Goal: Transaction & Acquisition: Purchase product/service

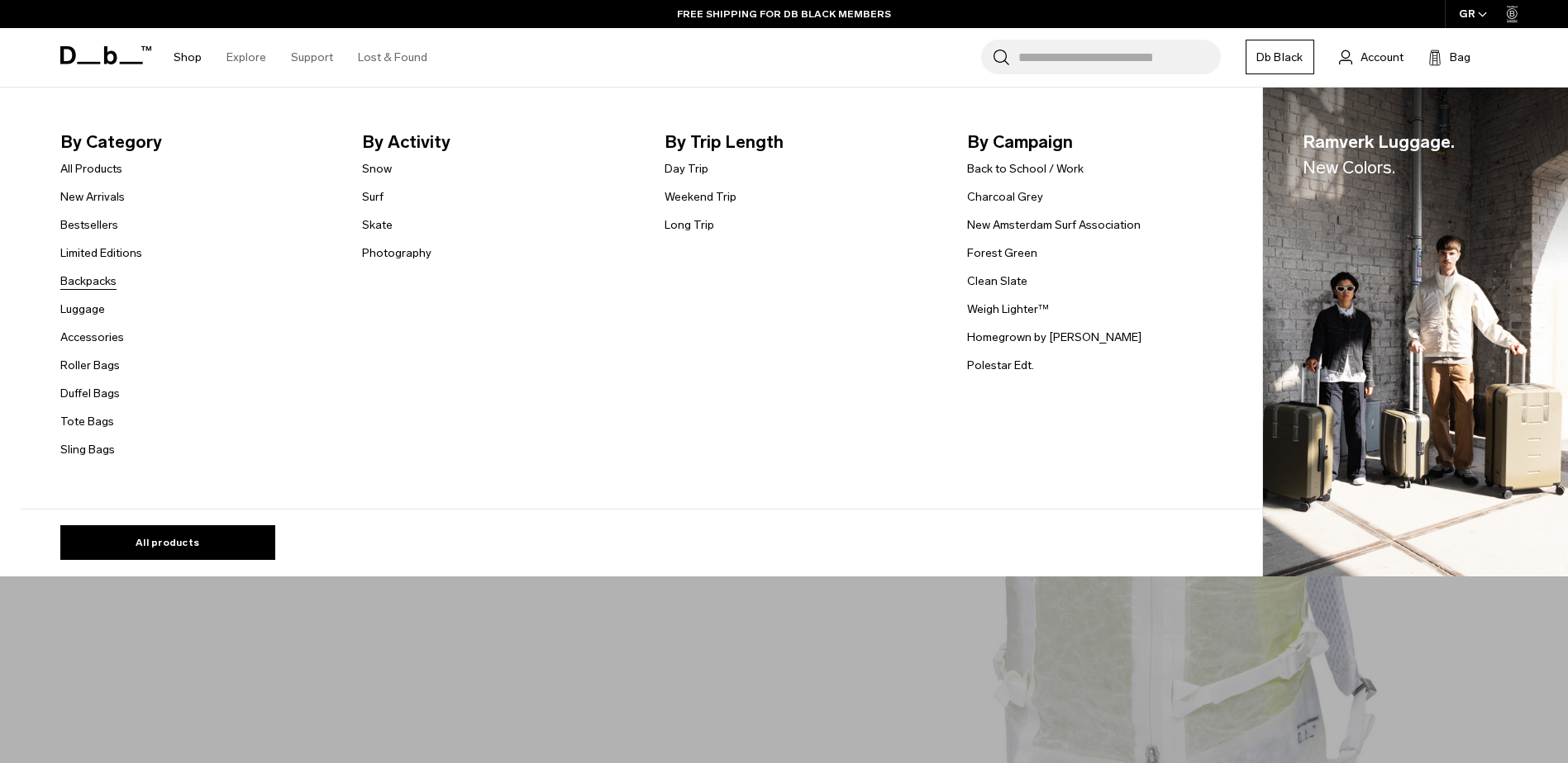
click at [91, 280] on link "Backpacks" at bounding box center [88, 282] width 56 height 18
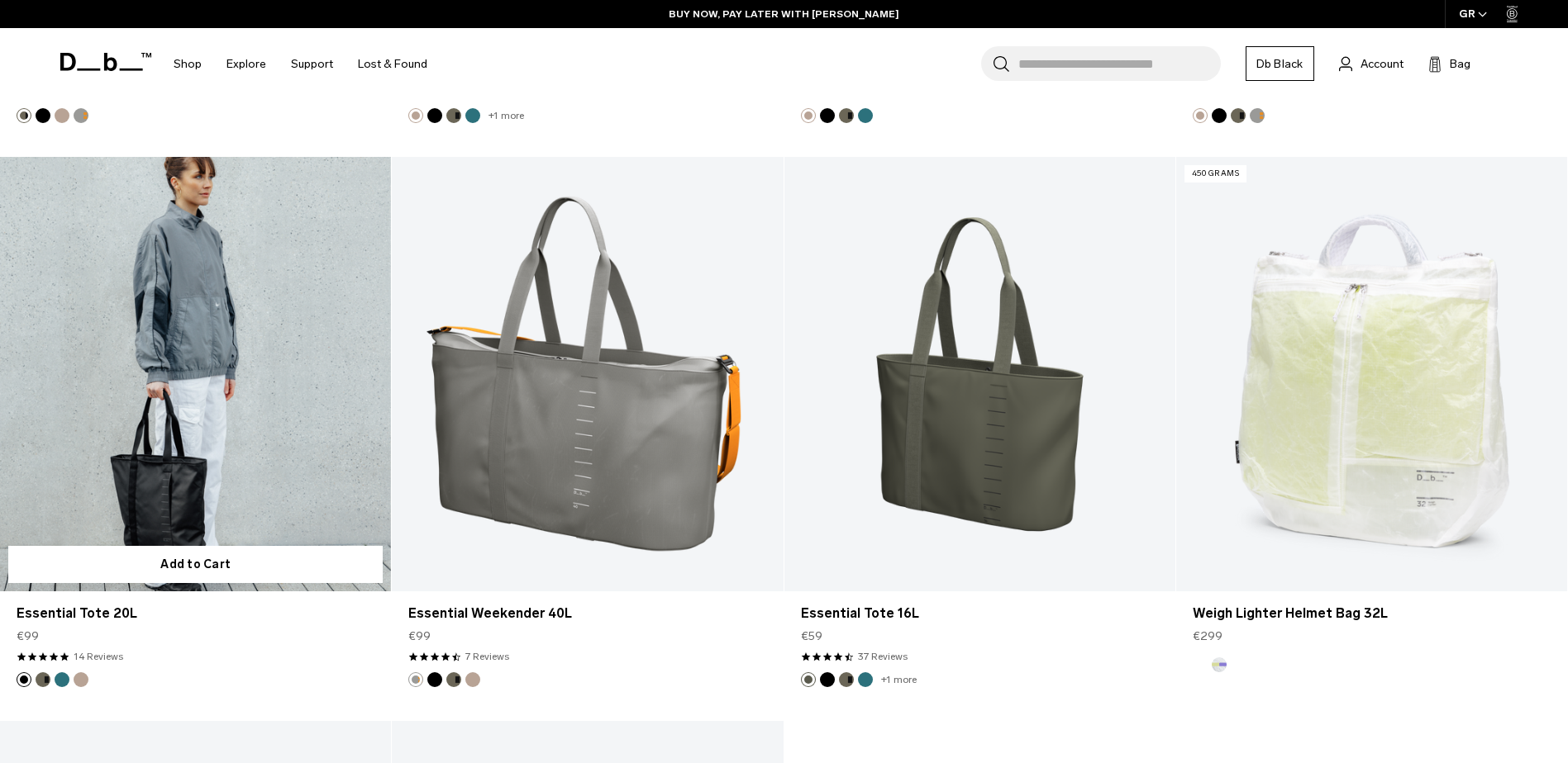
scroll to position [1982, 0]
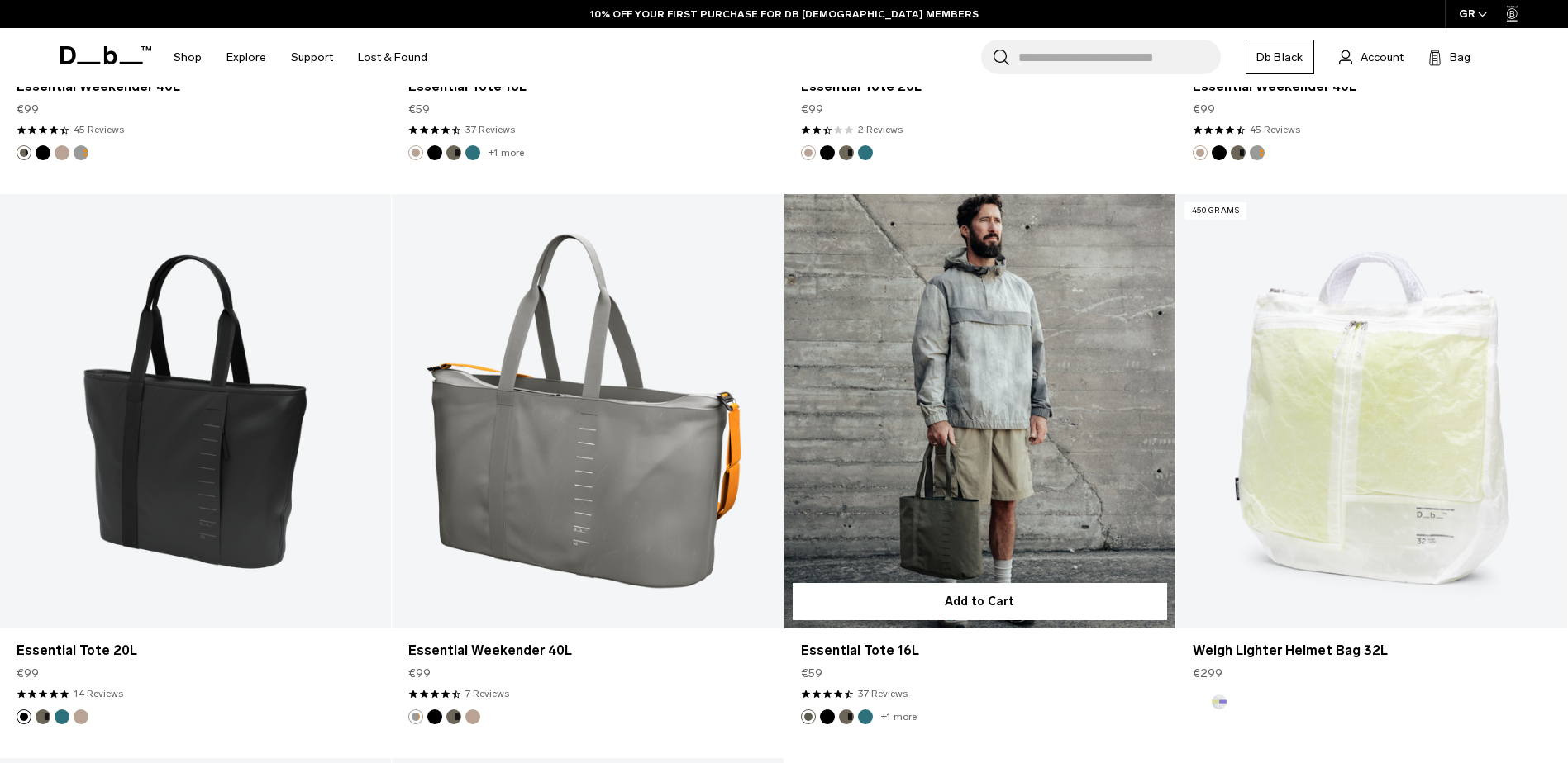
click at [958, 337] on link "Essential Tote 16L" at bounding box center [979, 411] width 391 height 434
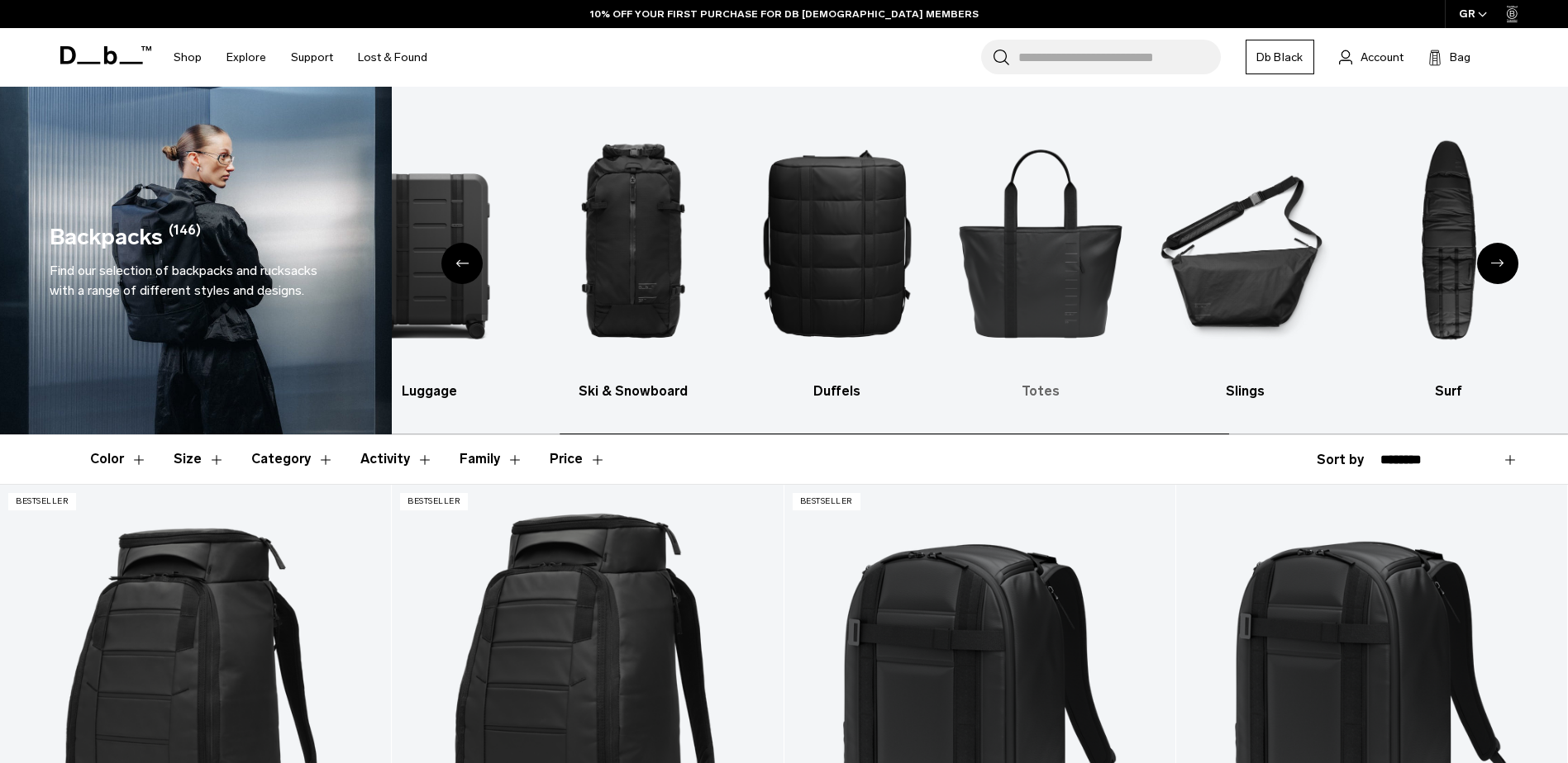
click at [954, 307] on img "5 / 10" at bounding box center [1041, 243] width 176 height 262
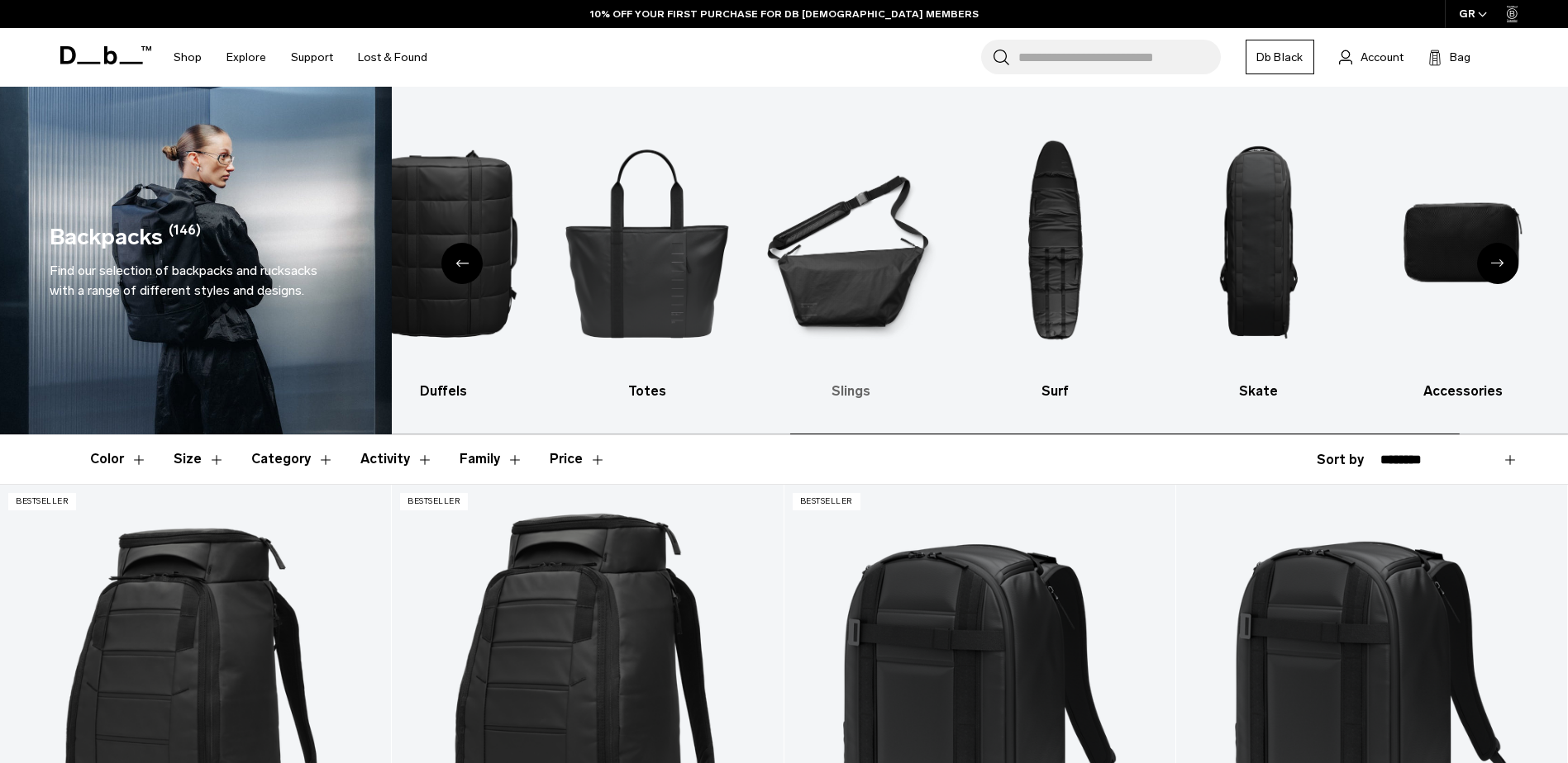
click at [777, 287] on img "6 / 10" at bounding box center [851, 243] width 176 height 262
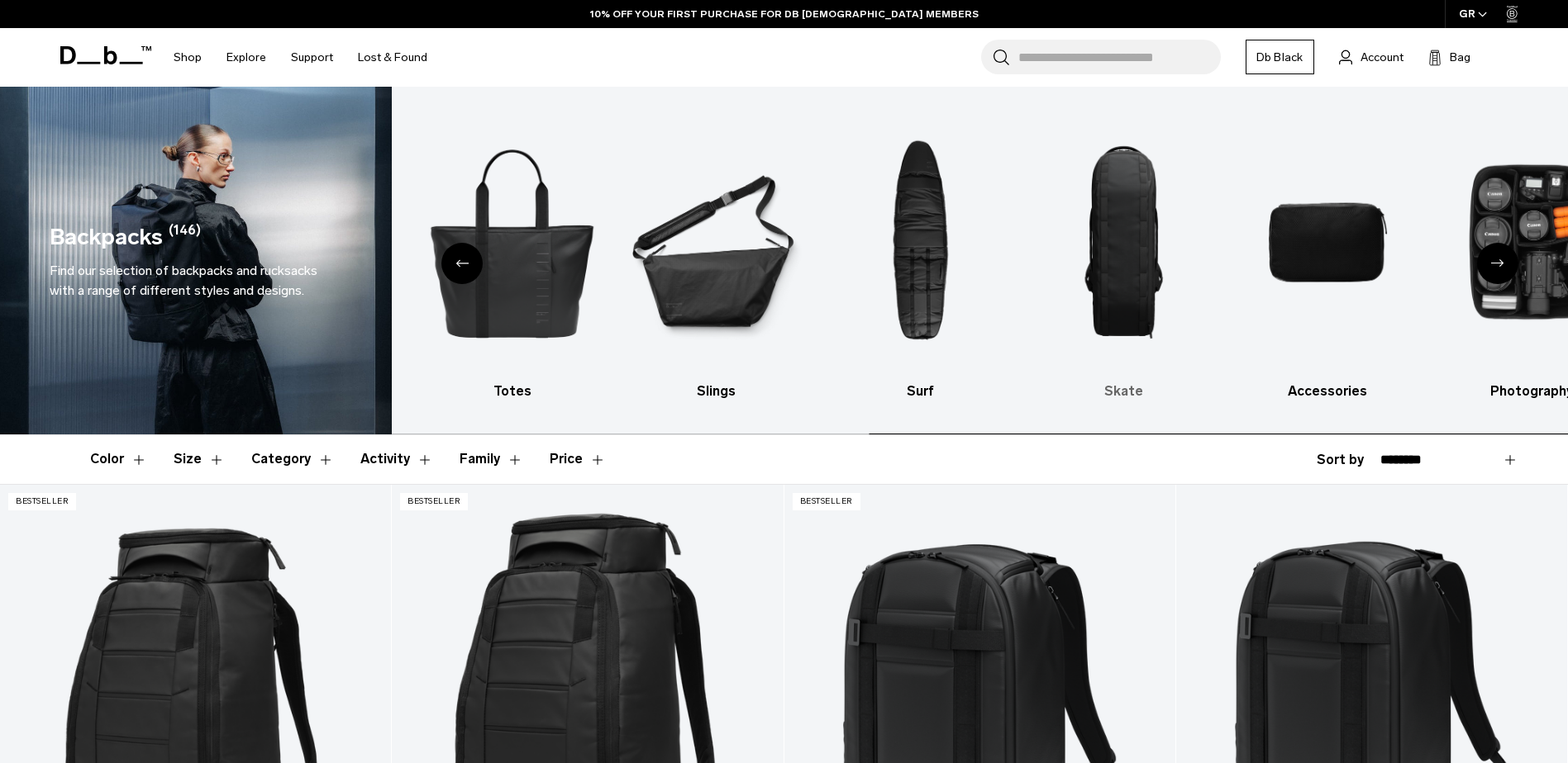
click at [753, 277] on ul "All products Luggage Ski & Snowboard Duffels Totes Slings Surf Skate Accessorie…" at bounding box center [181, 256] width 1143 height 290
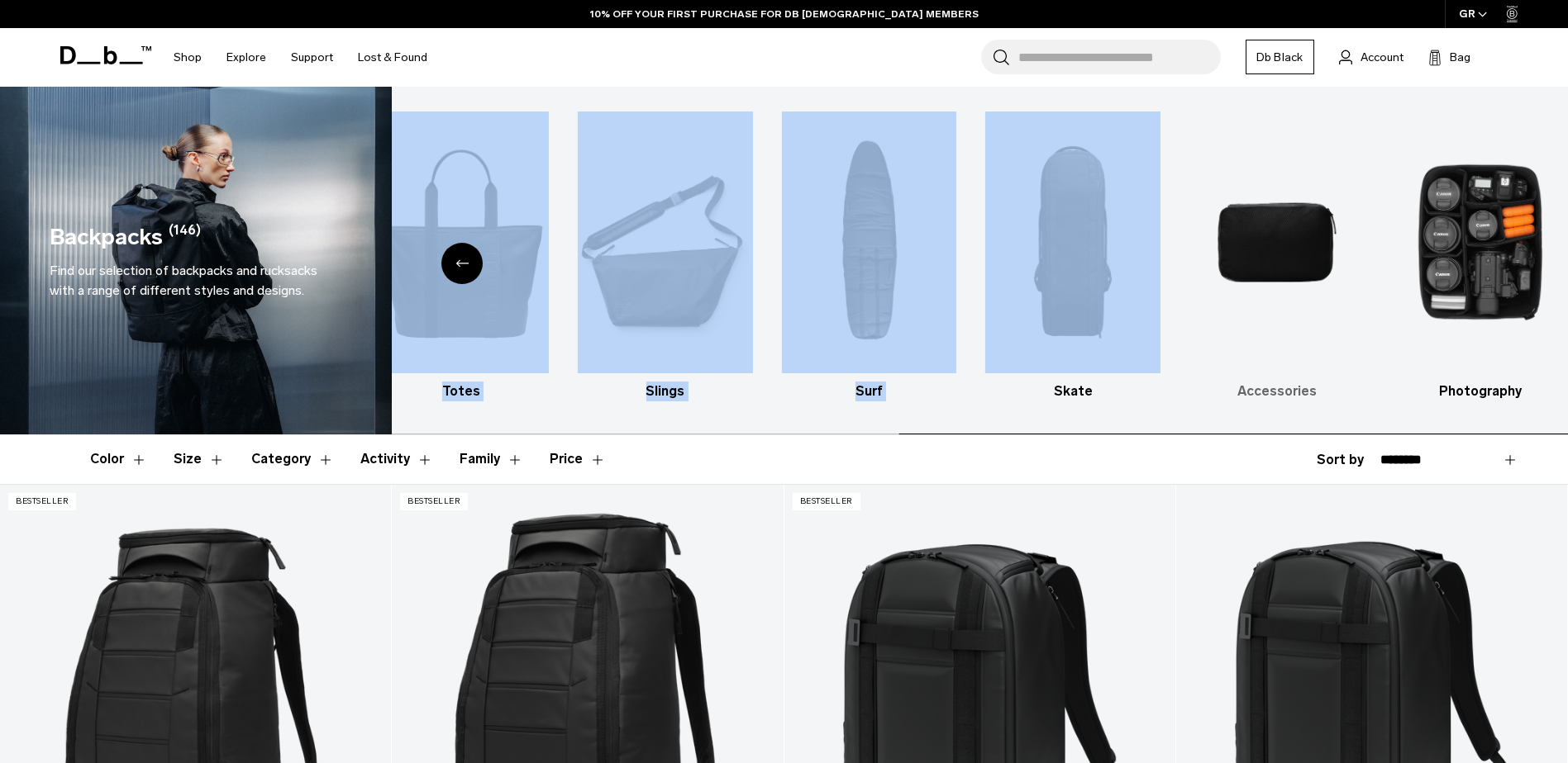
drag, startPoint x: 772, startPoint y: 277, endPoint x: 1291, endPoint y: 261, distance: 519.2
click at [1285, 261] on div "All products Luggage Ski & Snowboard Duffels Totes Slings Surf Skate Accessorie…" at bounding box center [979, 261] width 1176 height 347
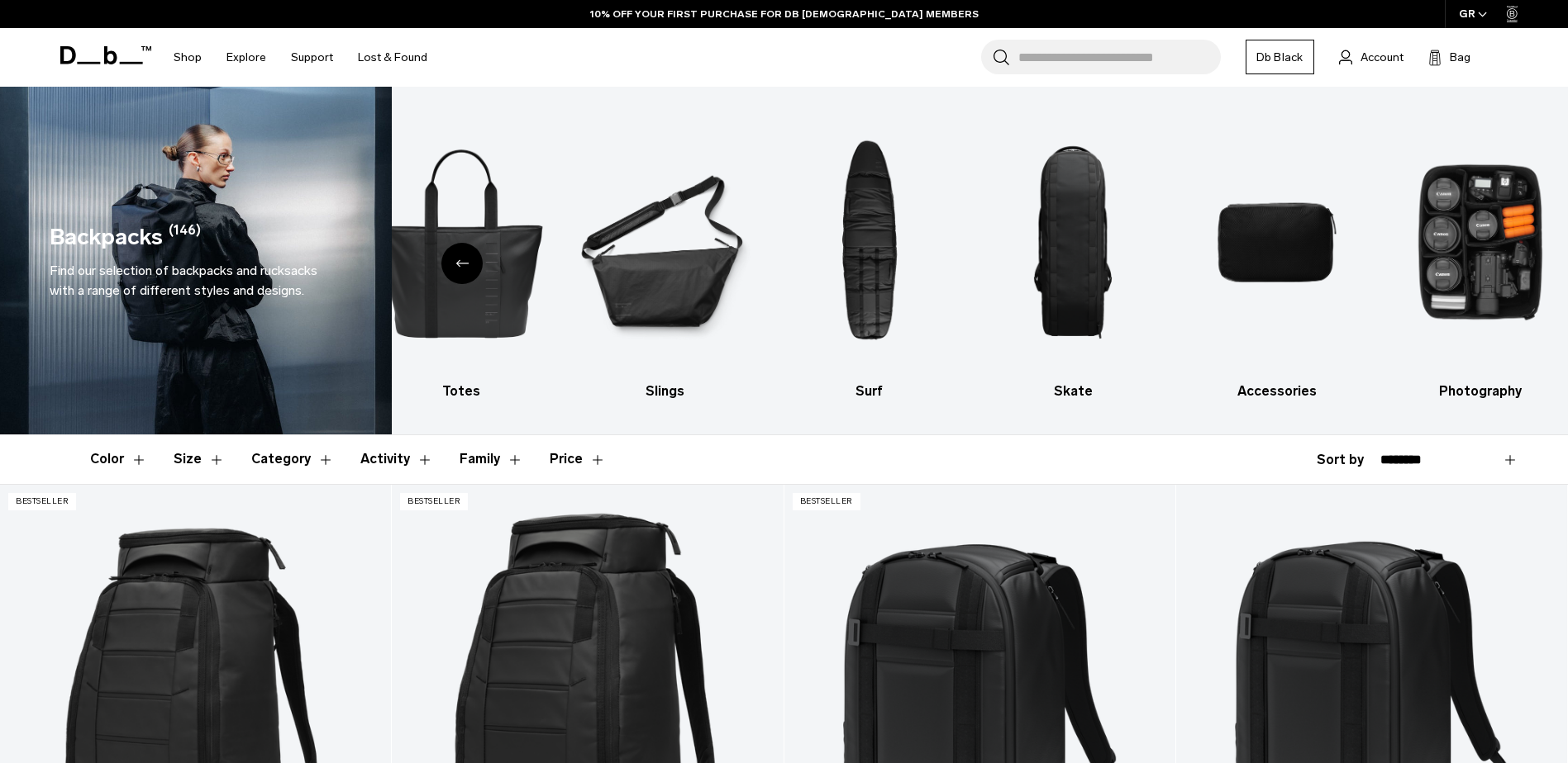
click at [1135, 434] on div at bounding box center [1233, 433] width 669 height 1
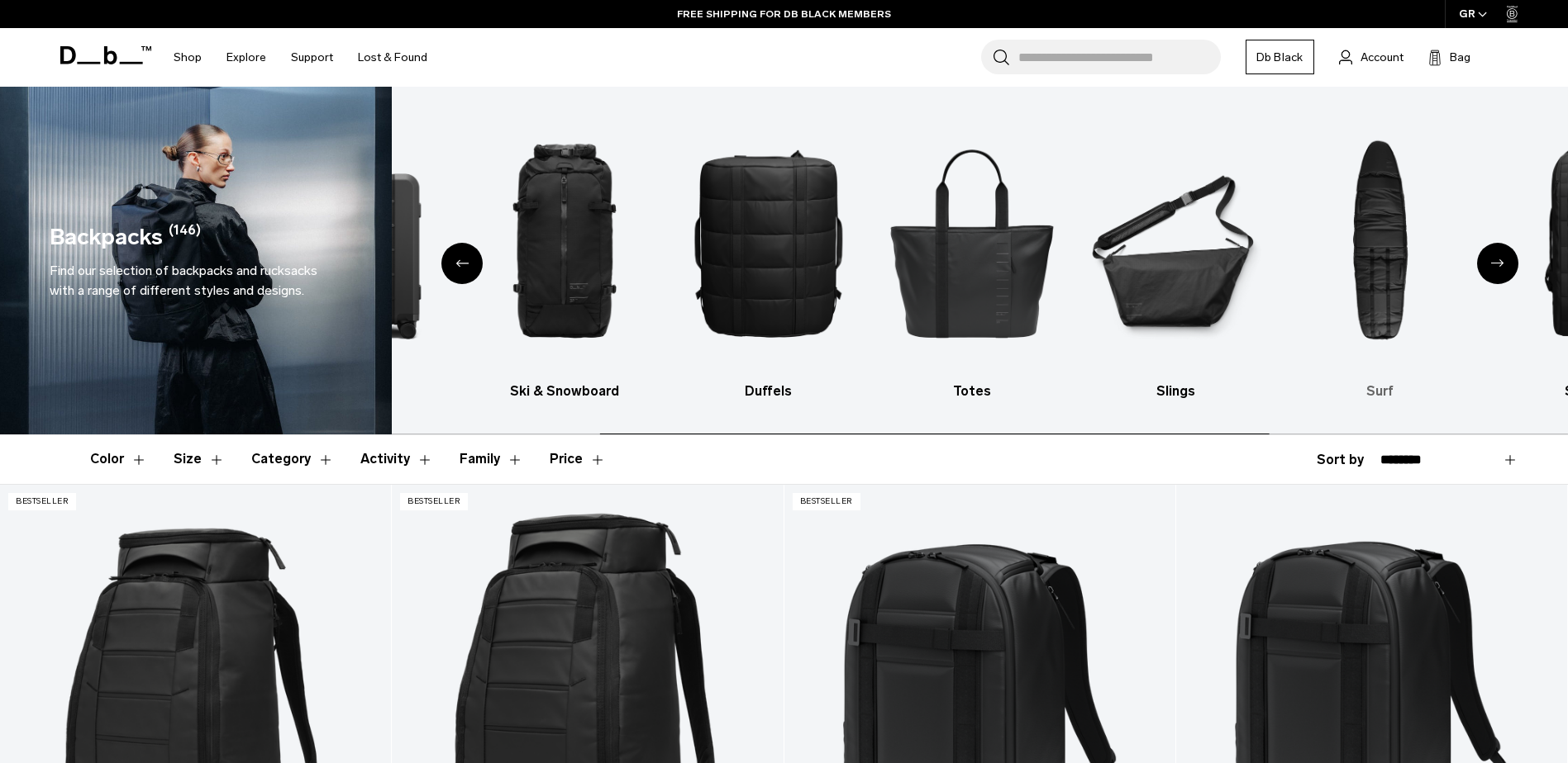
click at [1433, 192] on img "7 / 10" at bounding box center [1380, 243] width 176 height 262
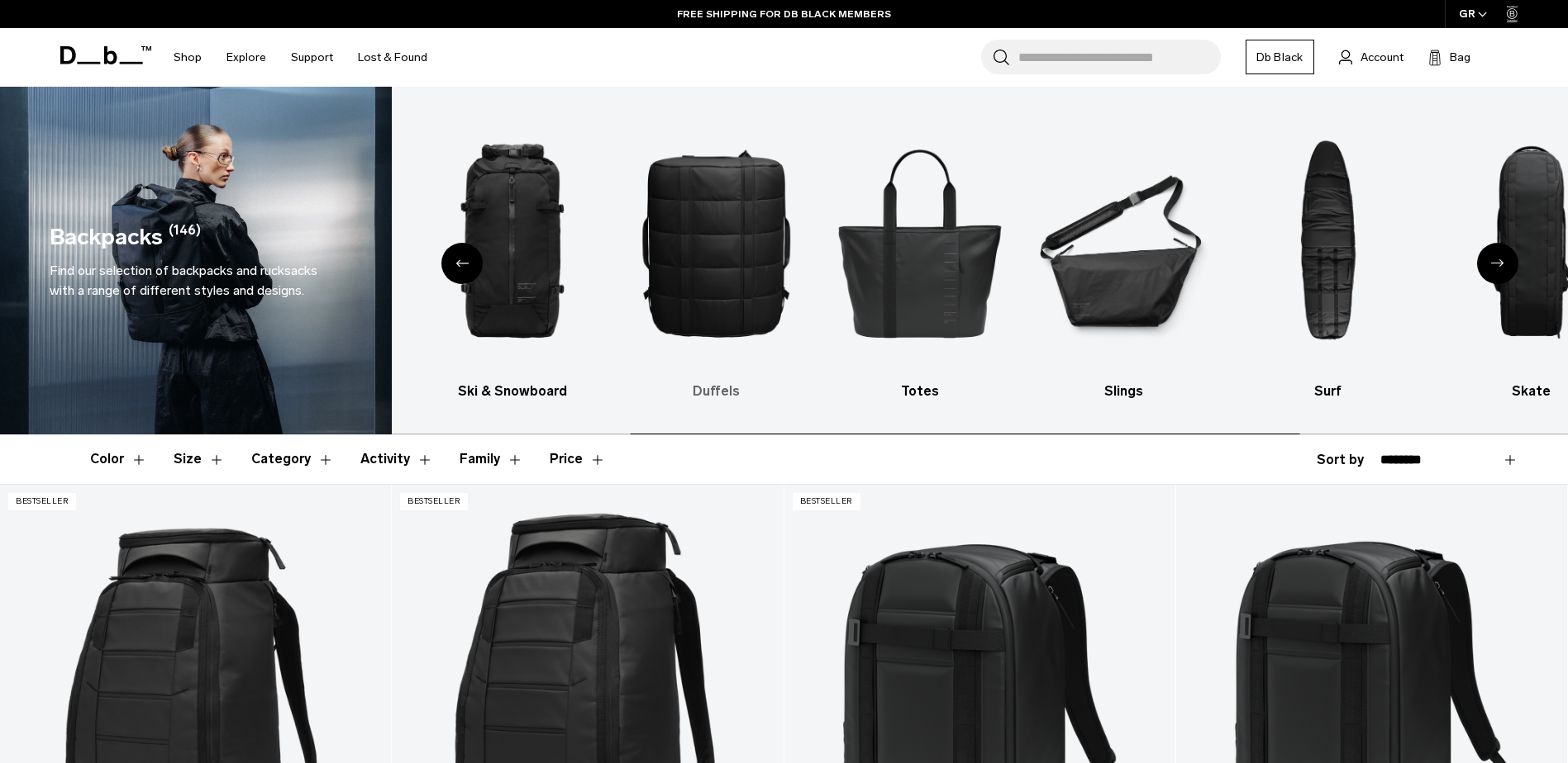
click at [804, 218] on img "4 / 10" at bounding box center [716, 243] width 176 height 262
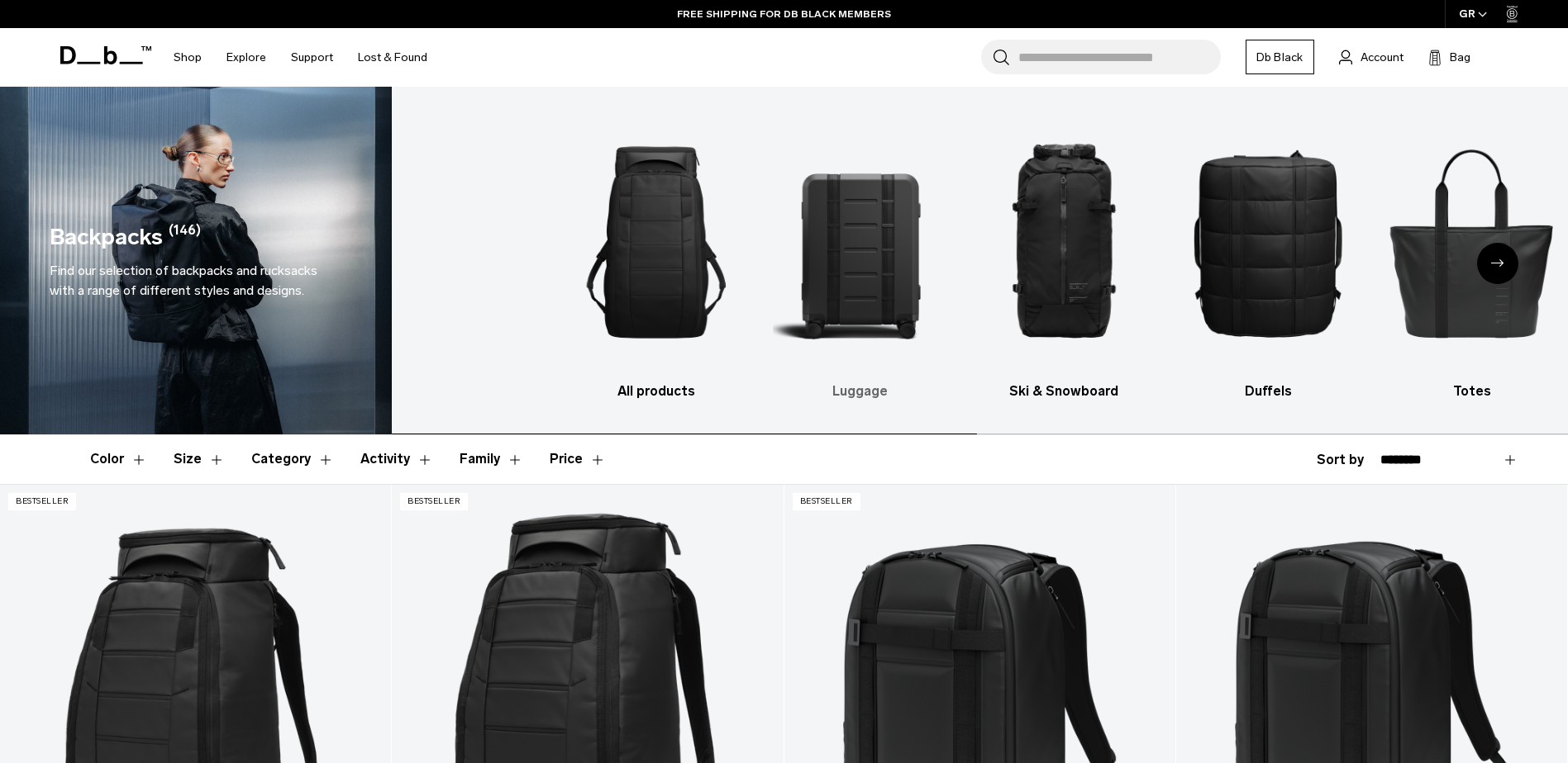
click at [1090, 239] on ul "All products Luggage Ski & Snowboard Duffels Totes Slings Surf Skate Accessorie…" at bounding box center [1139, 256] width 1143 height 290
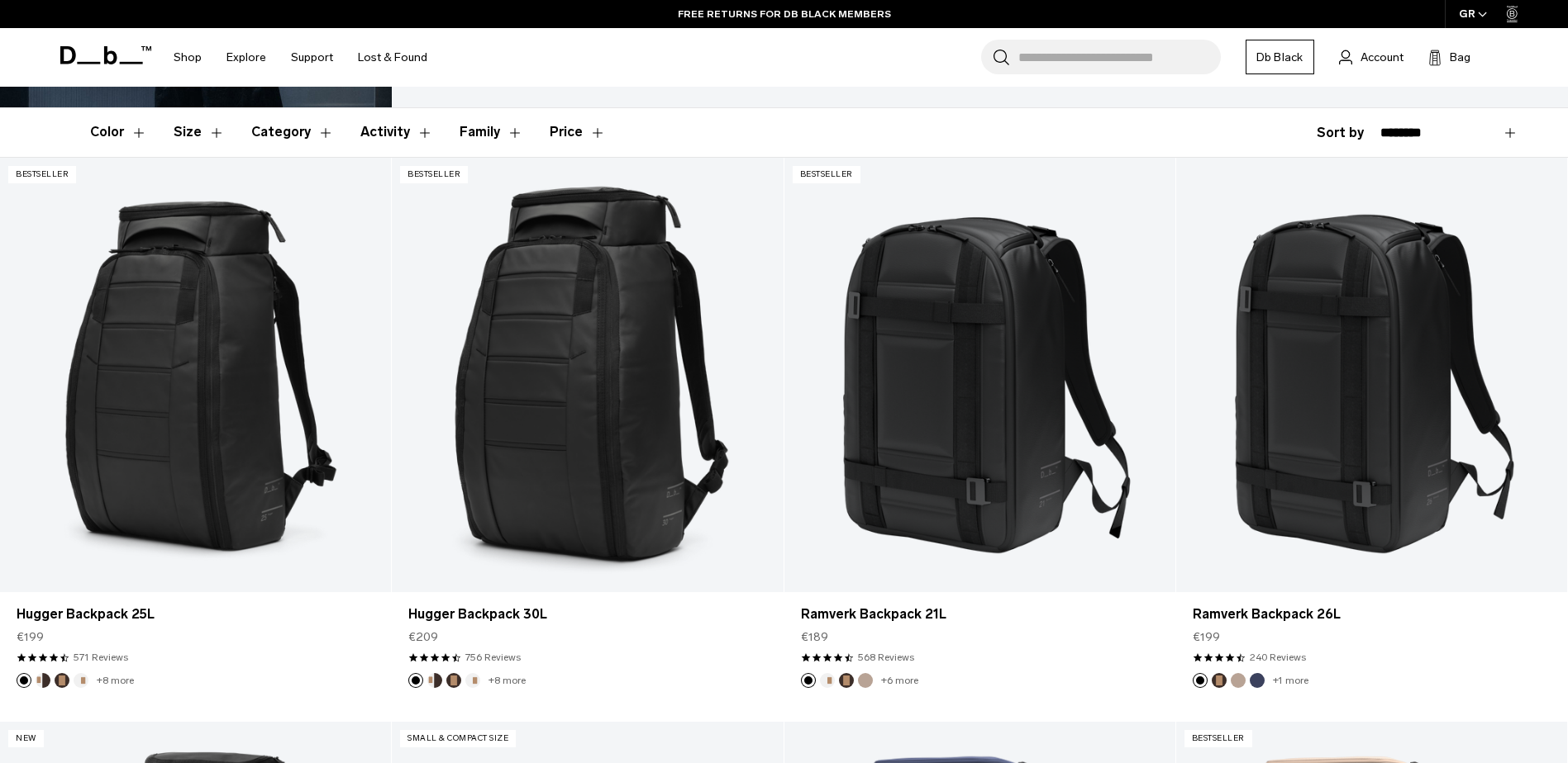
scroll to position [110, 0]
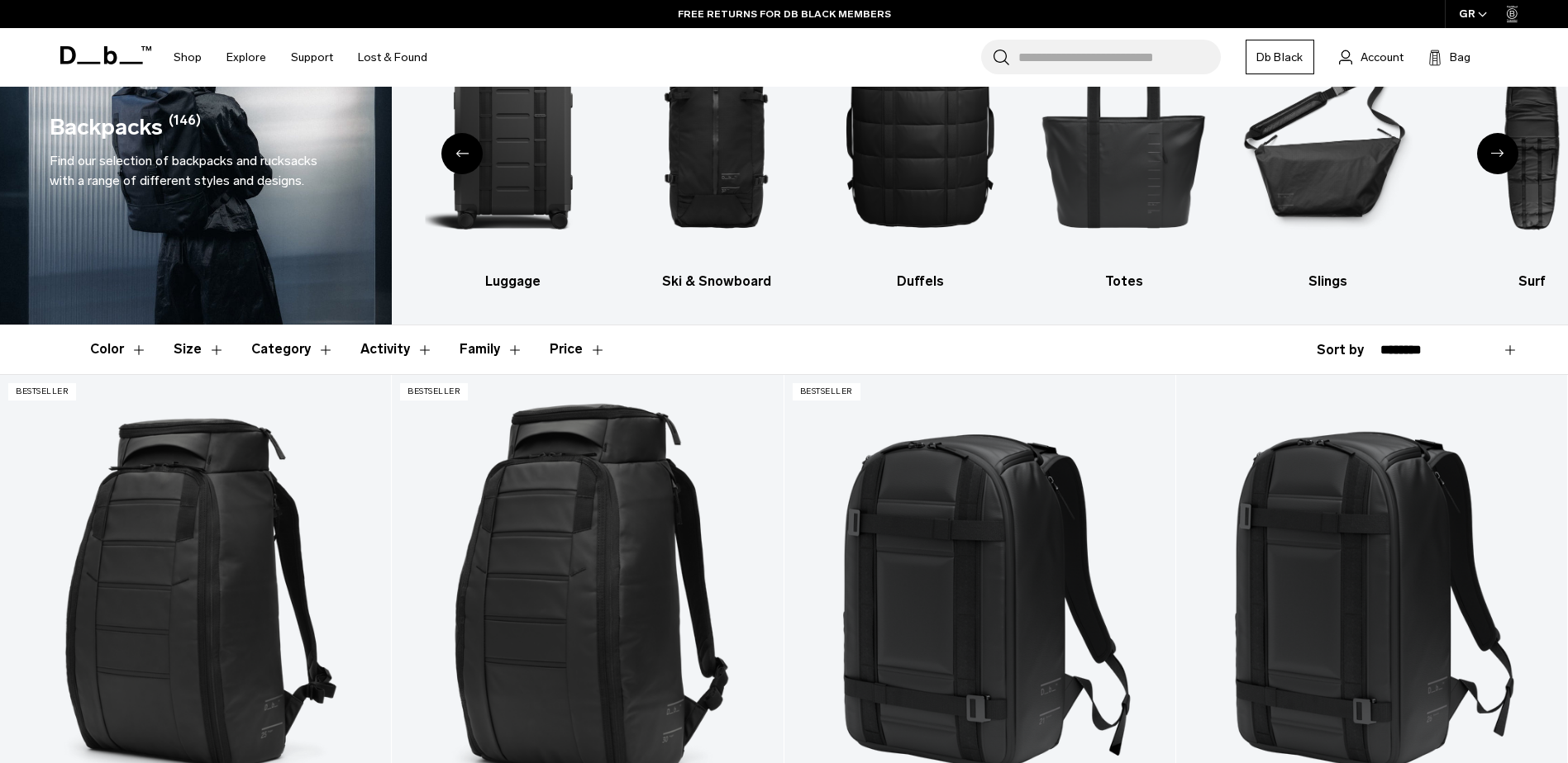
click at [216, 353] on button "Size" at bounding box center [199, 349] width 51 height 48
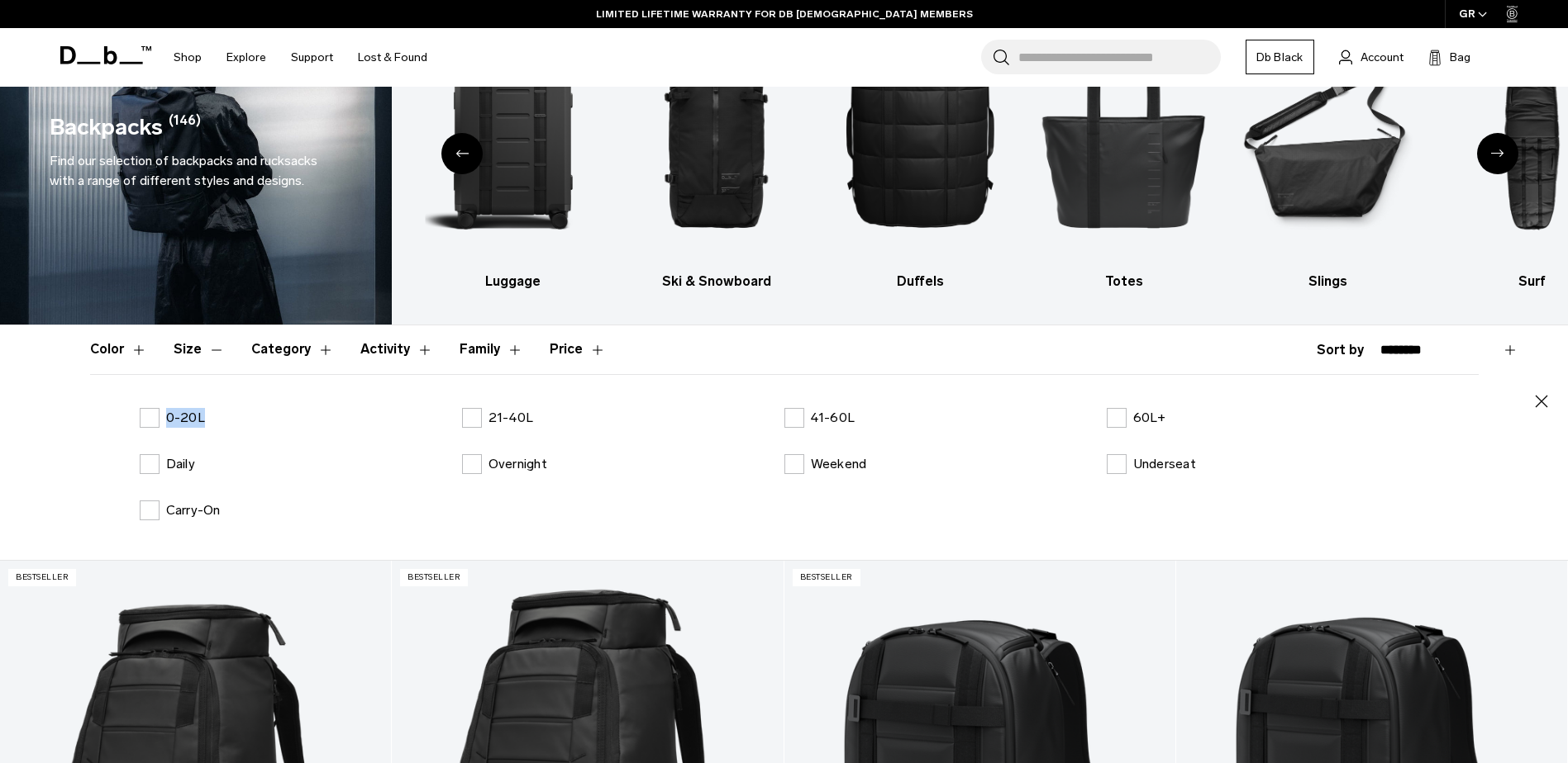
drag, startPoint x: 163, startPoint y: 417, endPoint x: 329, endPoint y: 422, distance: 166.1
click at [329, 422] on div "0-20L" at bounding box center [301, 418] width 323 height 19
click at [146, 421] on label "0-20L" at bounding box center [173, 418] width 66 height 19
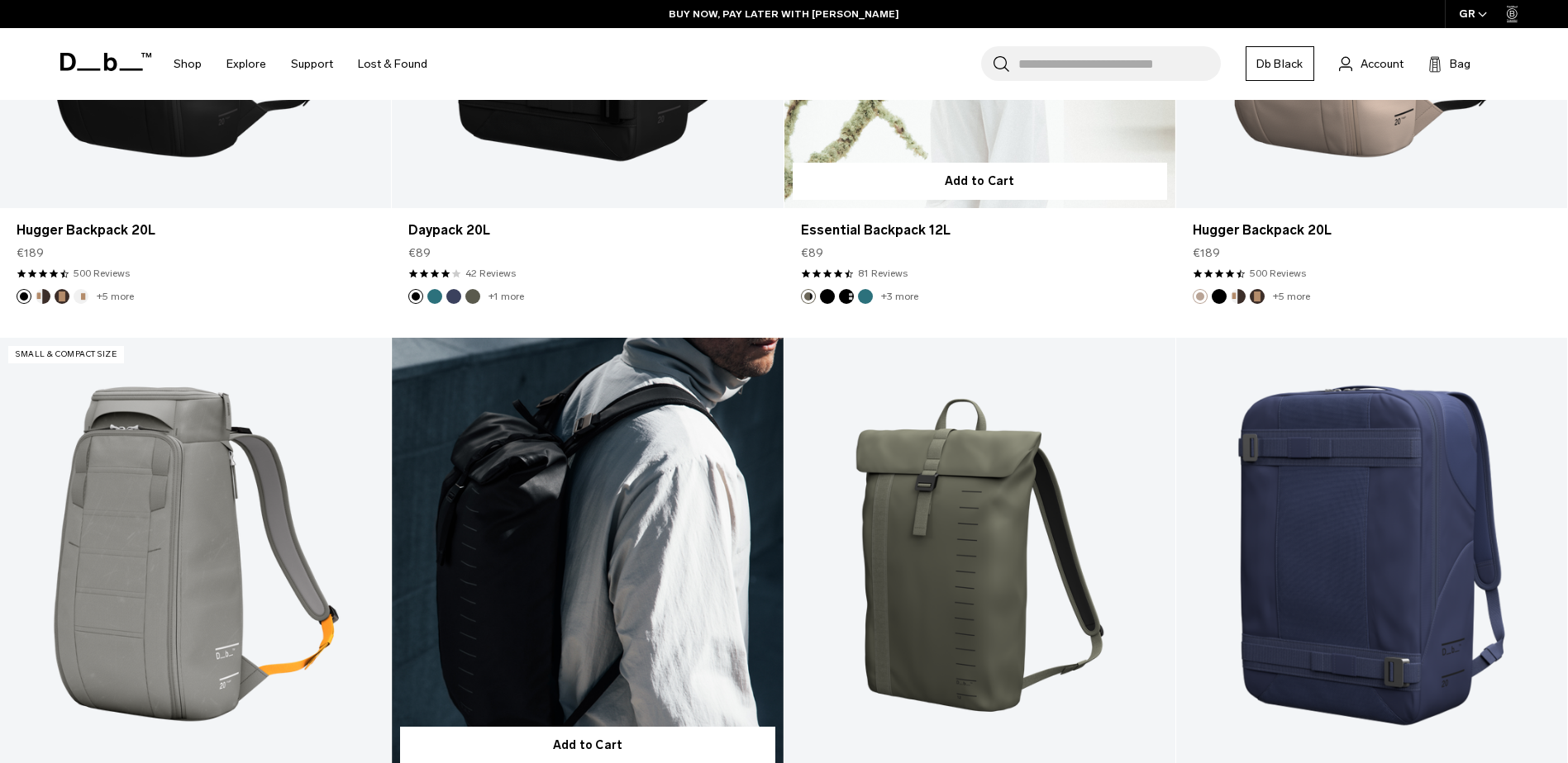
scroll to position [1102, 0]
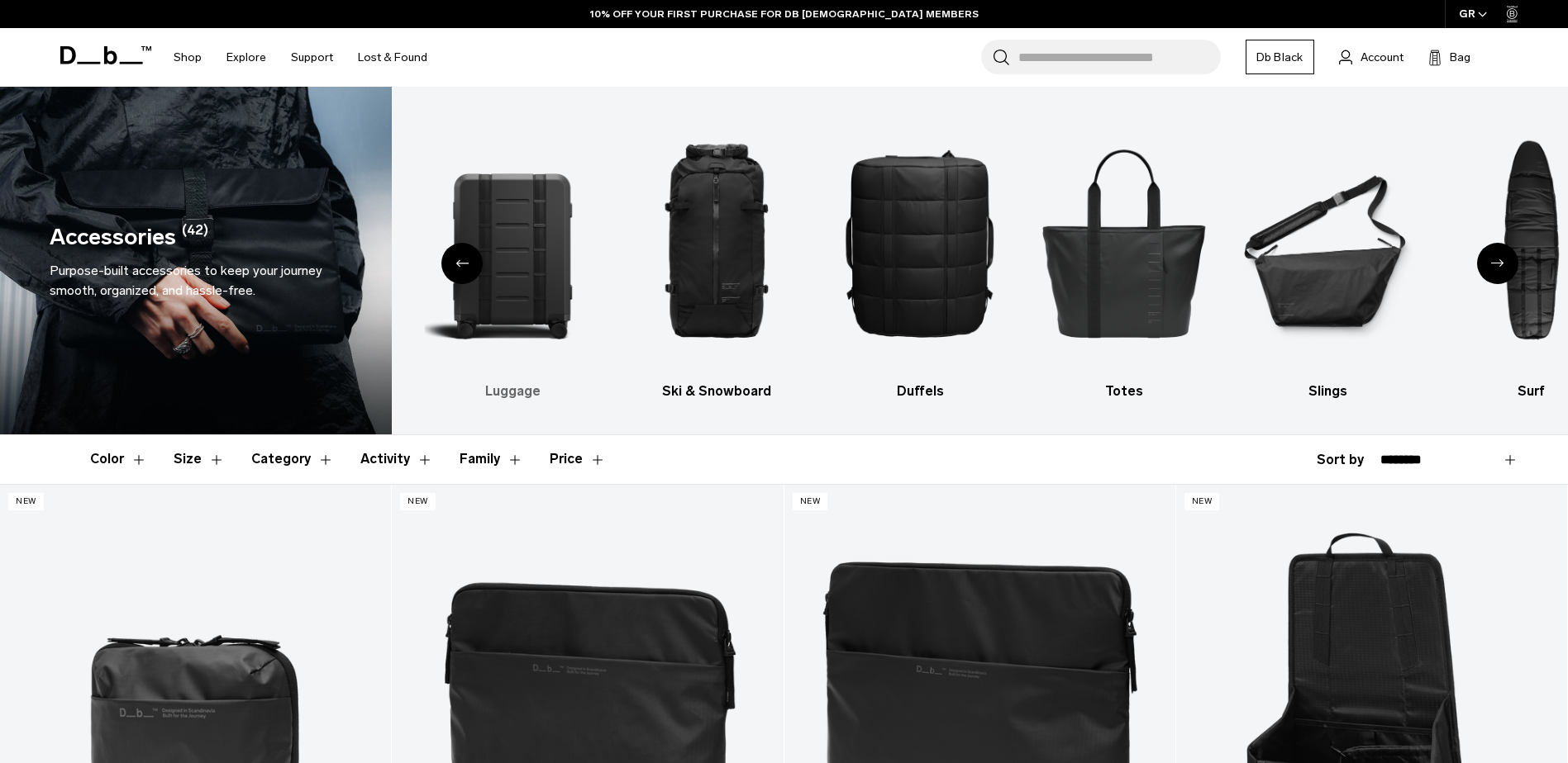
click at [519, 178] on img "3 / 10" at bounding box center [512, 243] width 176 height 262
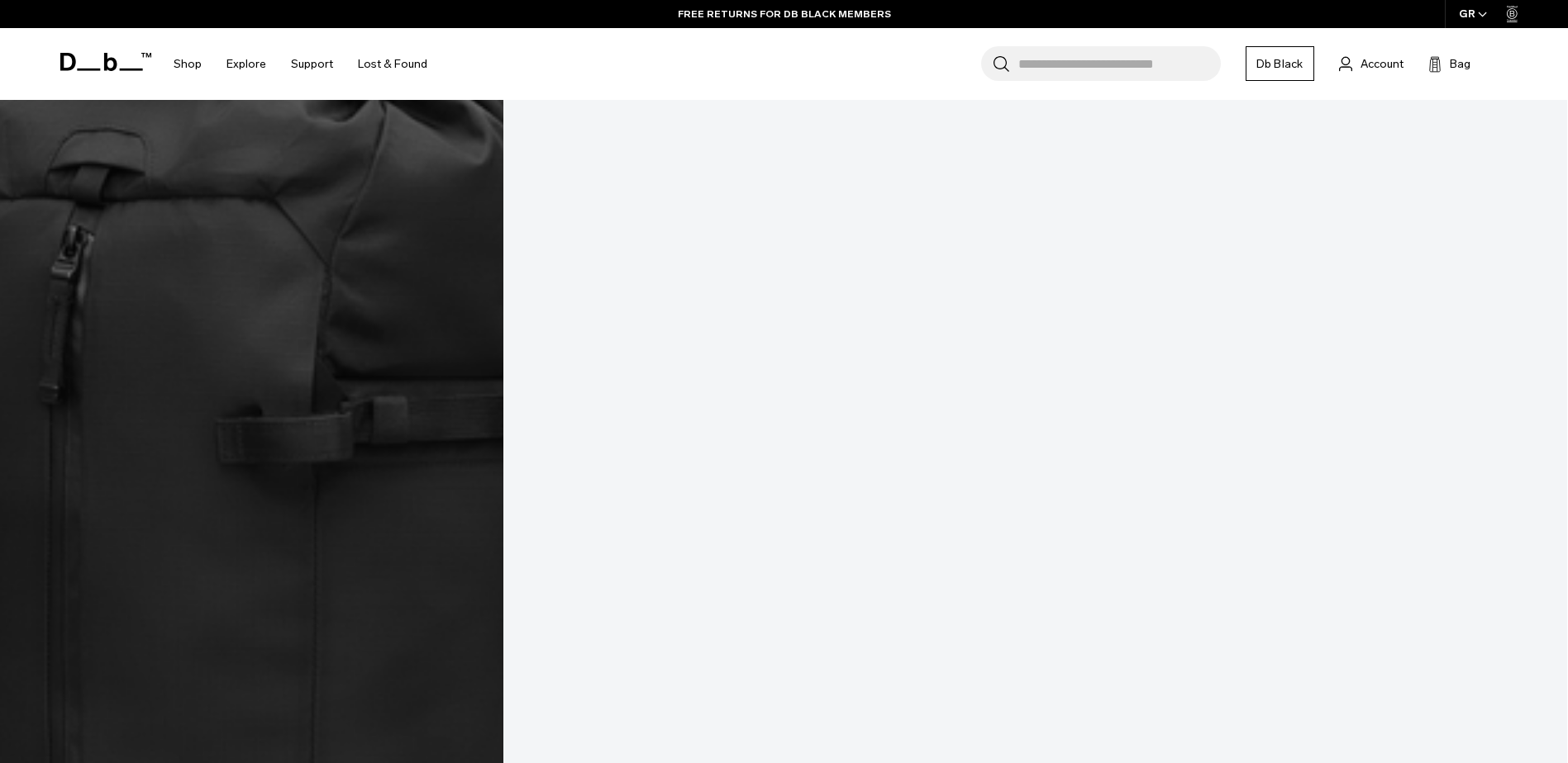
scroll to position [4627, 0]
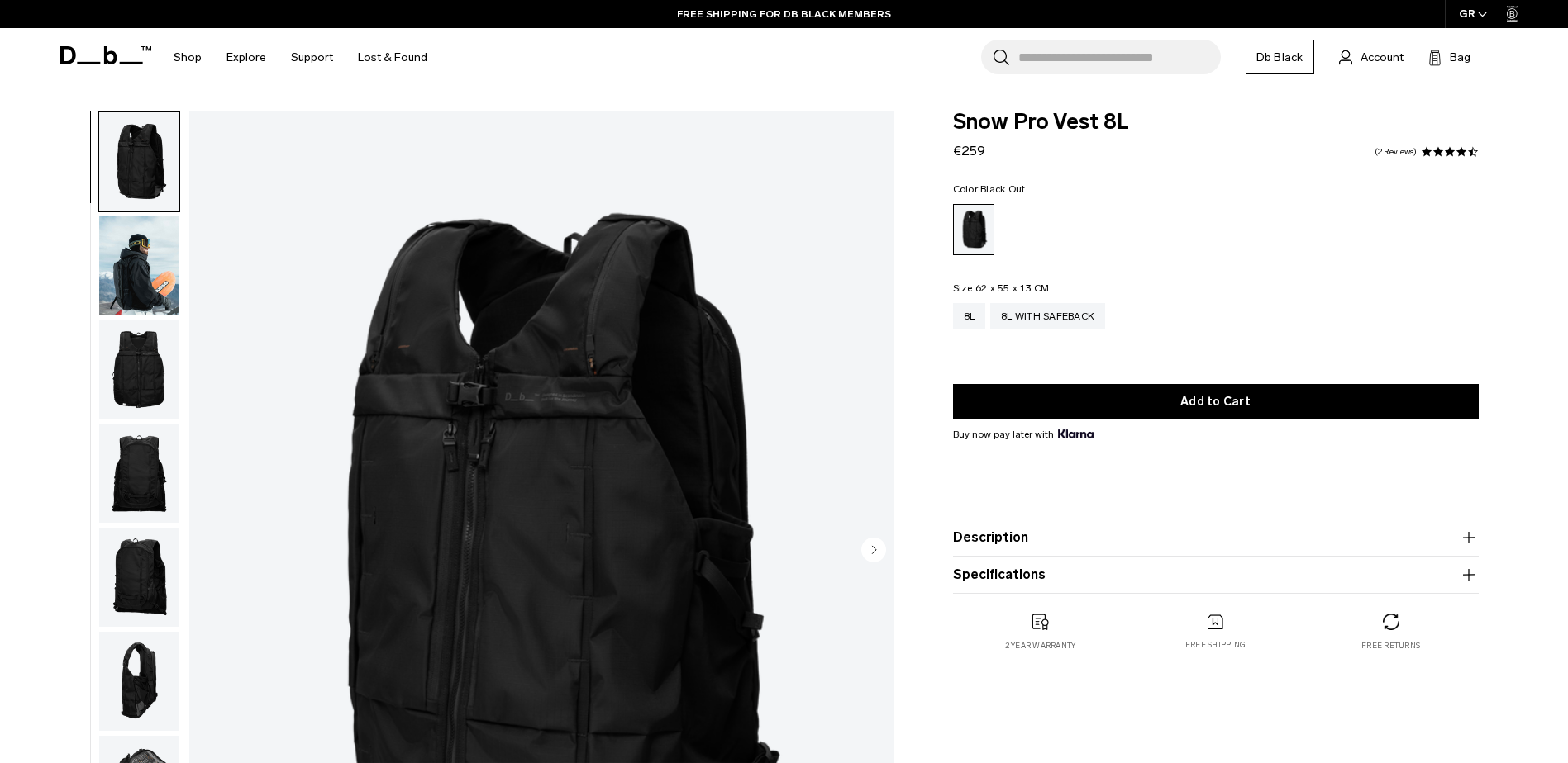
click at [112, 292] on img "button" at bounding box center [139, 266] width 80 height 99
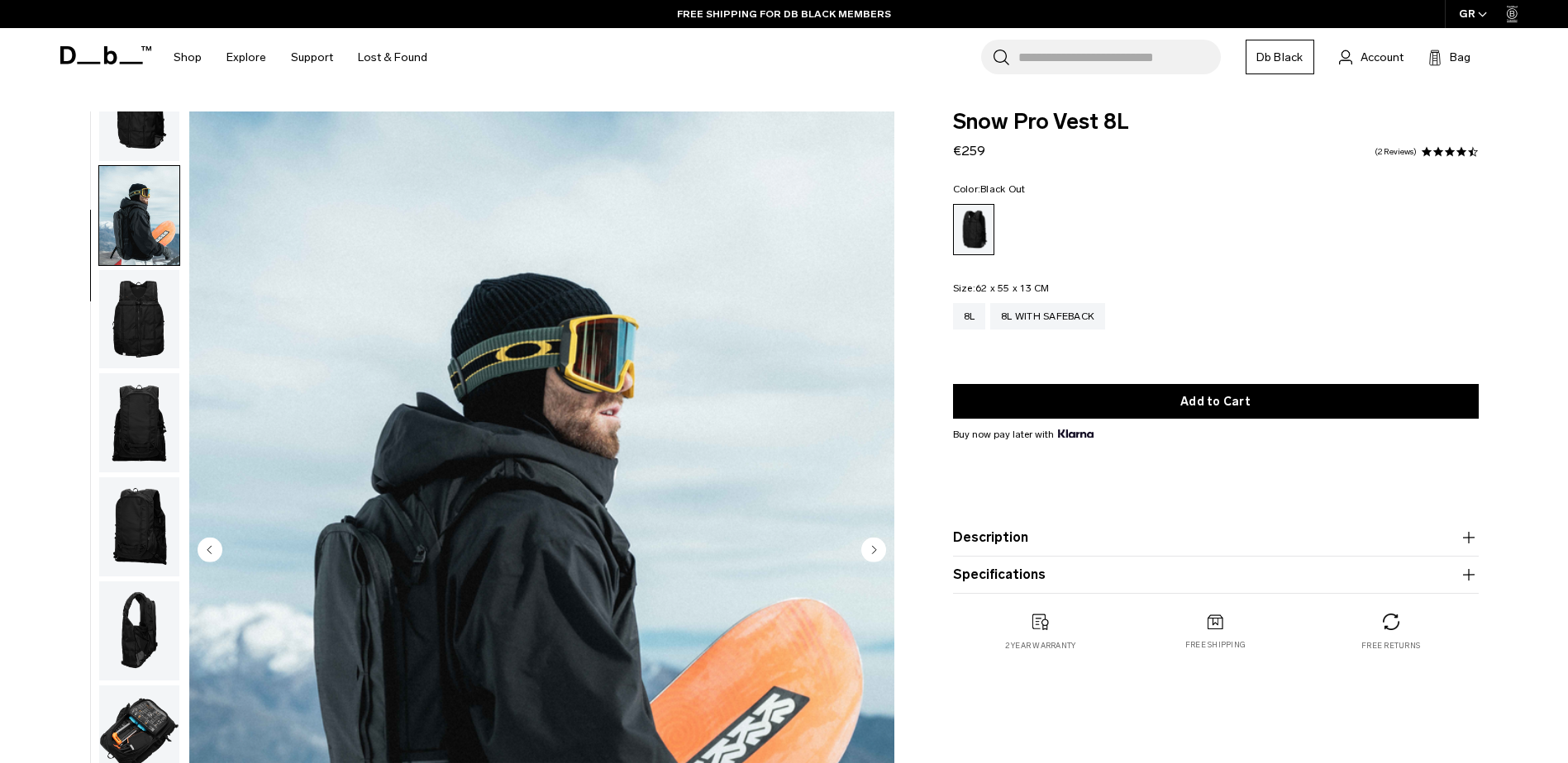
scroll to position [52, 0]
click at [134, 385] on img "button" at bounding box center [139, 422] width 80 height 99
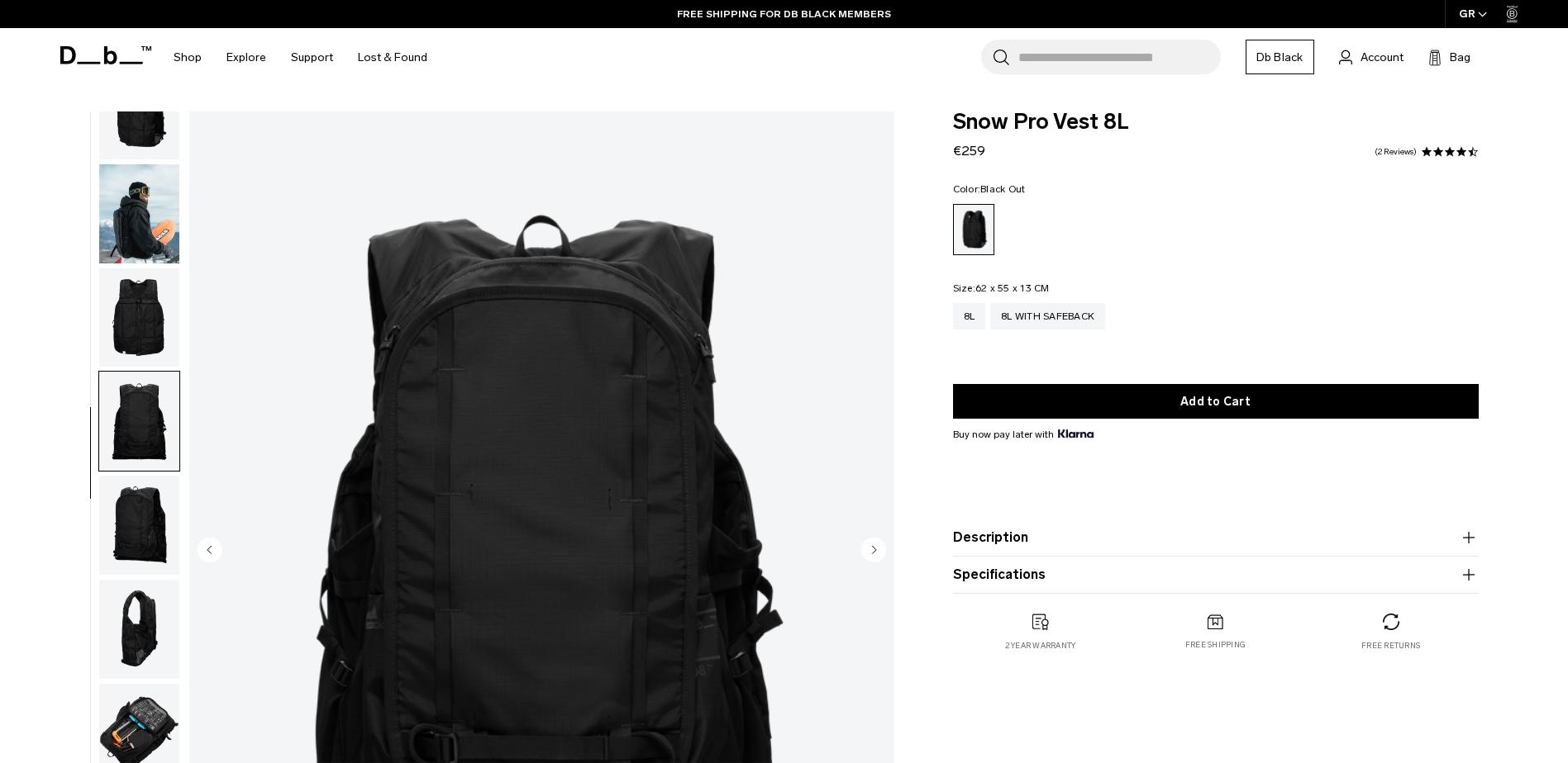
scroll to position [221, 0]
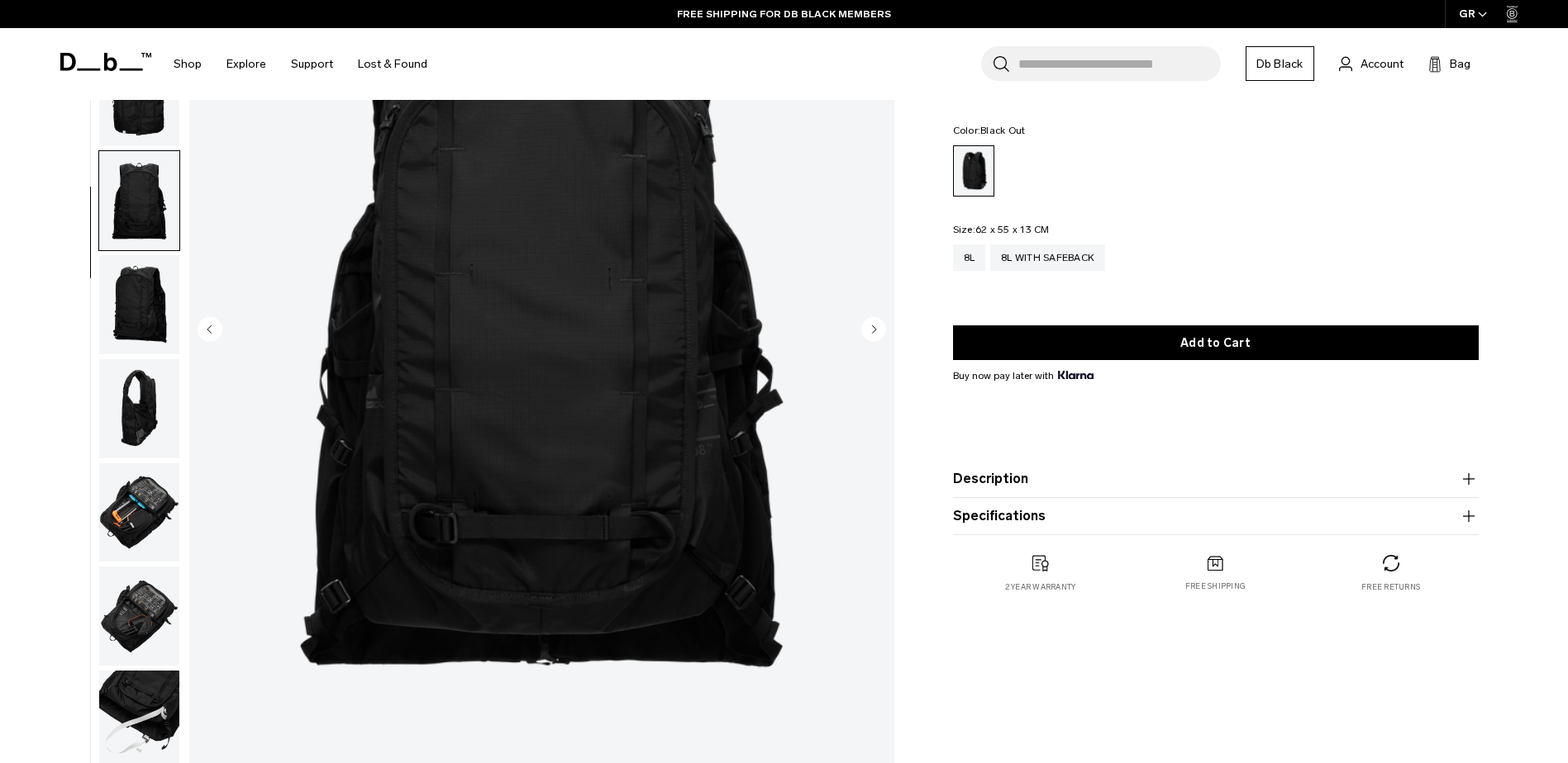
click at [134, 385] on img "button" at bounding box center [139, 409] width 80 height 99
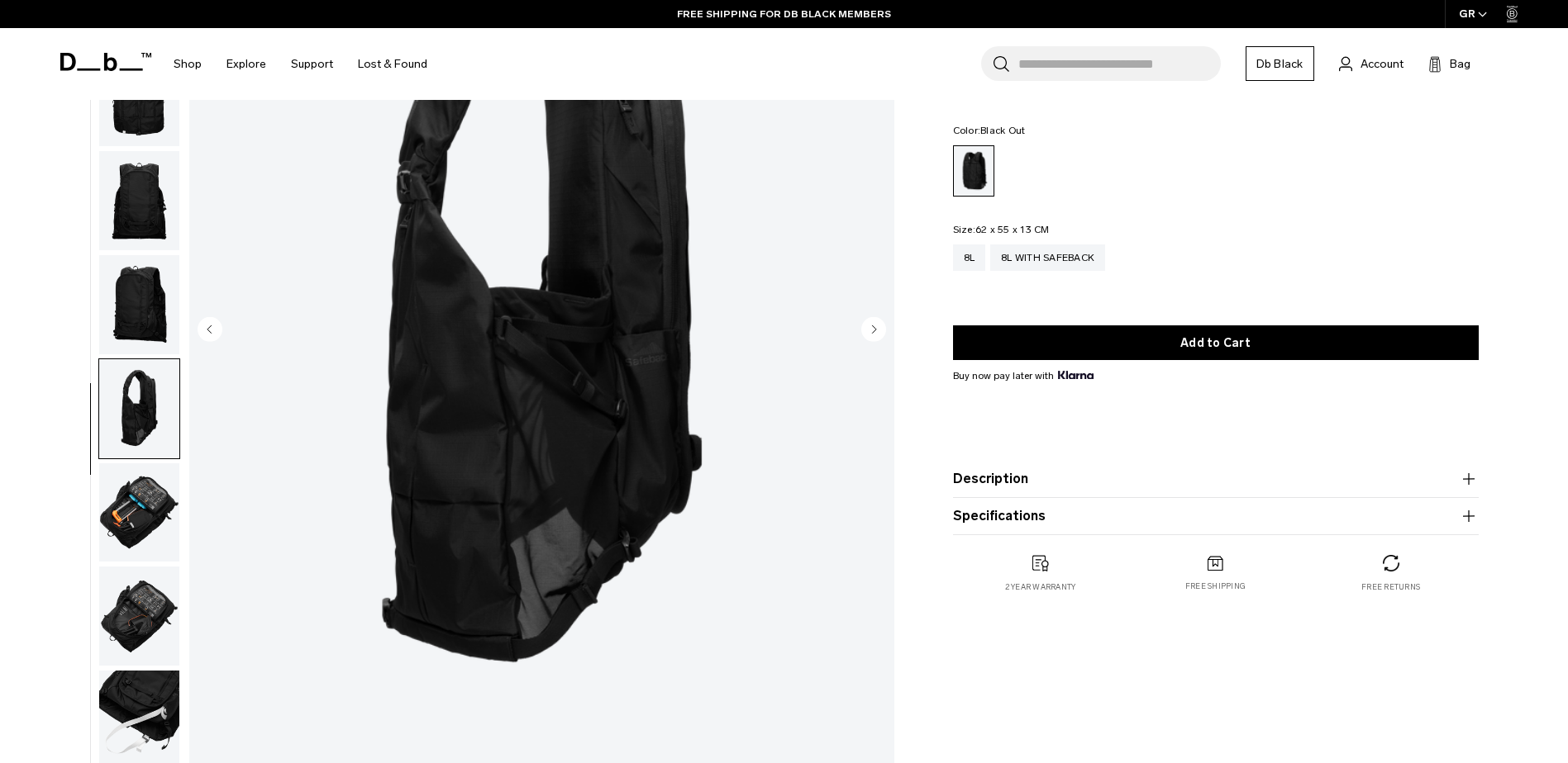
click at [150, 479] on img "button" at bounding box center [139, 513] width 80 height 99
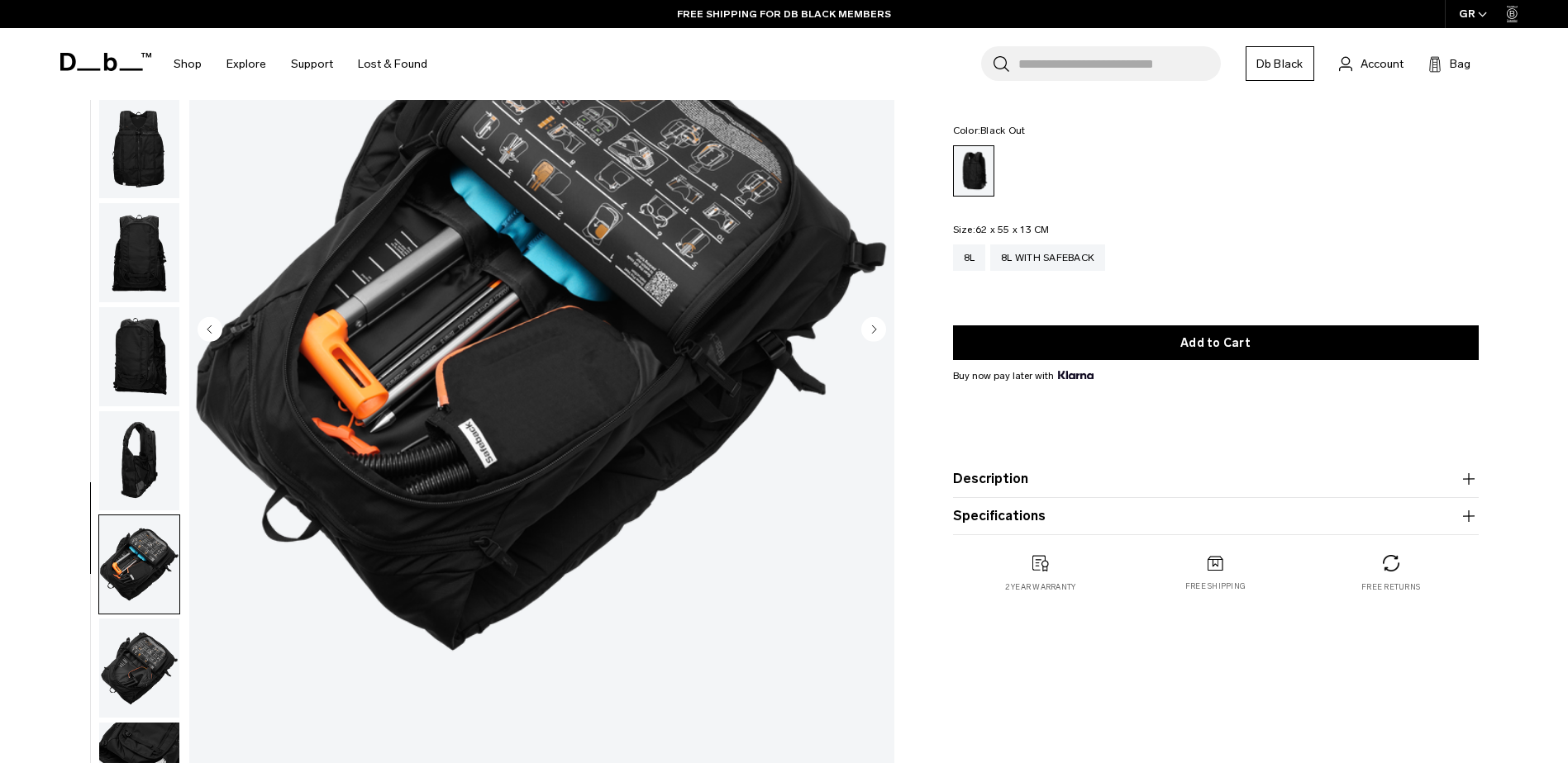
scroll to position [52, 0]
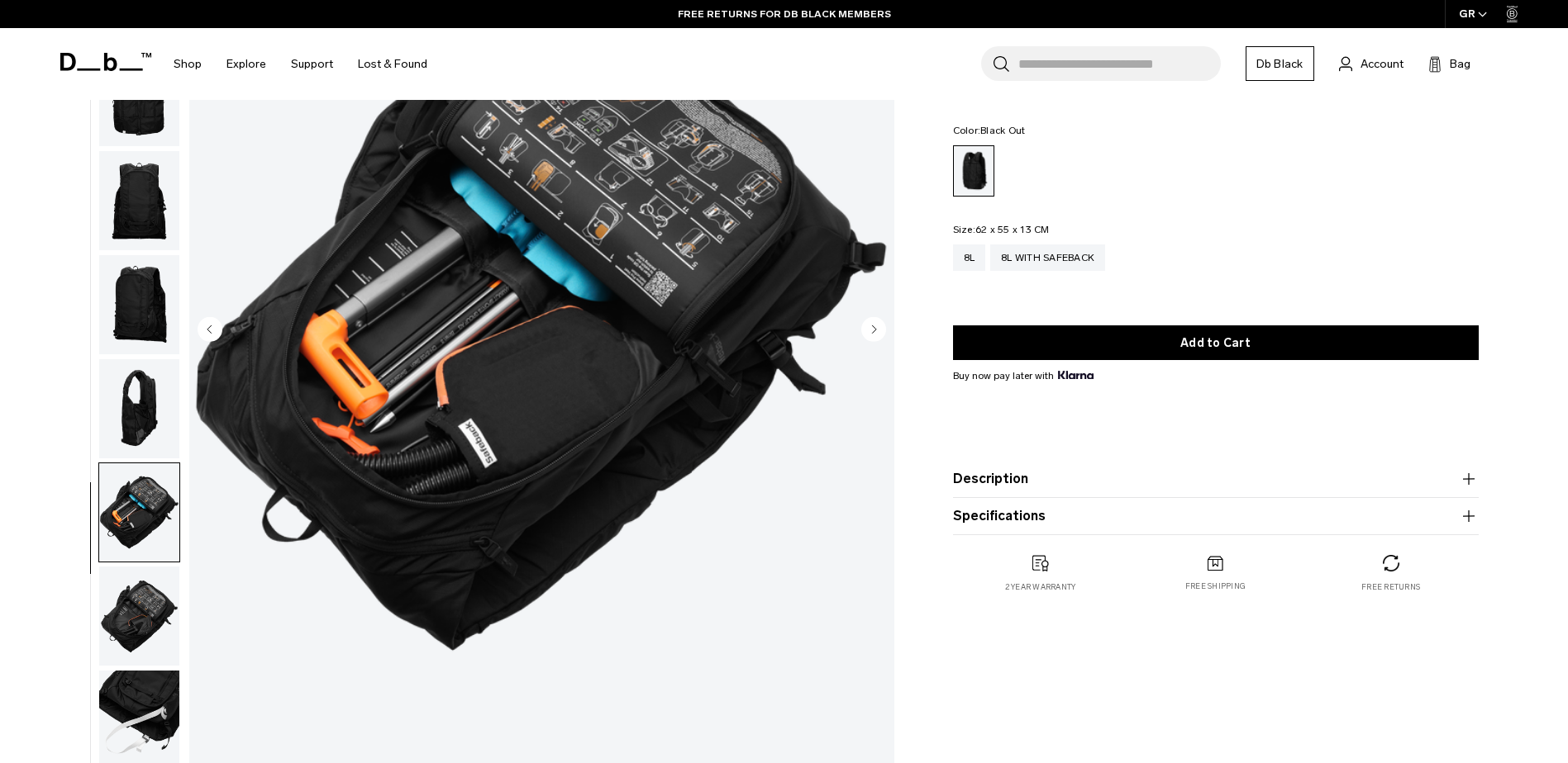
click at [159, 601] on img "button" at bounding box center [139, 617] width 80 height 99
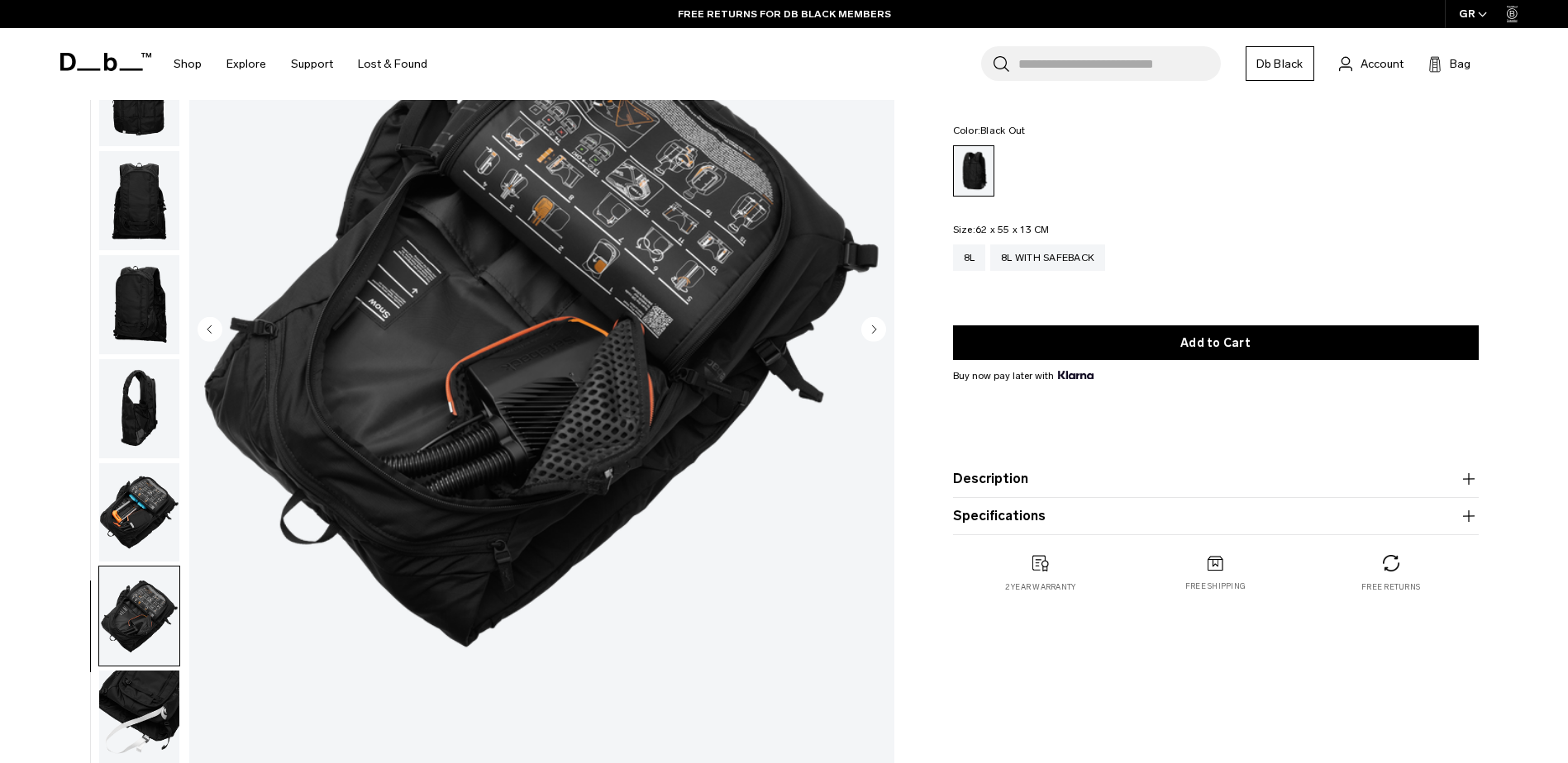
scroll to position [331, 0]
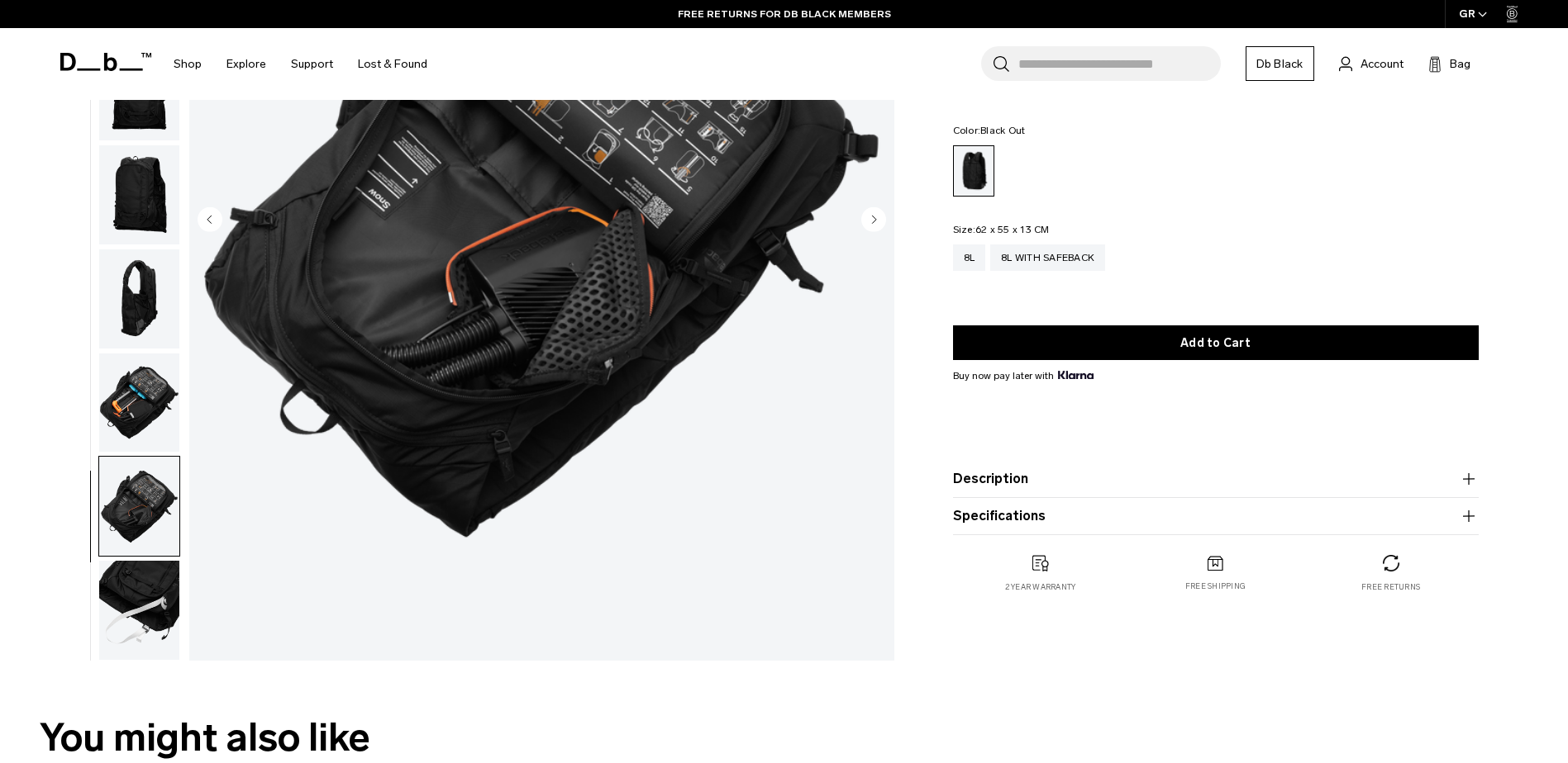
click at [158, 595] on img "button" at bounding box center [139, 611] width 80 height 99
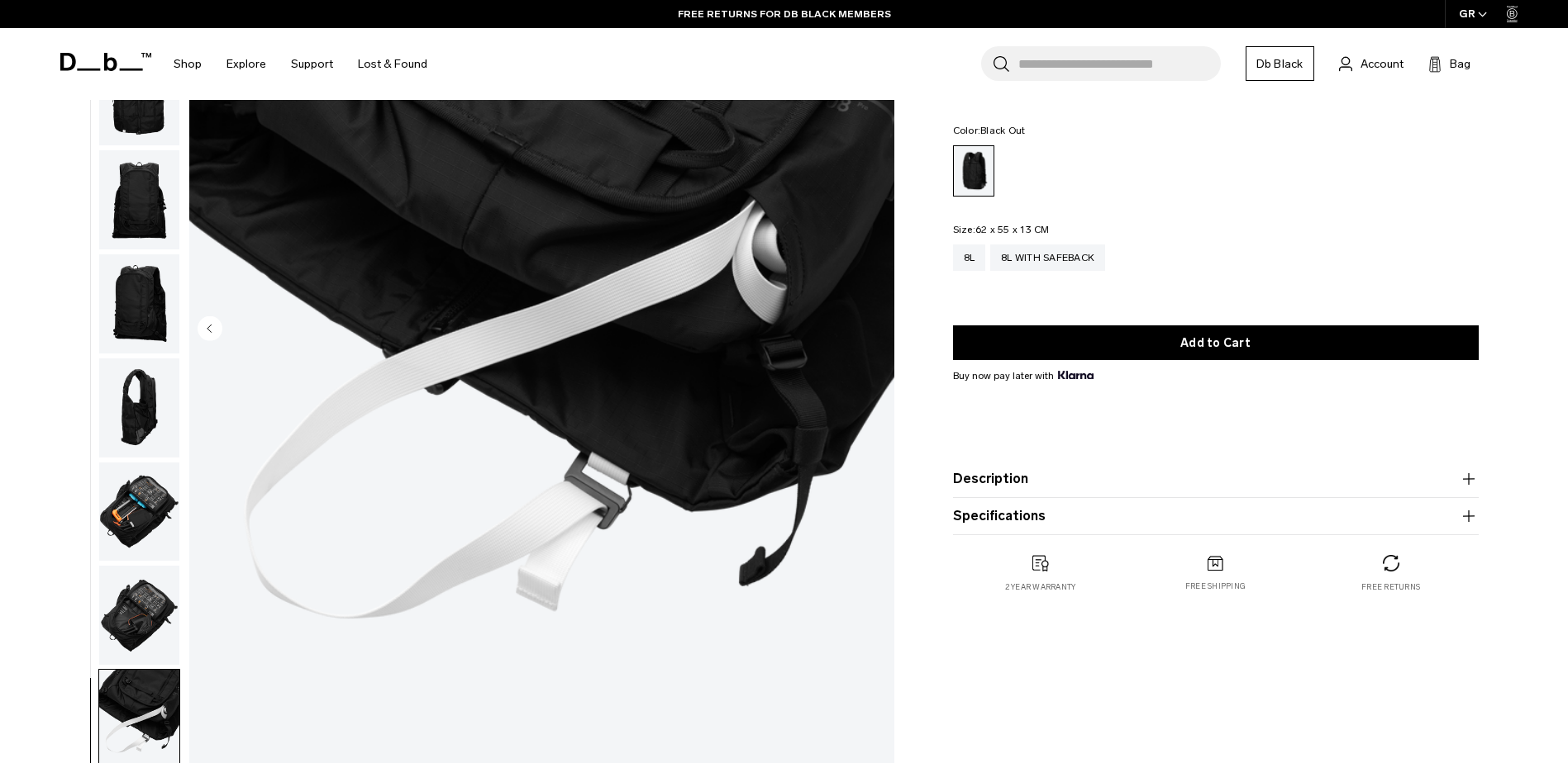
scroll to position [221, 0]
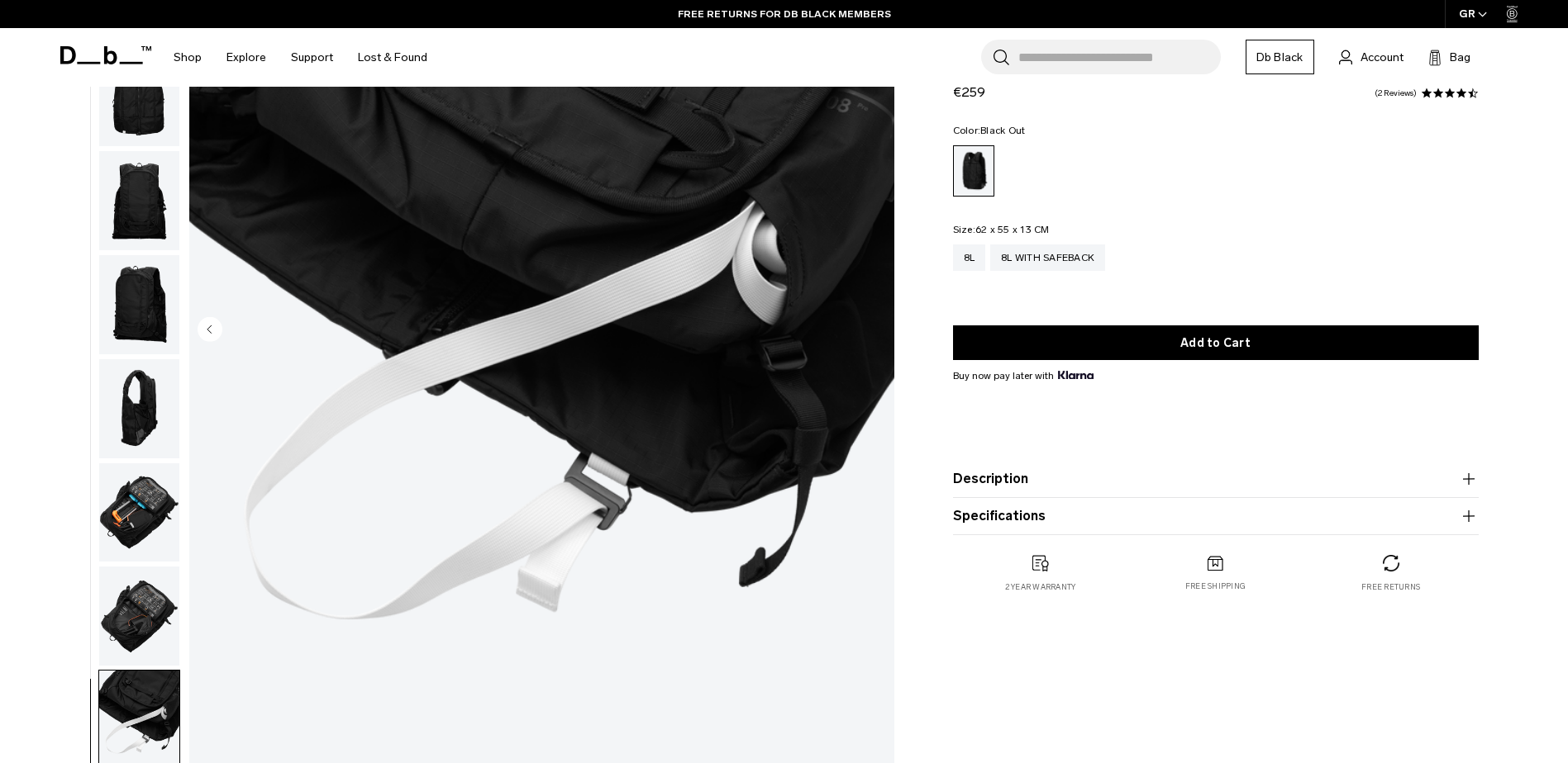
click at [110, 492] on img "button" at bounding box center [139, 513] width 80 height 99
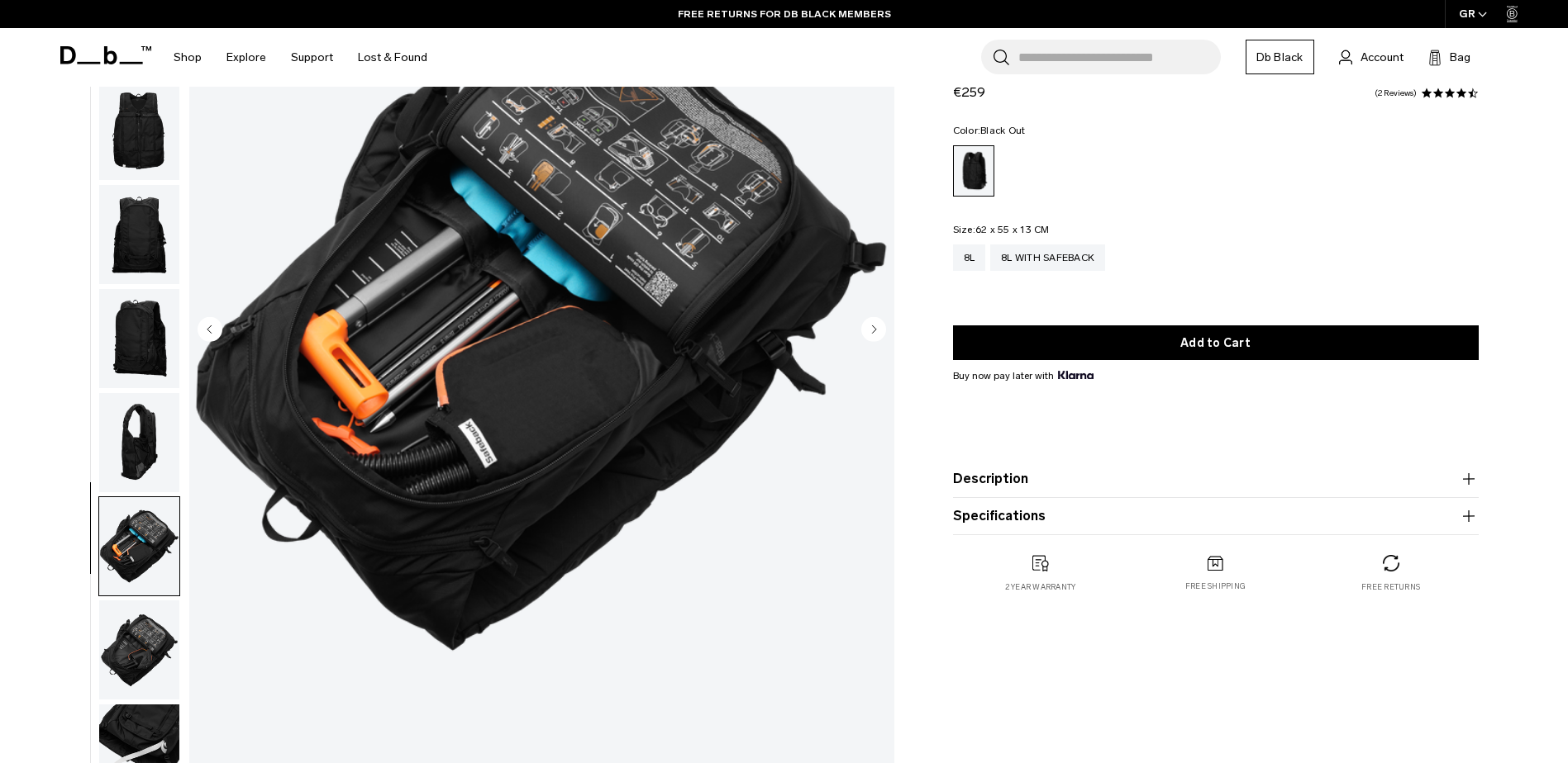
scroll to position [0, 0]
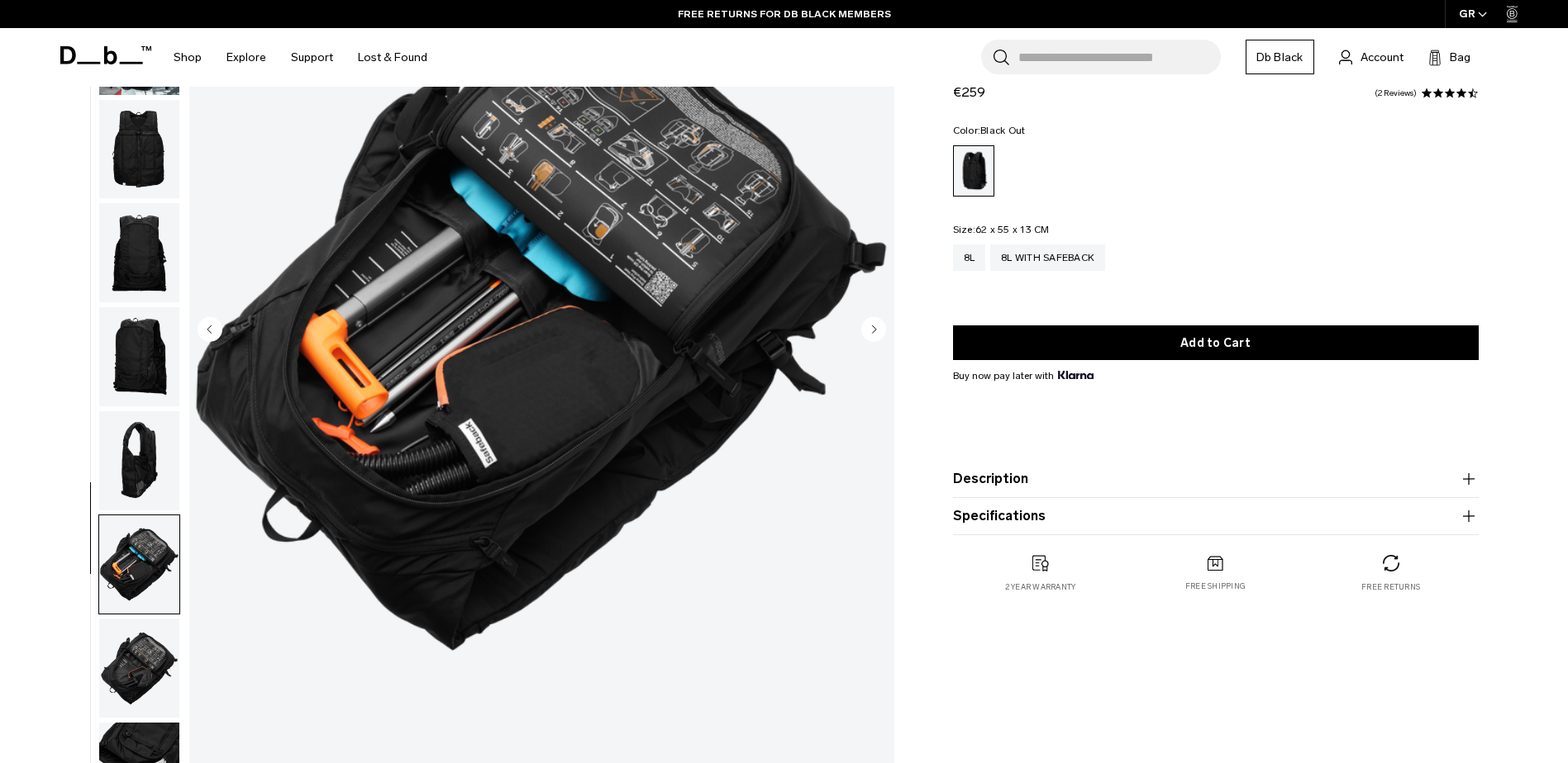
click at [666, 145] on img "7 / 9" at bounding box center [541, 331] width 705 height 880
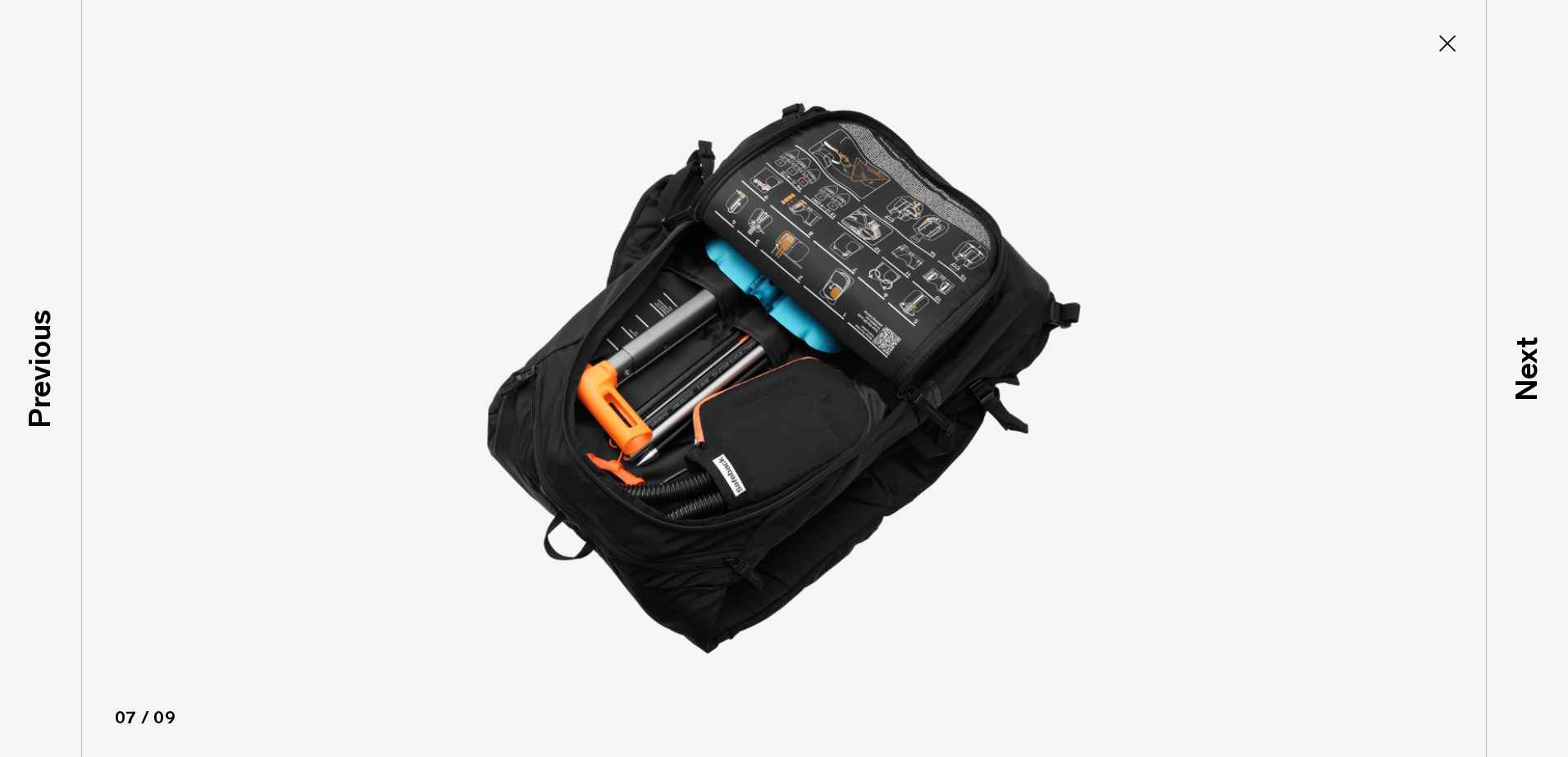
click at [852, 212] on img at bounding box center [784, 378] width 738 height 757
click at [1447, 40] on icon at bounding box center [1448, 43] width 26 height 26
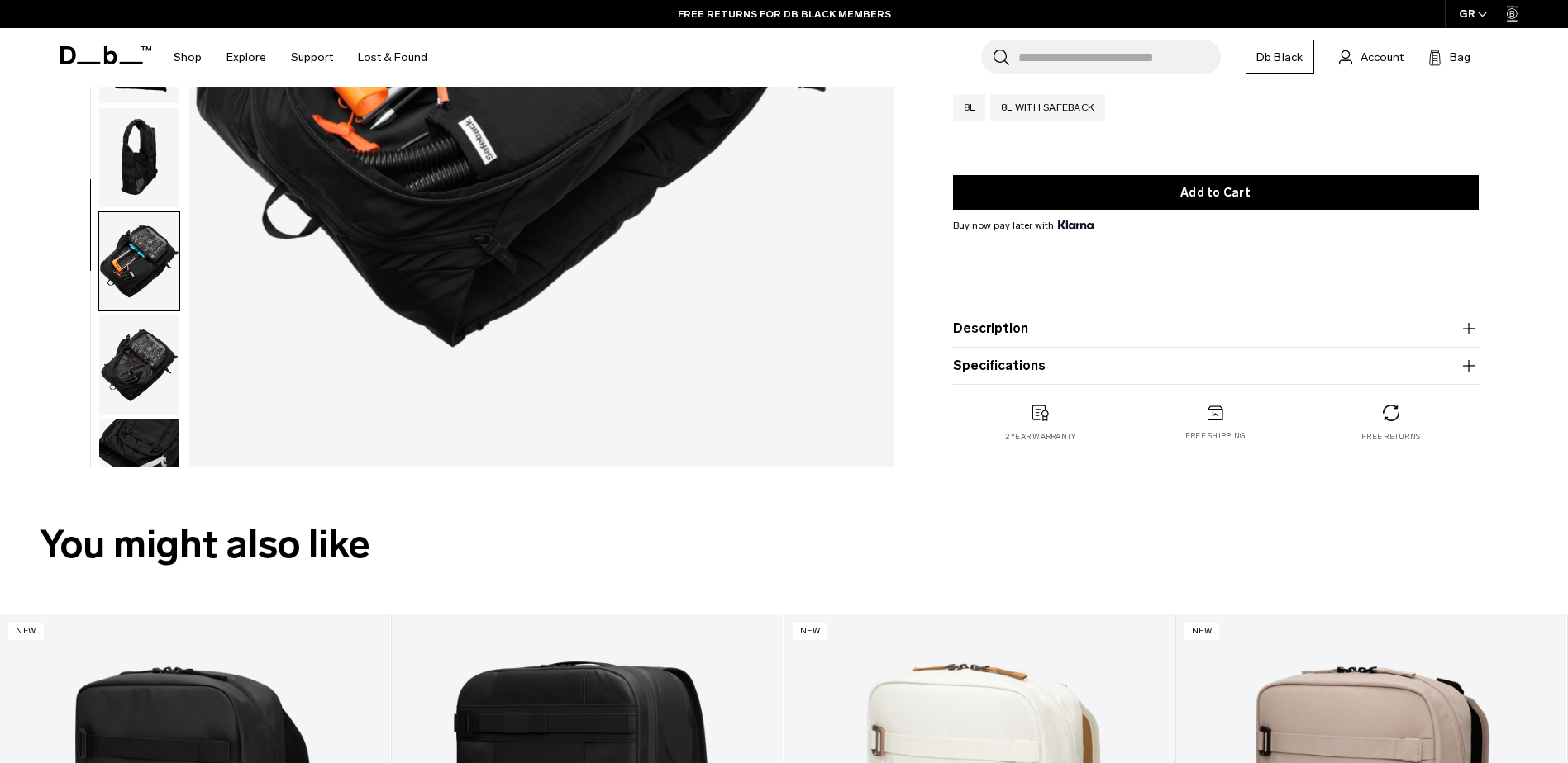
scroll to position [551, 0]
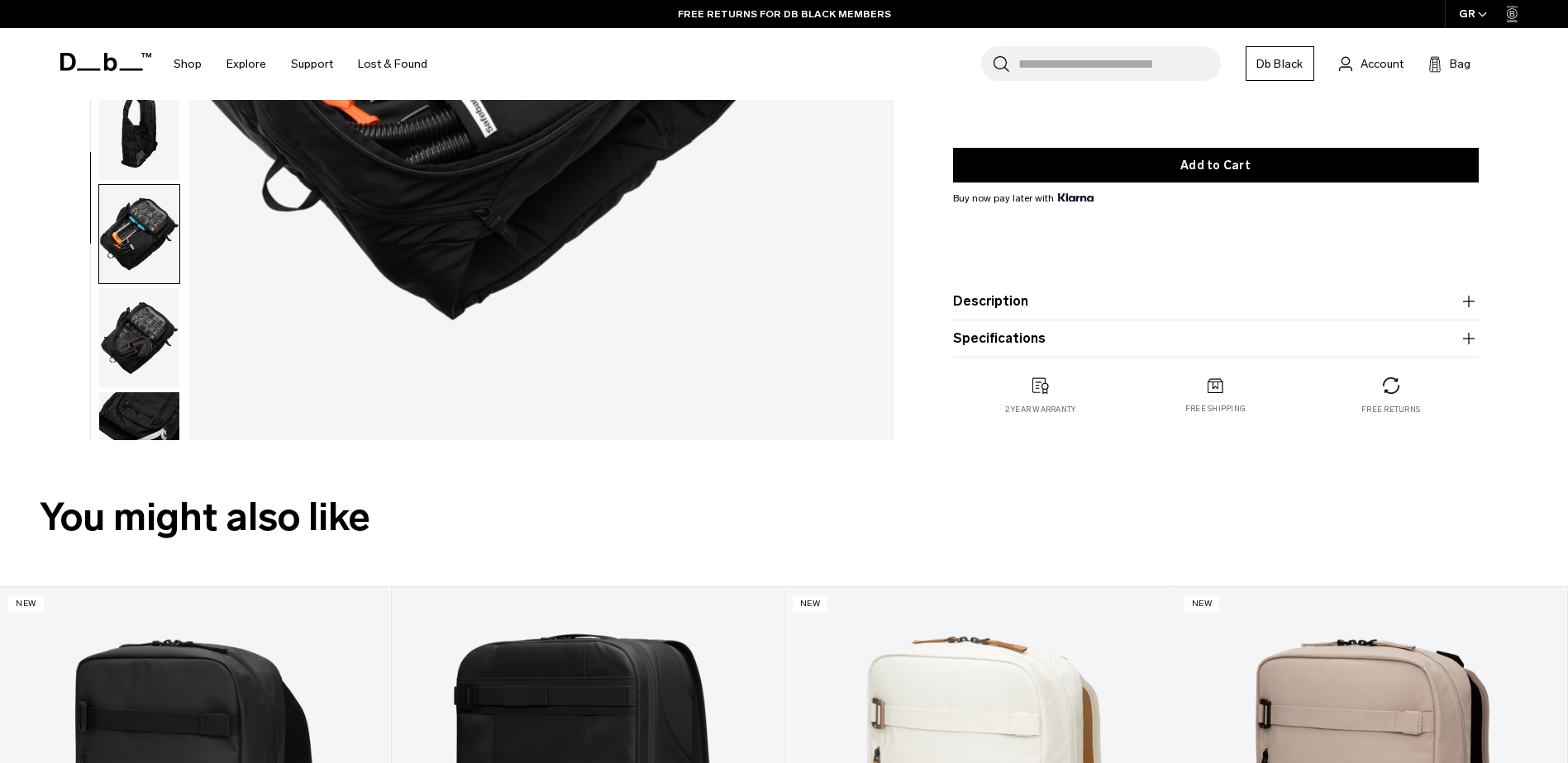
click at [995, 300] on button "Description" at bounding box center [1215, 301] width 526 height 19
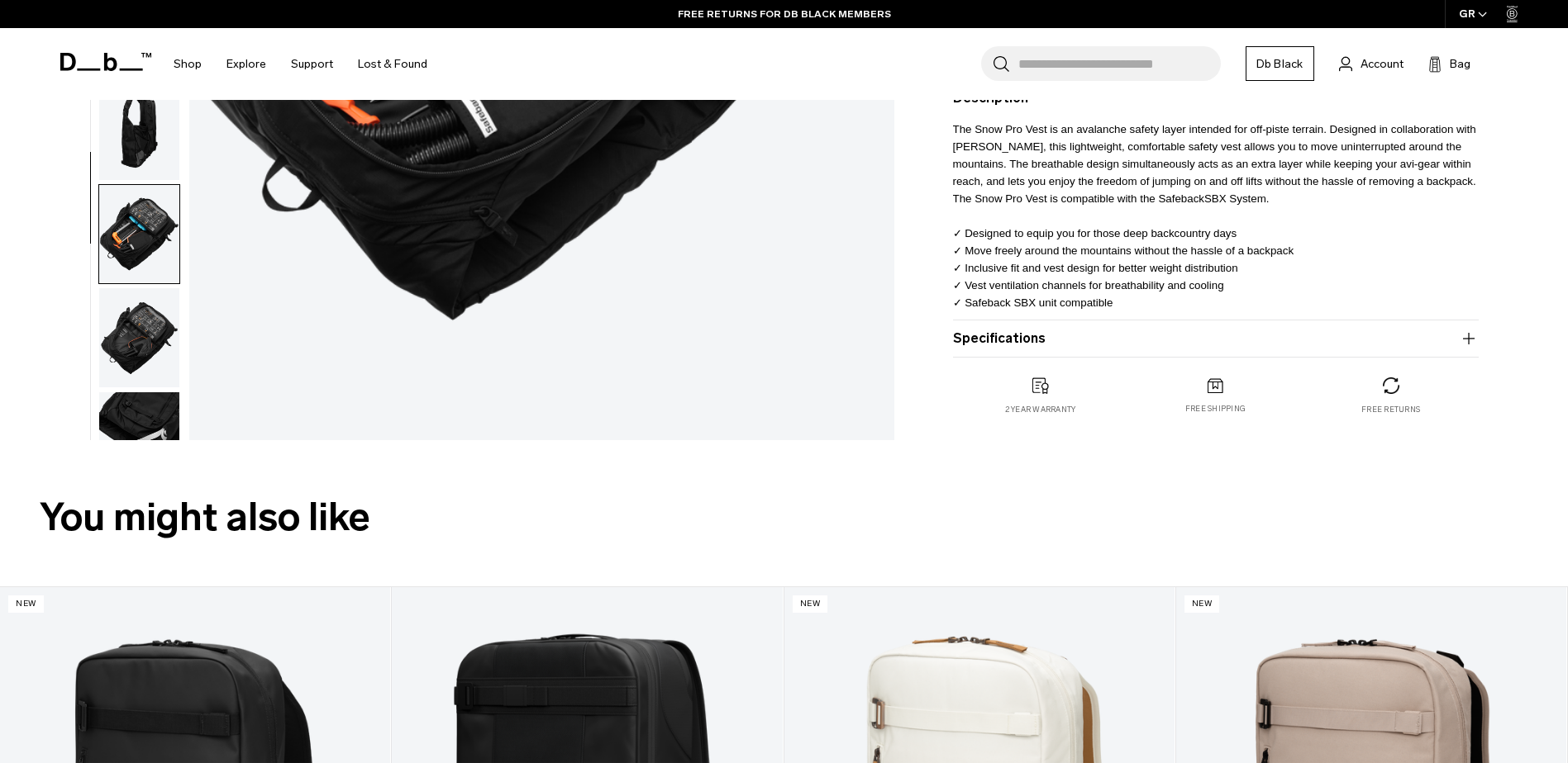
scroll to position [440, 0]
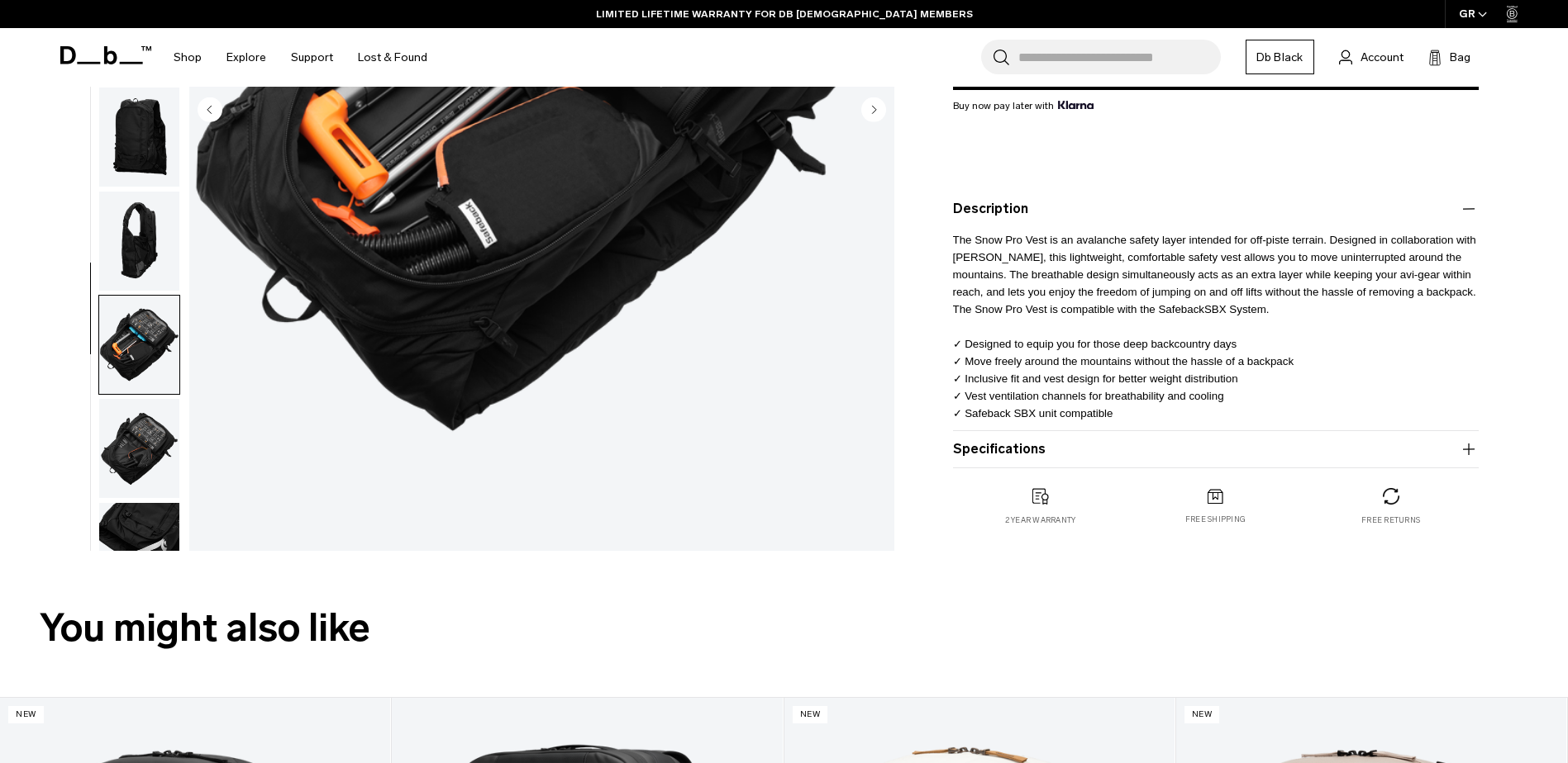
click at [984, 440] on button "Specifications" at bounding box center [1215, 449] width 526 height 19
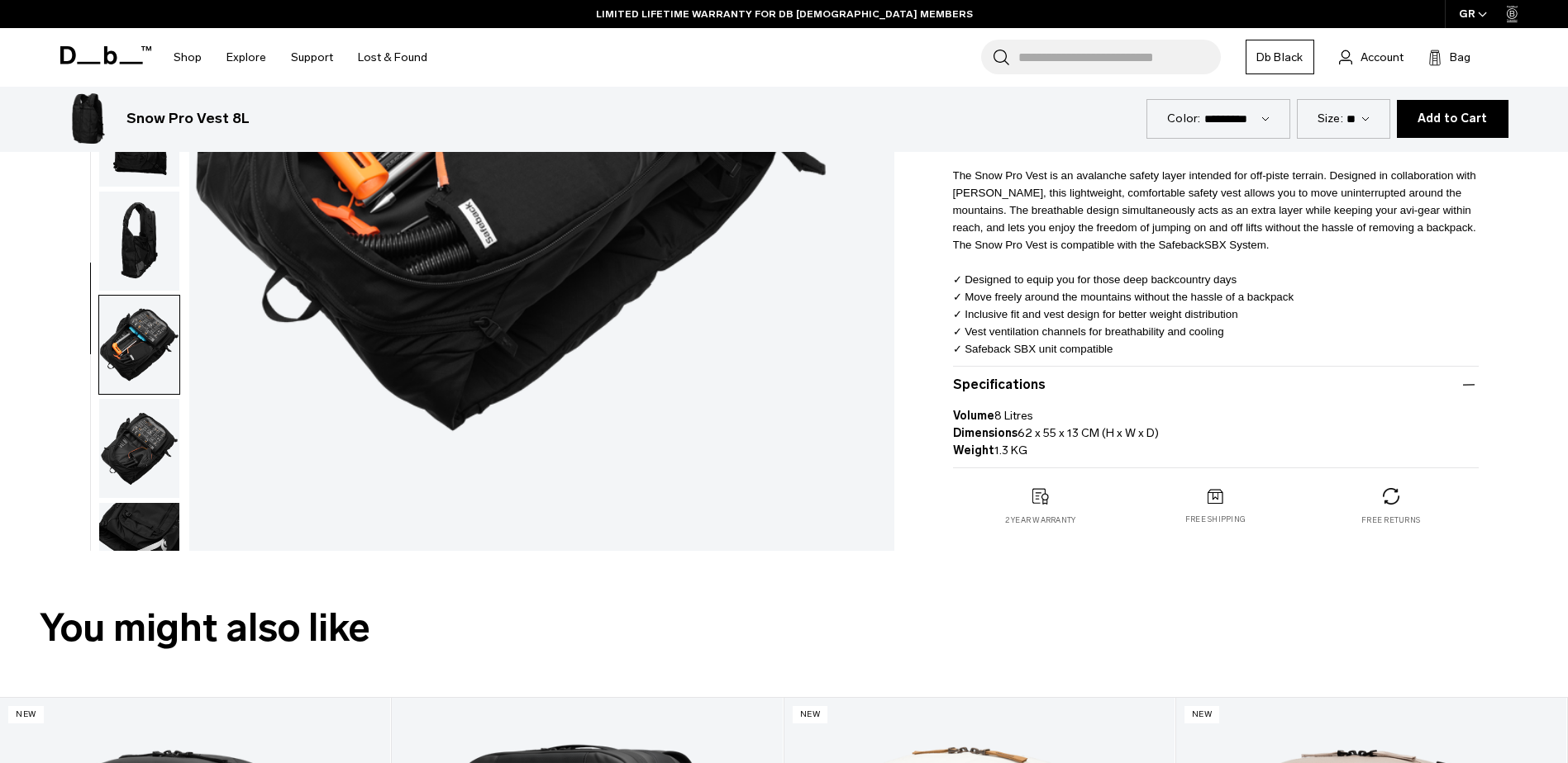
click at [983, 383] on button "Specifications" at bounding box center [1215, 385] width 526 height 19
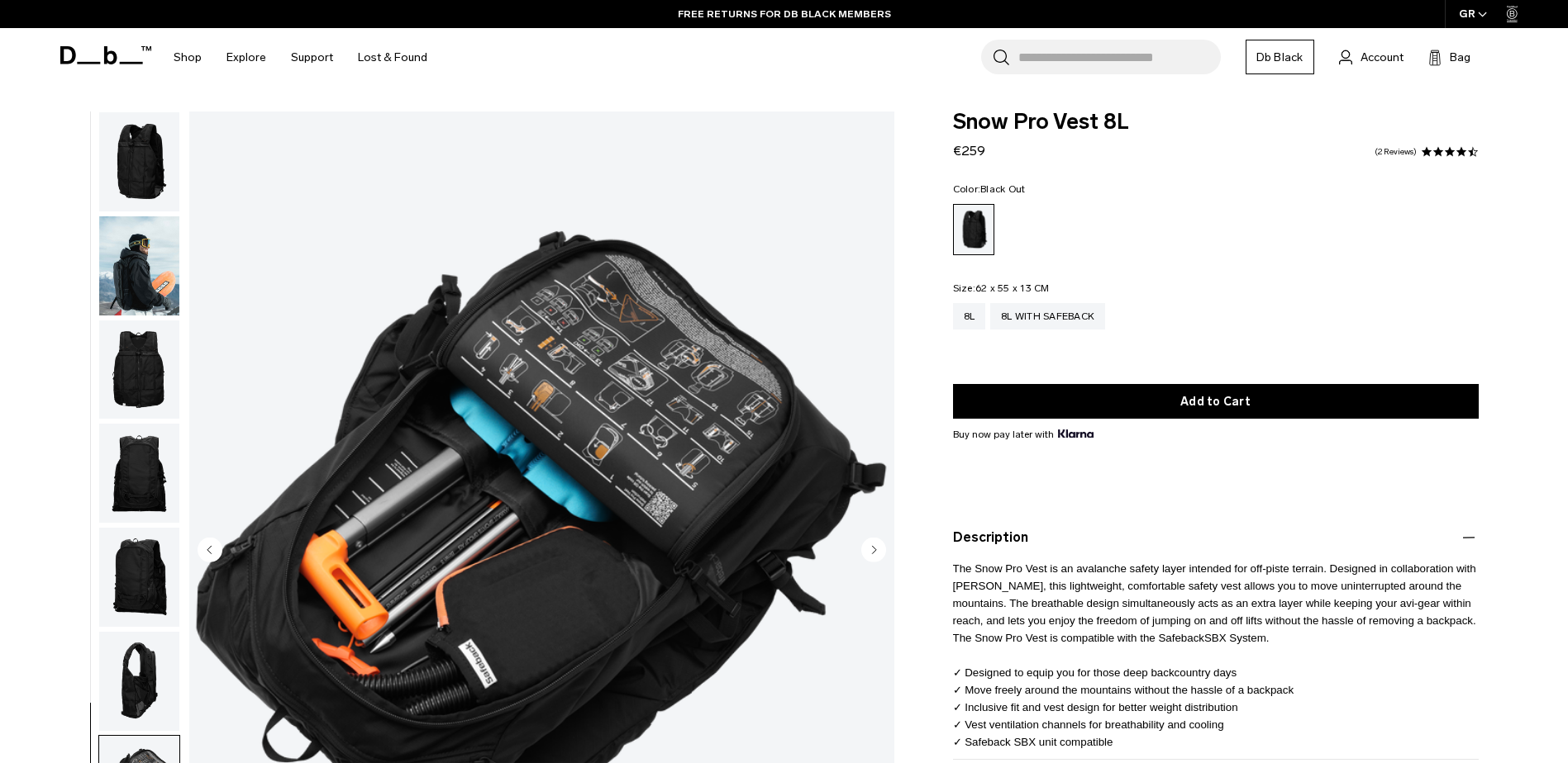
scroll to position [52, 0]
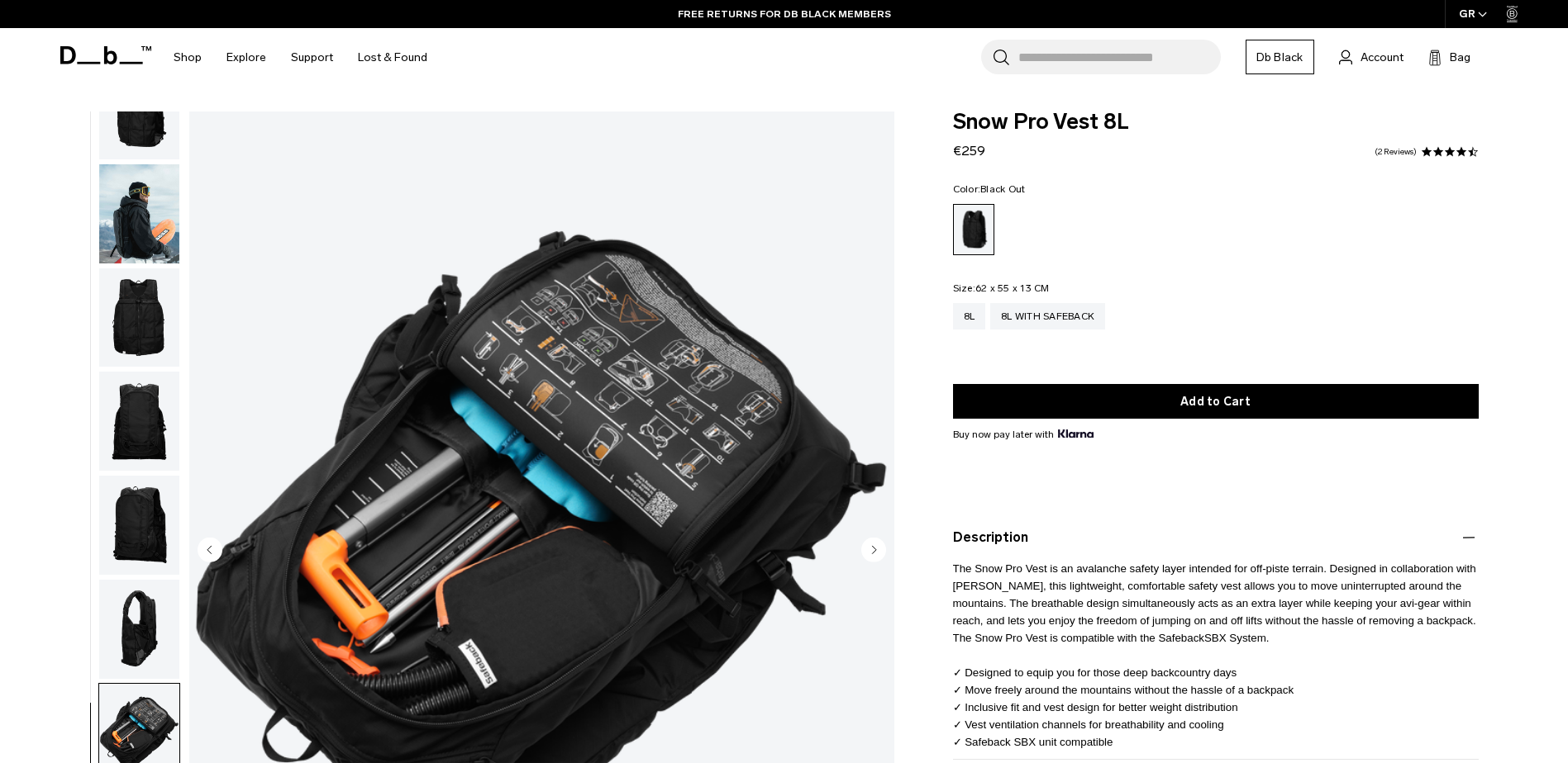
click at [152, 618] on img "button" at bounding box center [139, 629] width 80 height 99
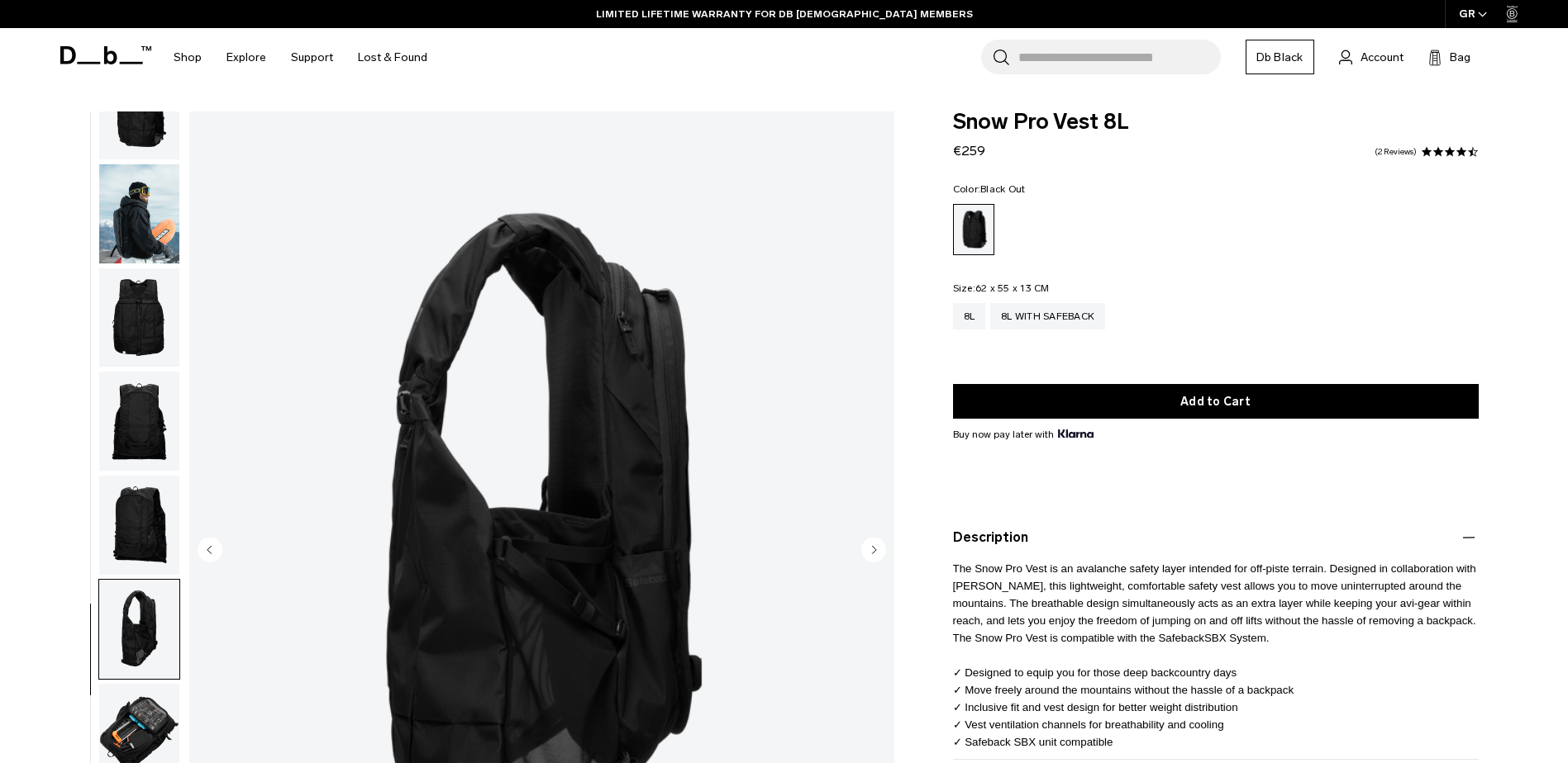
click at [144, 520] on img "button" at bounding box center [139, 526] width 80 height 99
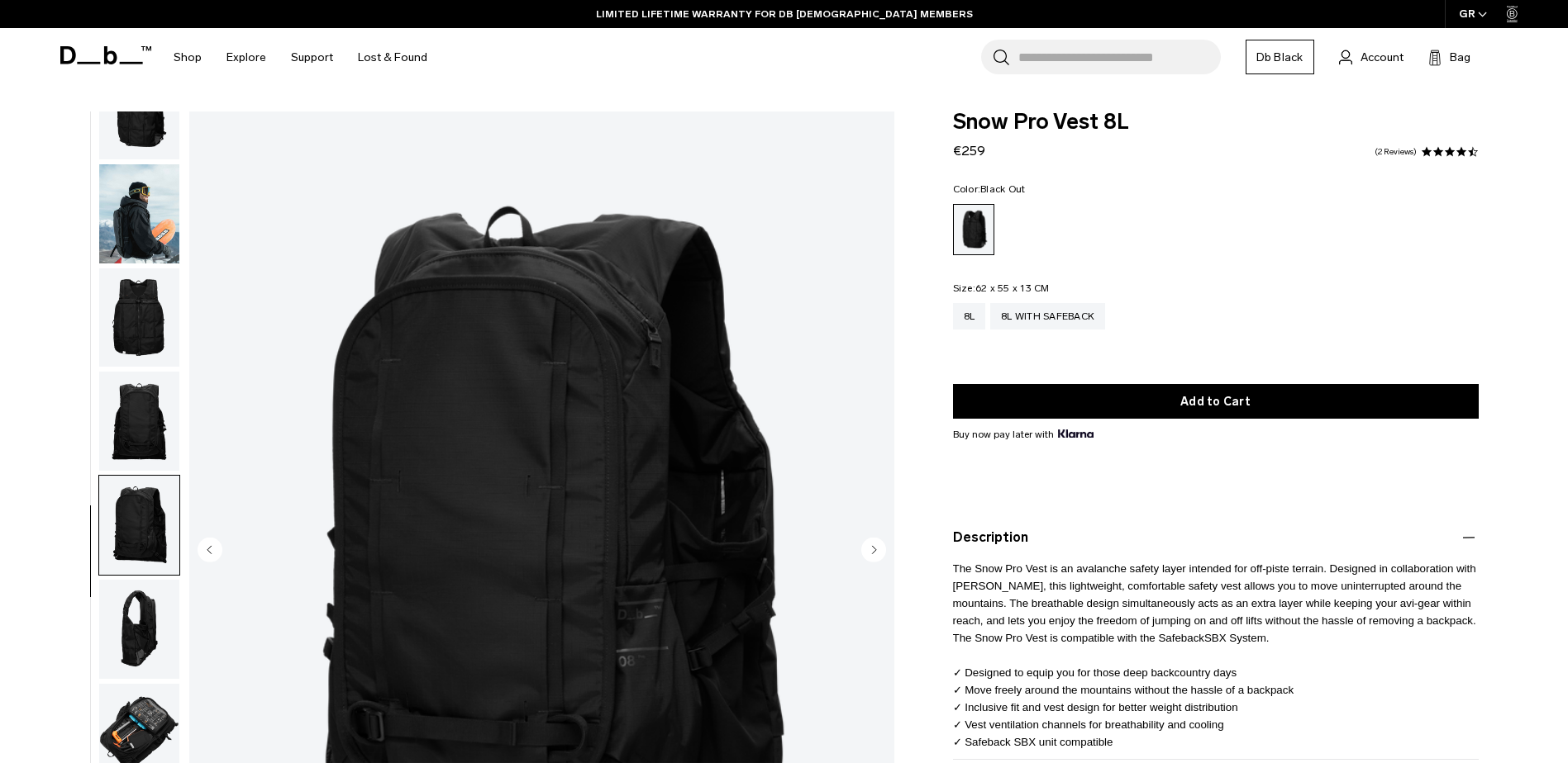
click at [131, 451] on img "button" at bounding box center [139, 422] width 80 height 99
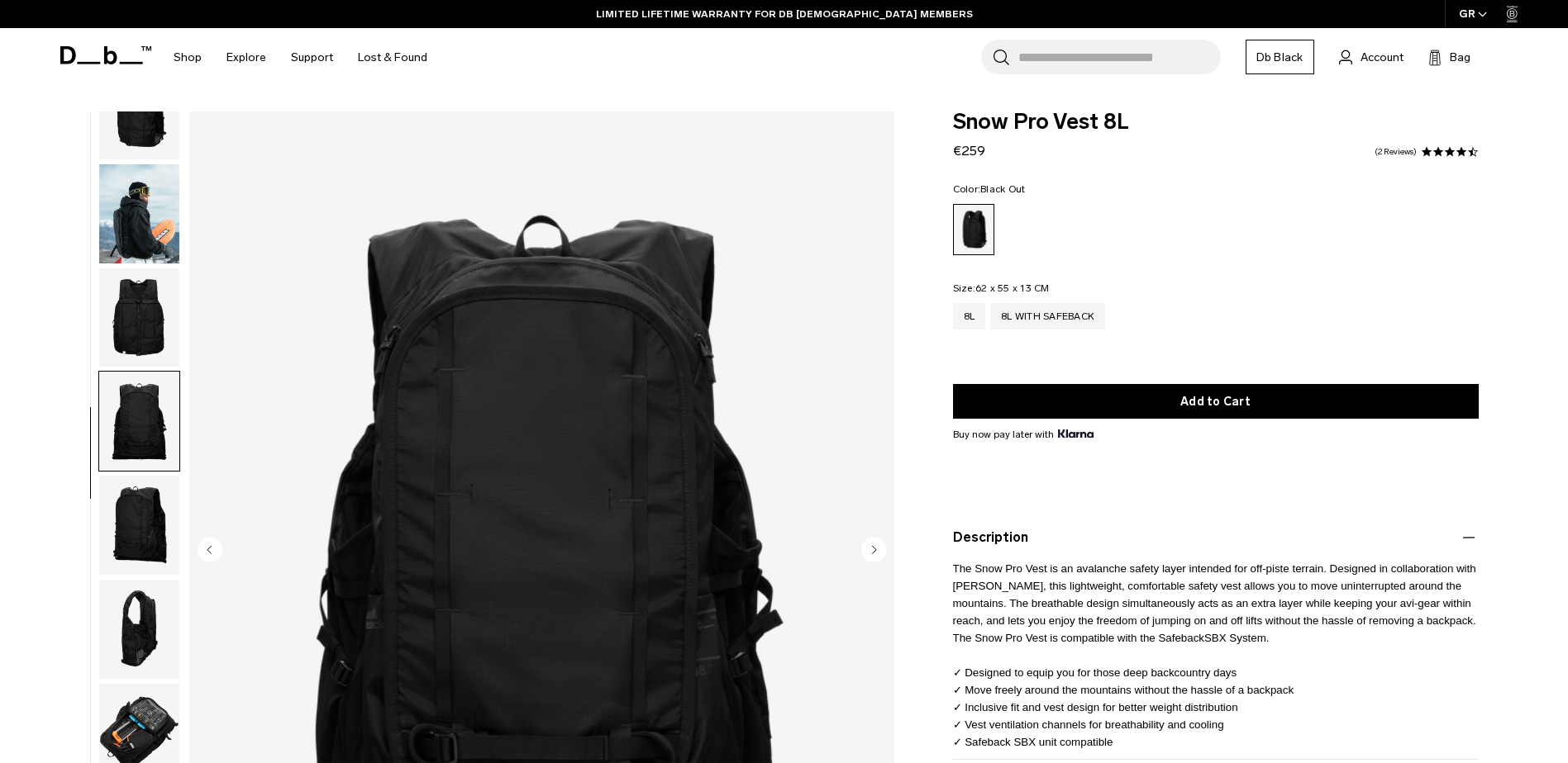
click at [119, 356] on img "button" at bounding box center [139, 318] width 80 height 99
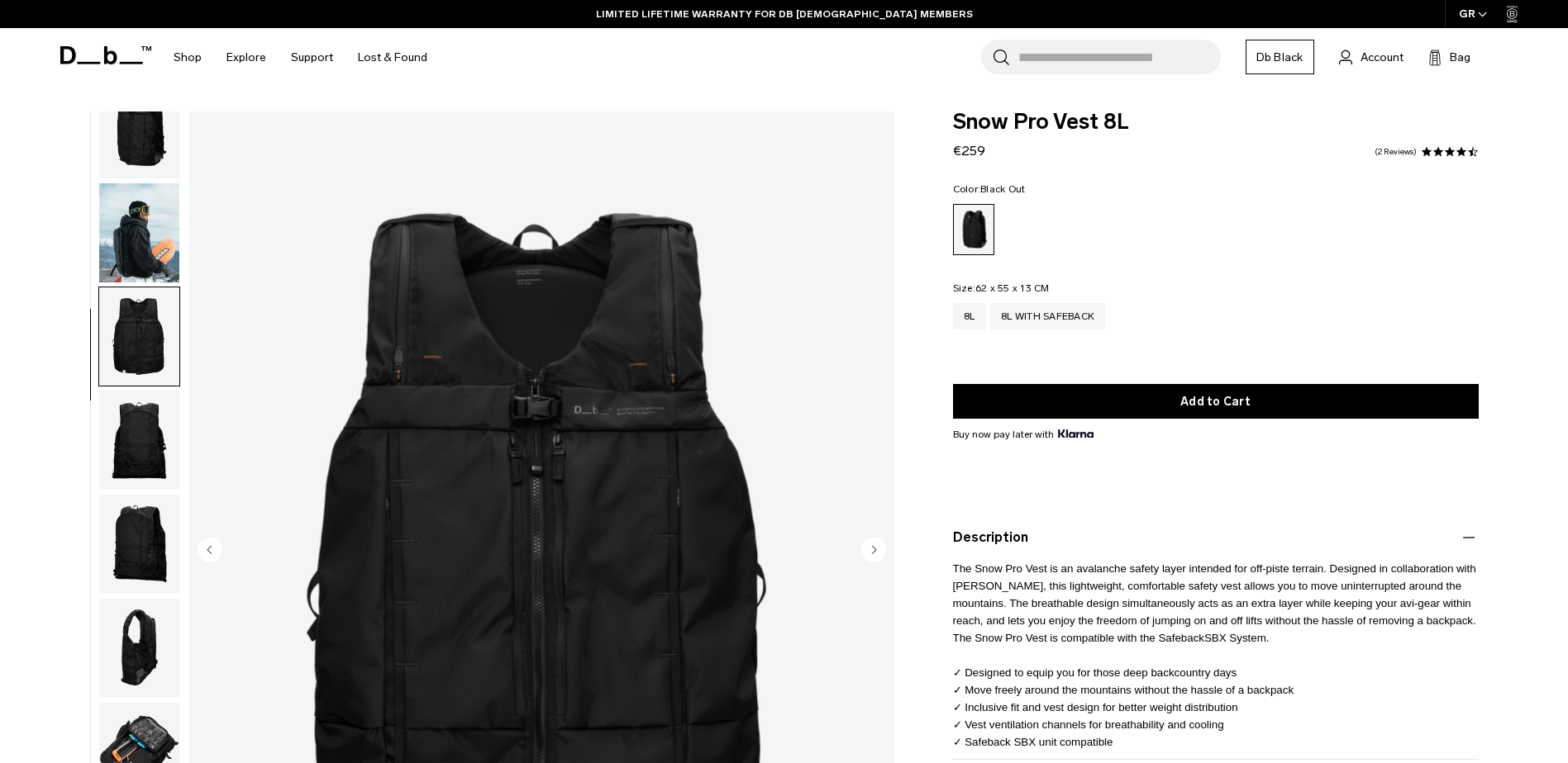
scroll to position [0, 0]
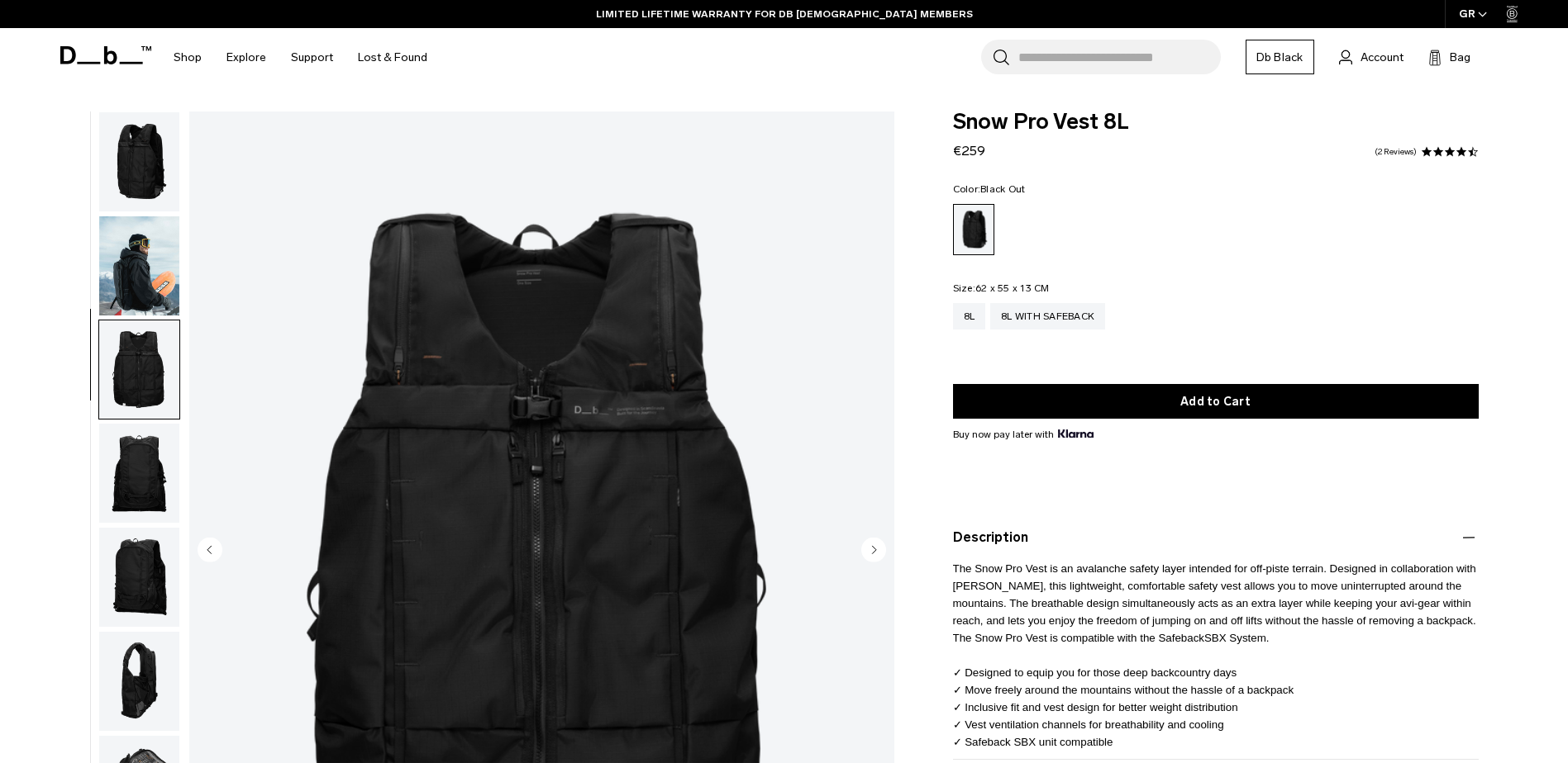
click at [140, 276] on img "button" at bounding box center [139, 266] width 80 height 99
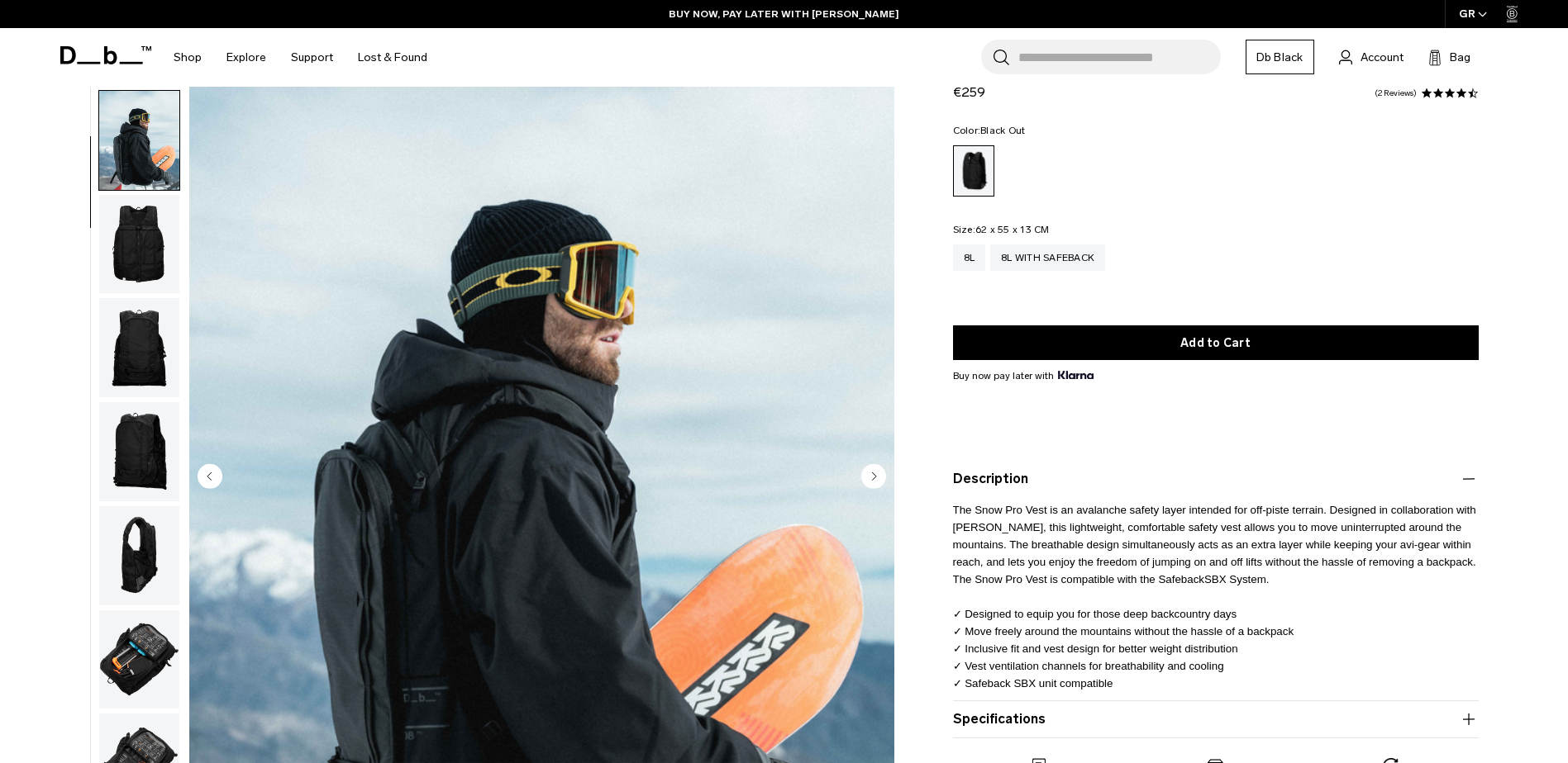
scroll to position [110, 0]
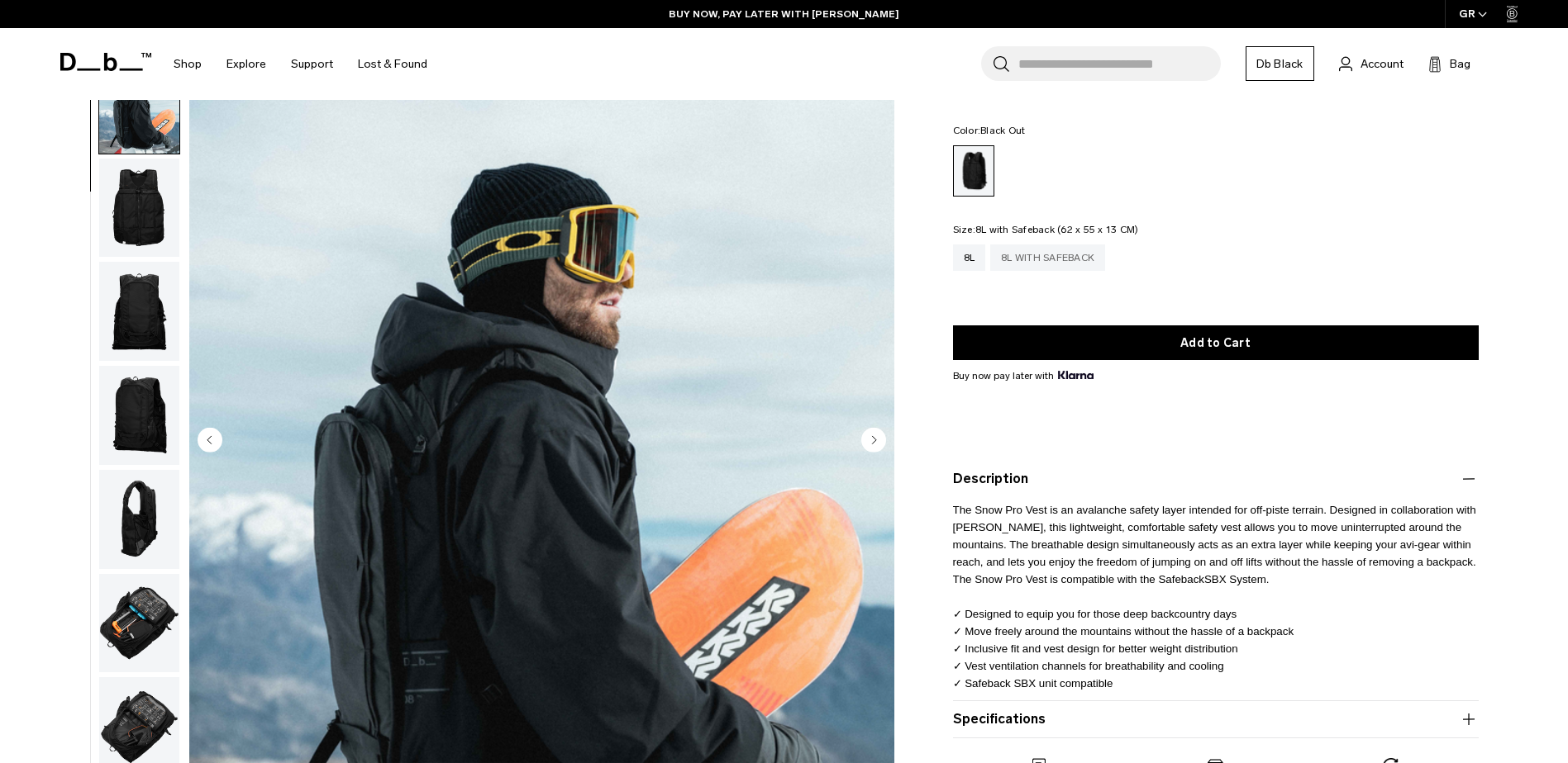
click at [1049, 266] on div "8L with Safeback" at bounding box center [1048, 258] width 115 height 27
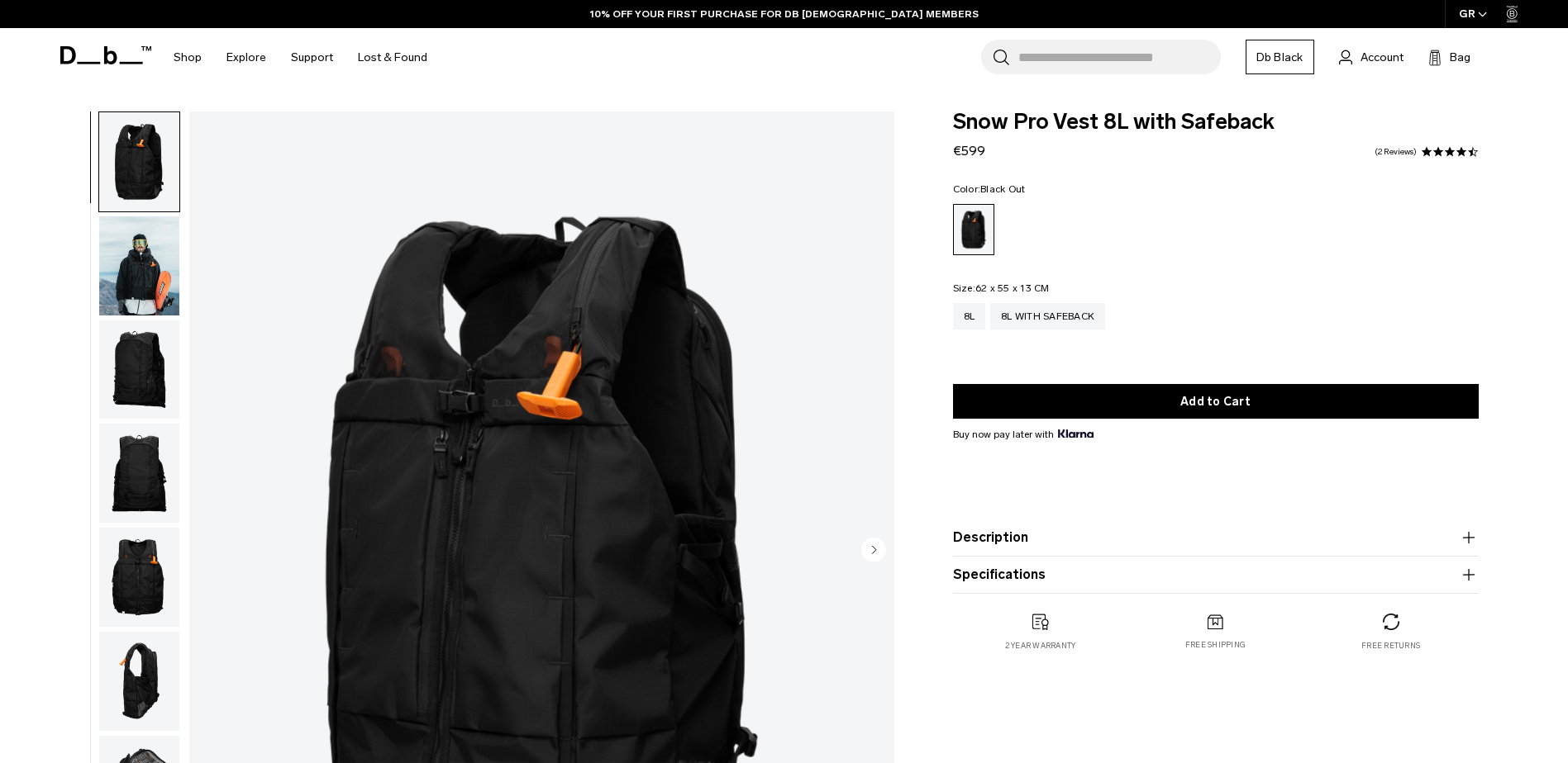
click at [168, 293] on img "button" at bounding box center [139, 266] width 80 height 99
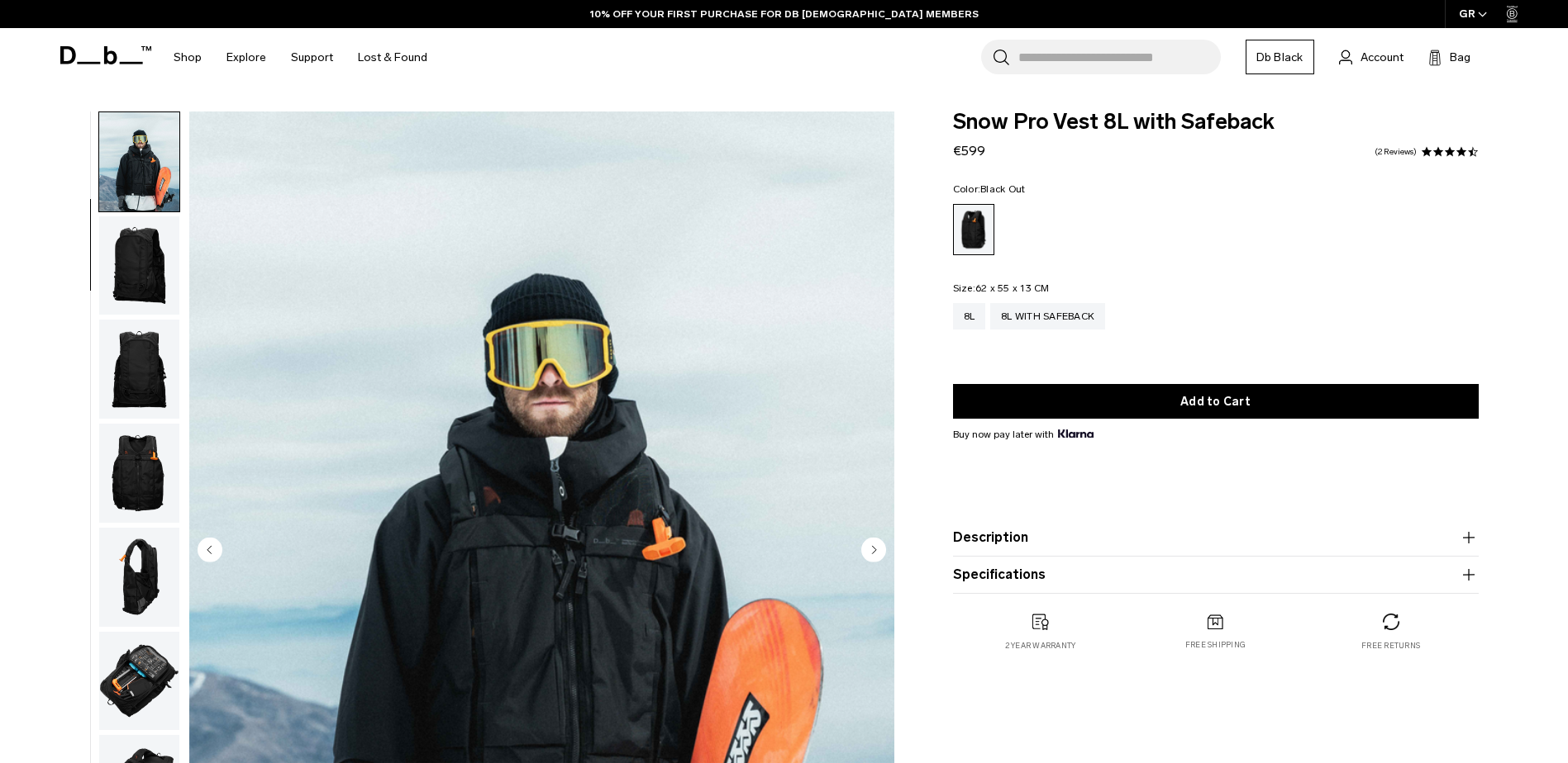
click at [141, 334] on img "button" at bounding box center [139, 370] width 80 height 99
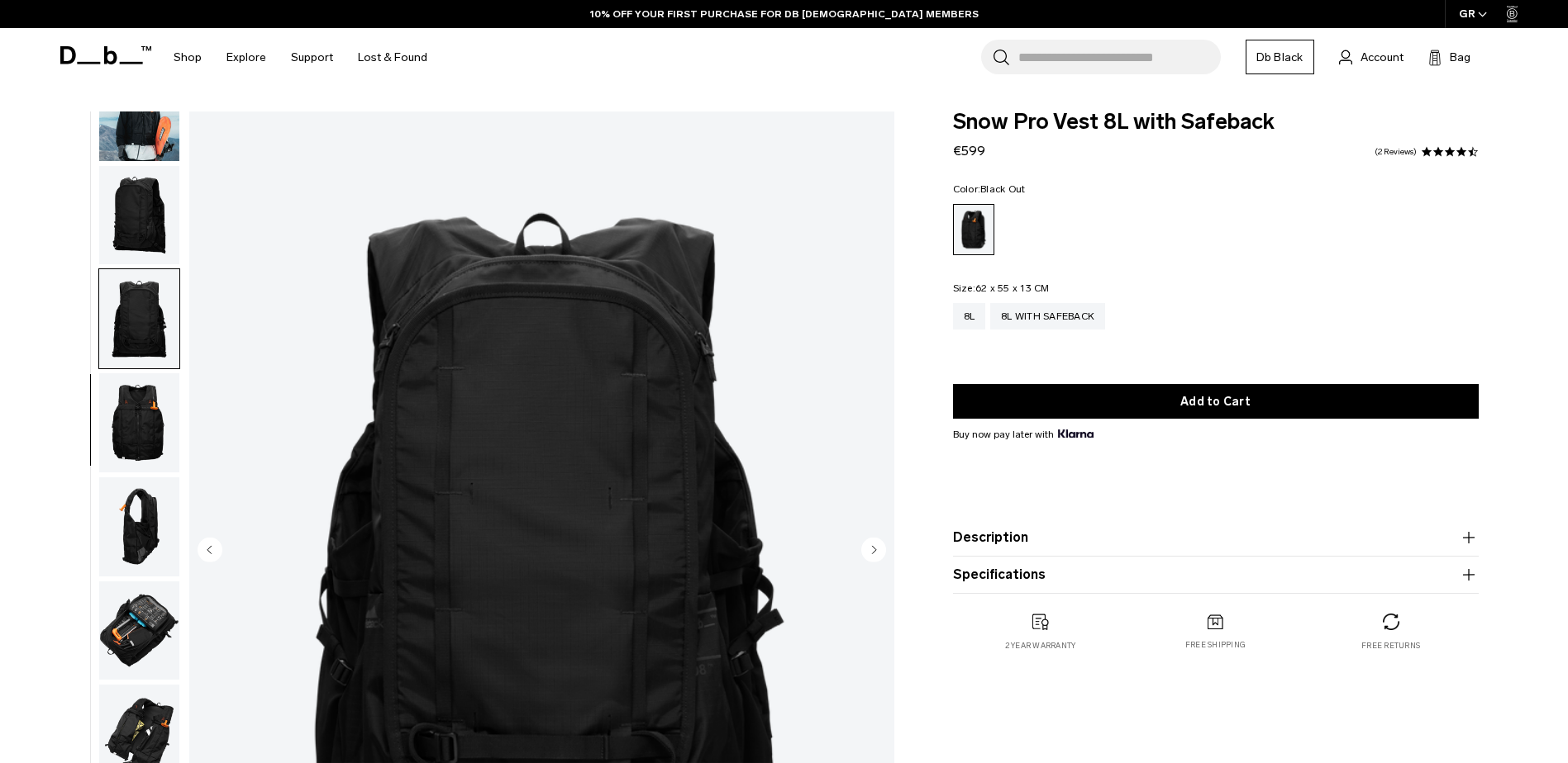
scroll to position [156, 0]
click at [130, 417] on img "button" at bounding box center [139, 422] width 80 height 99
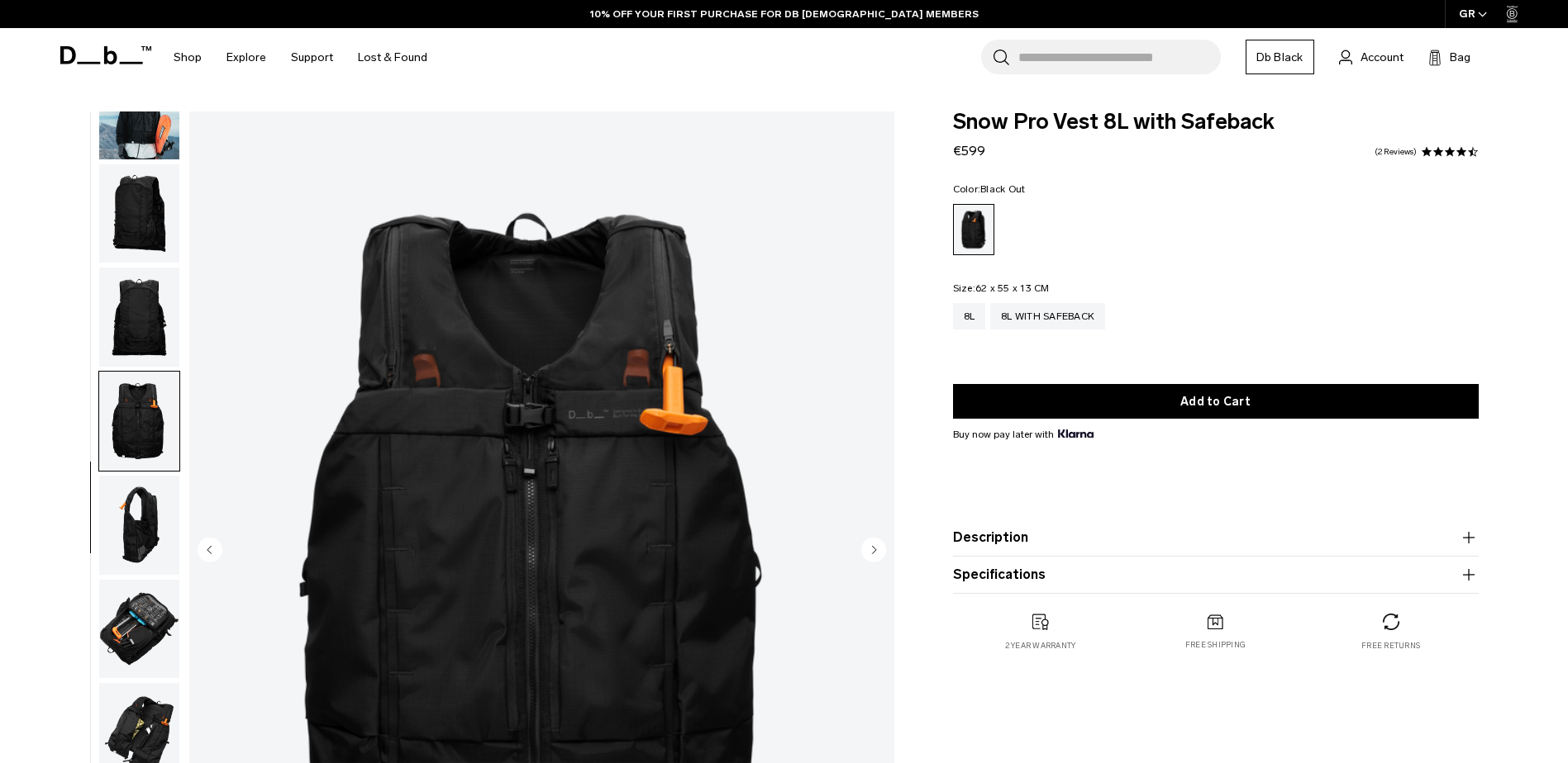
click at [131, 514] on img "button" at bounding box center [139, 526] width 80 height 99
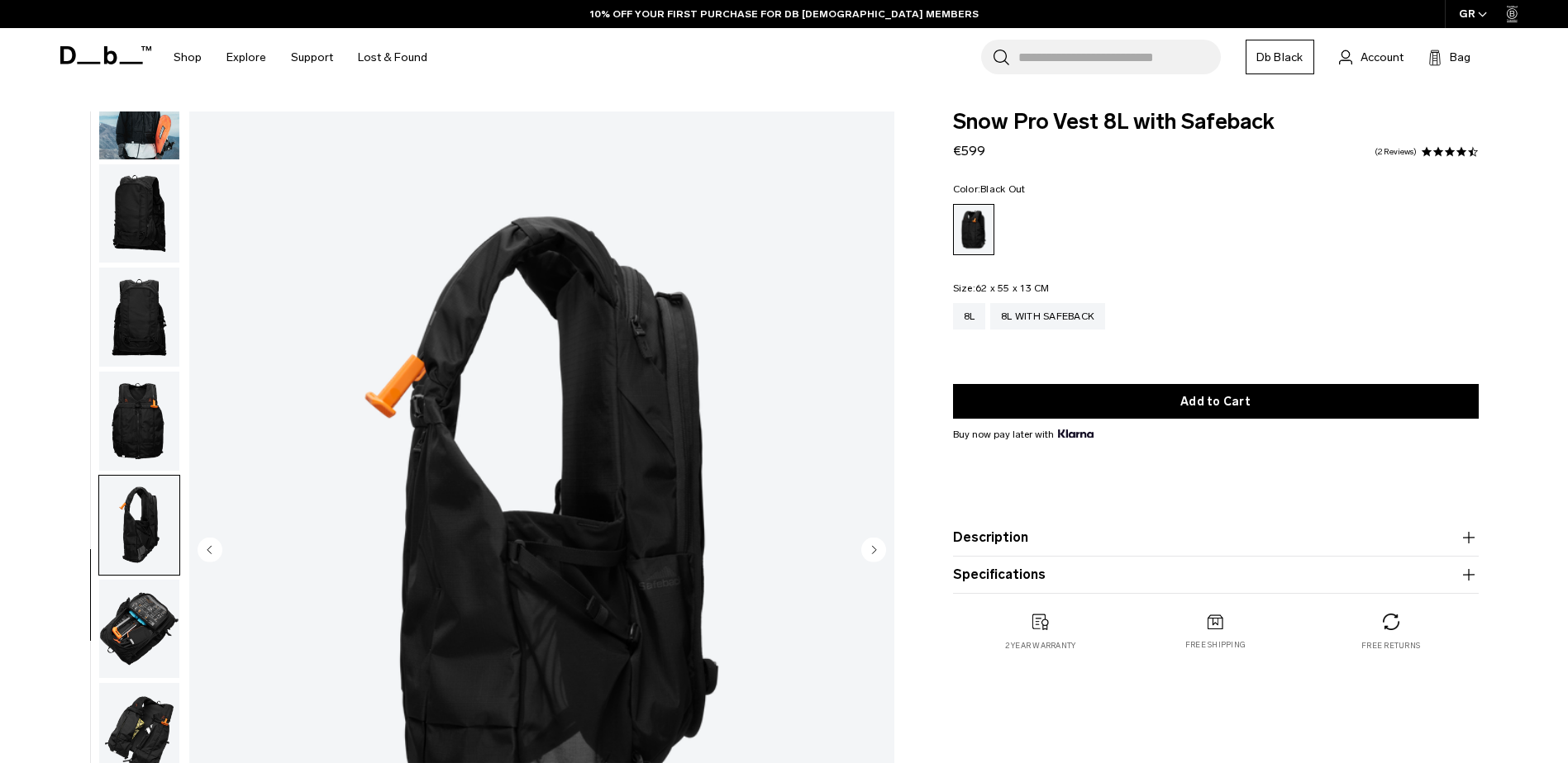
click at [119, 580] on img "button" at bounding box center [139, 629] width 80 height 99
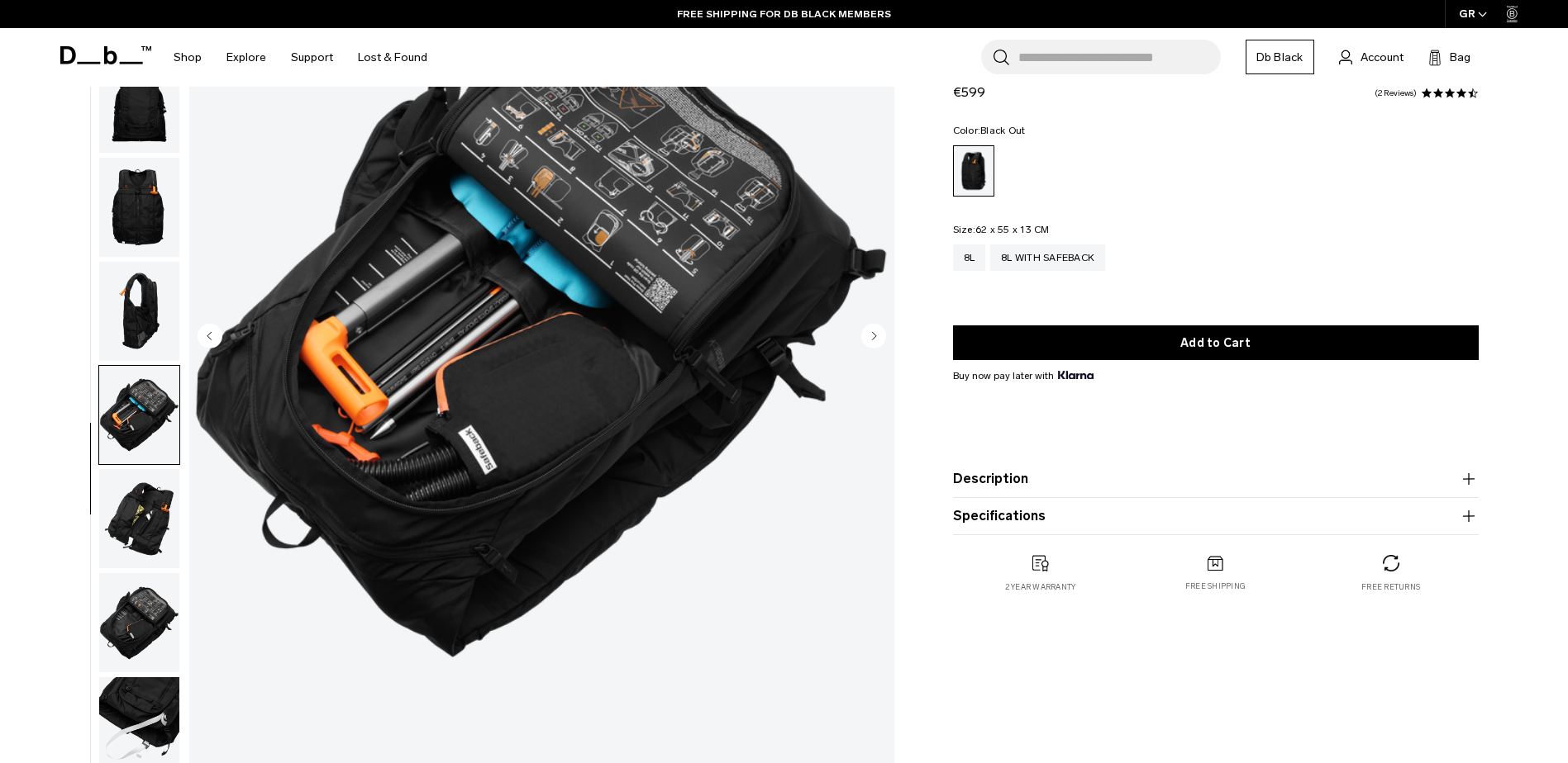
scroll to position [221, 0]
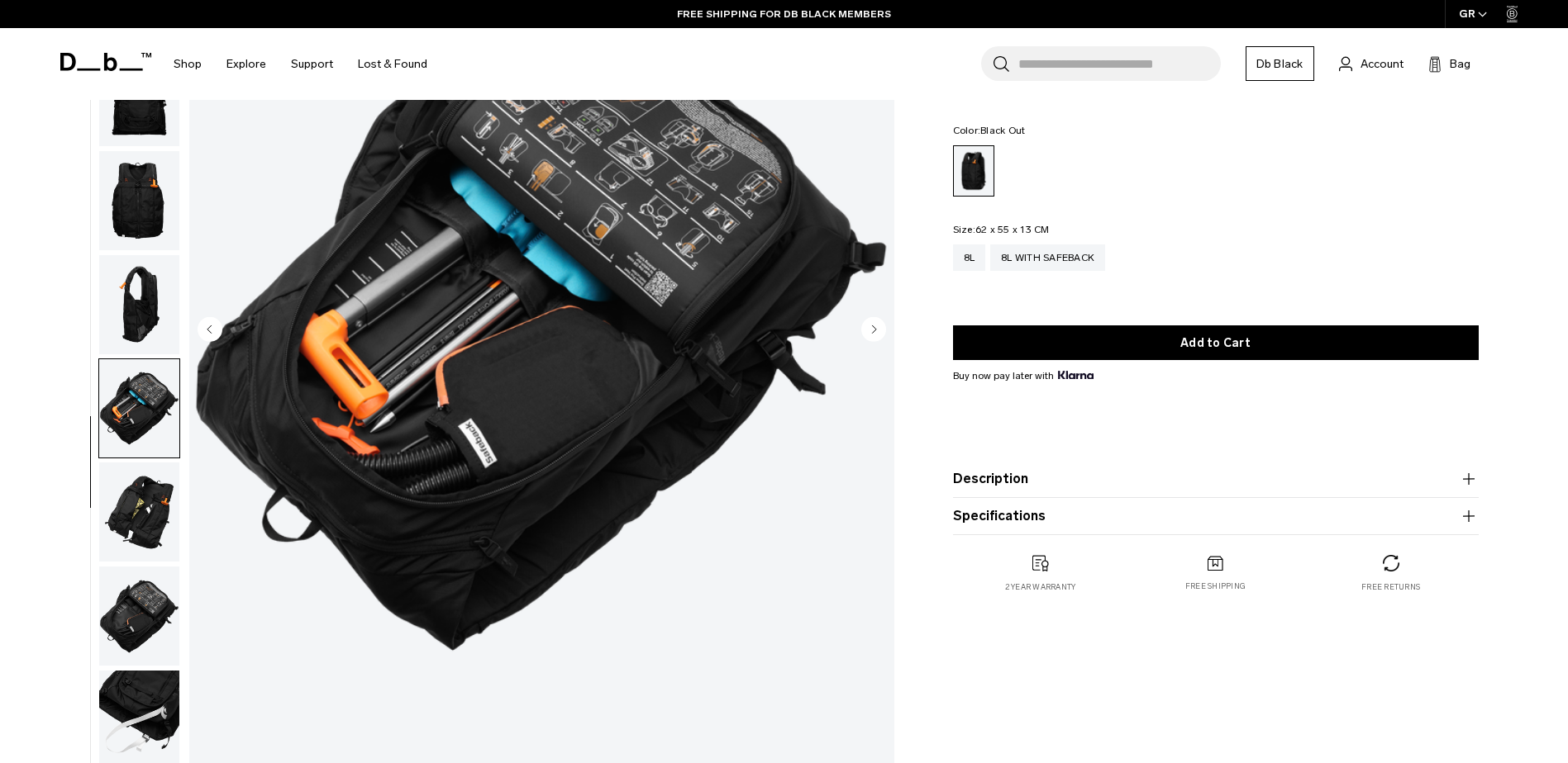
click at [117, 575] on img "button" at bounding box center [139, 617] width 80 height 99
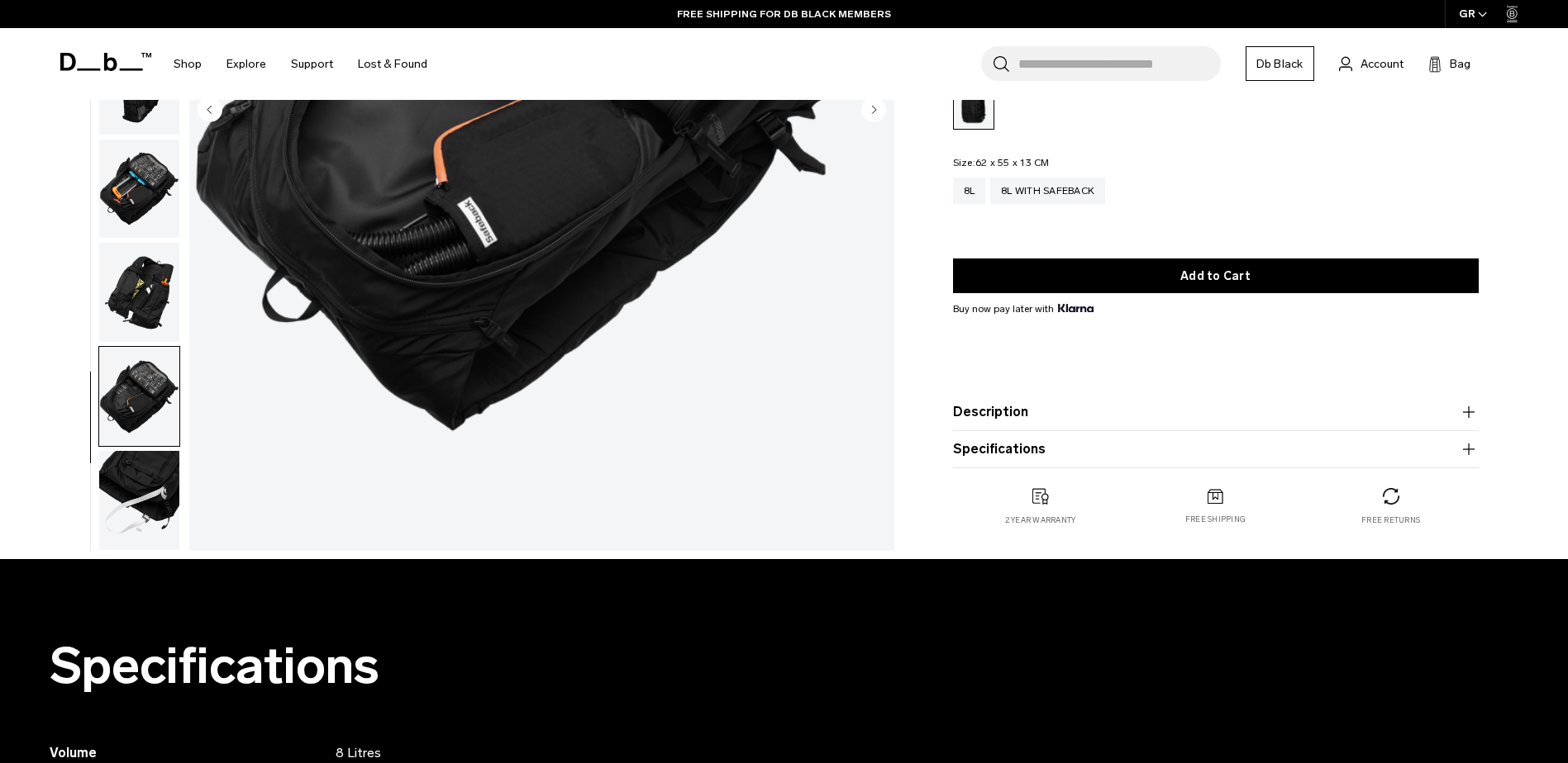
click at [126, 510] on img "button" at bounding box center [139, 501] width 80 height 99
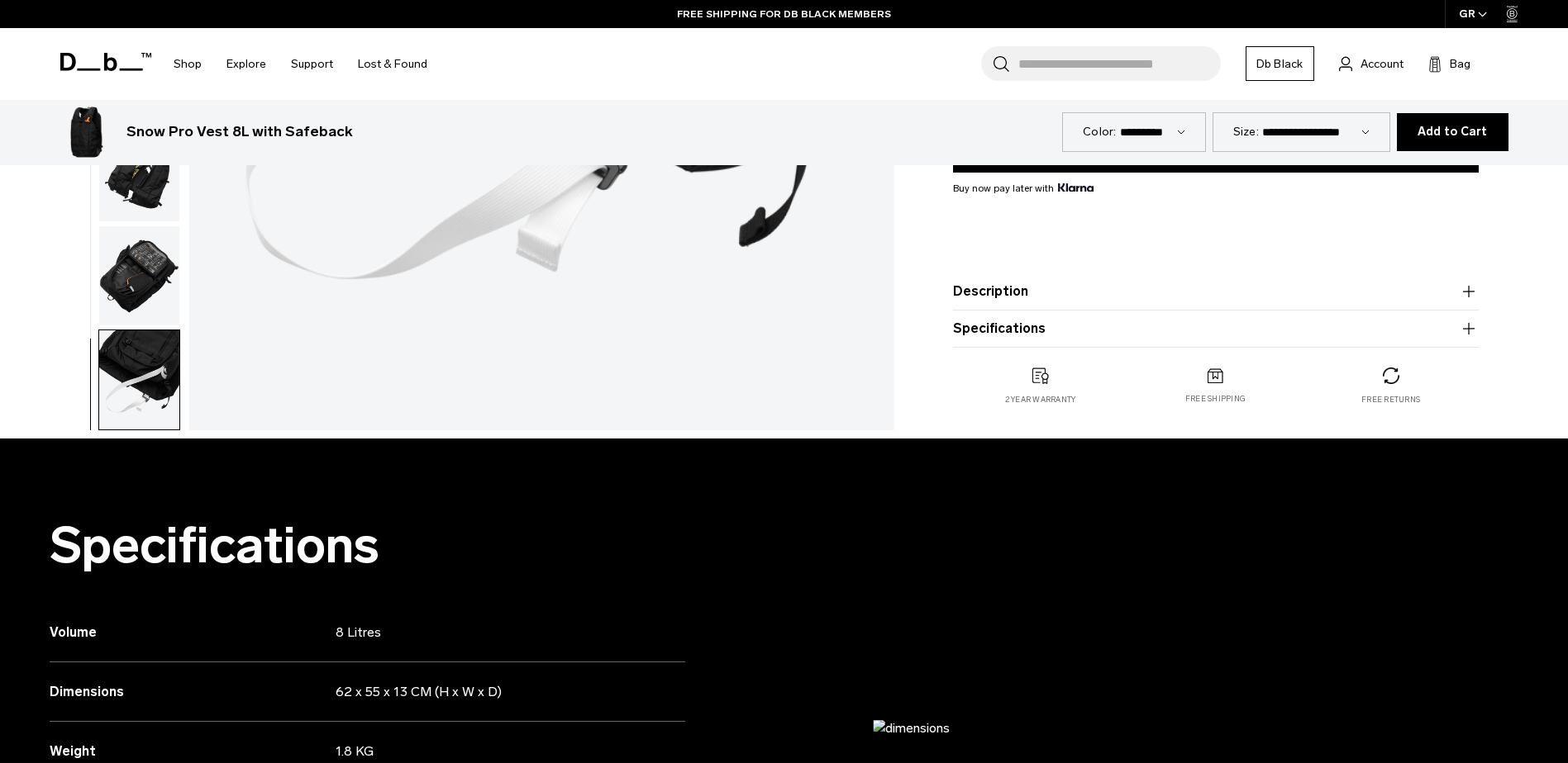
scroll to position [771, 0]
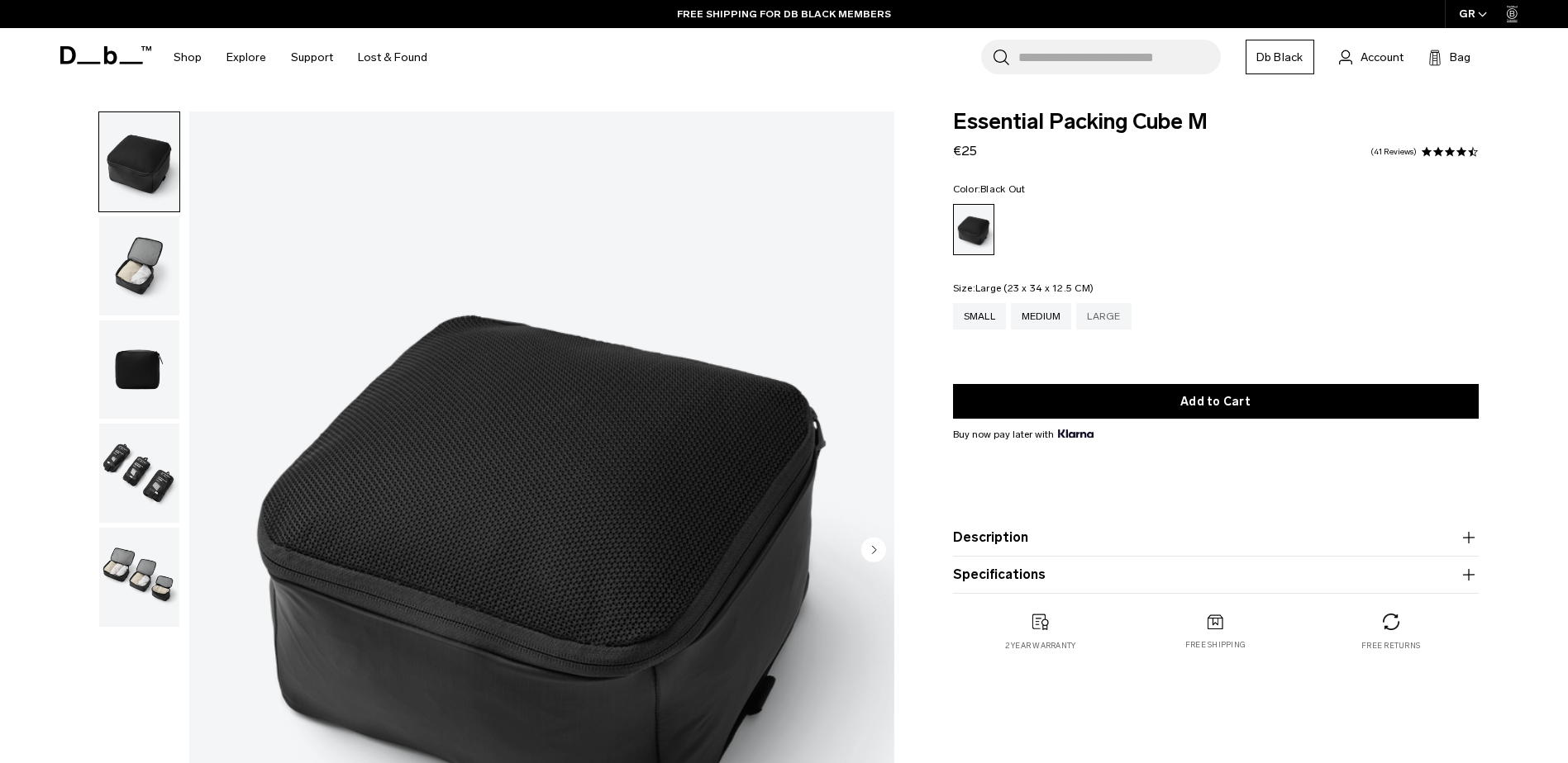
click at [1099, 308] on div "Large" at bounding box center [1104, 316] width 55 height 27
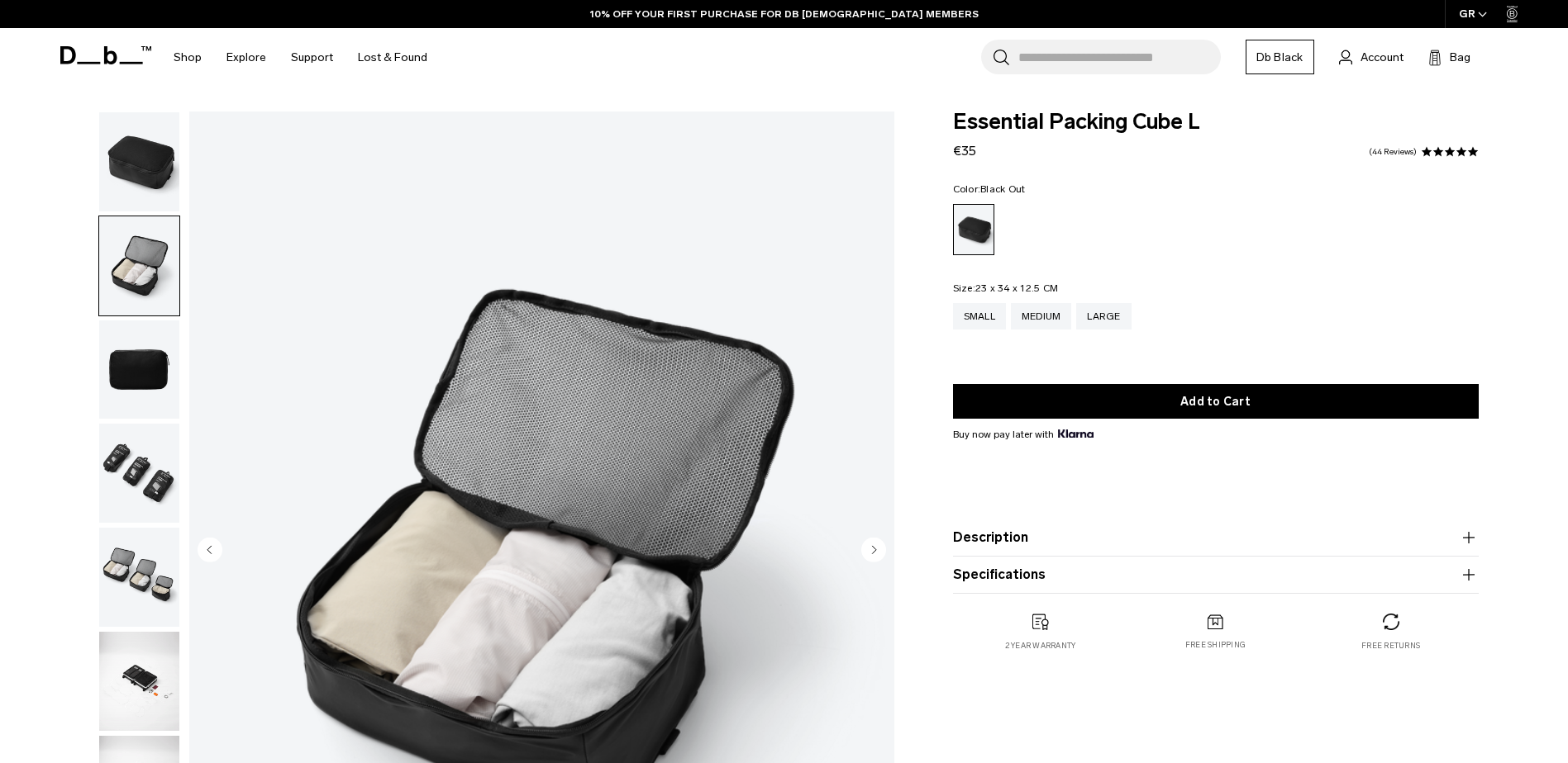
click at [137, 573] on img "button" at bounding box center [139, 578] width 80 height 99
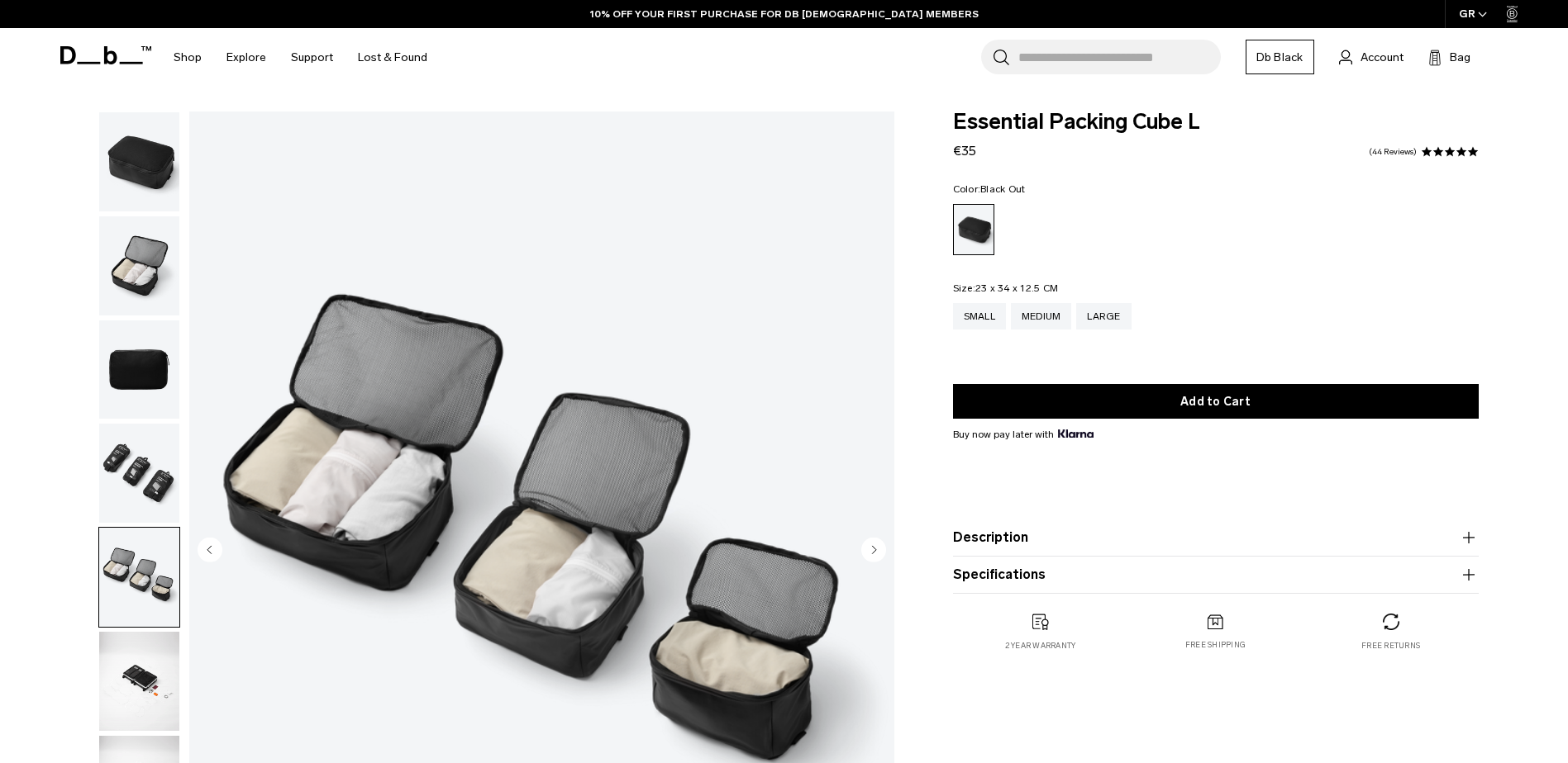
click at [134, 467] on img "button" at bounding box center [139, 473] width 80 height 99
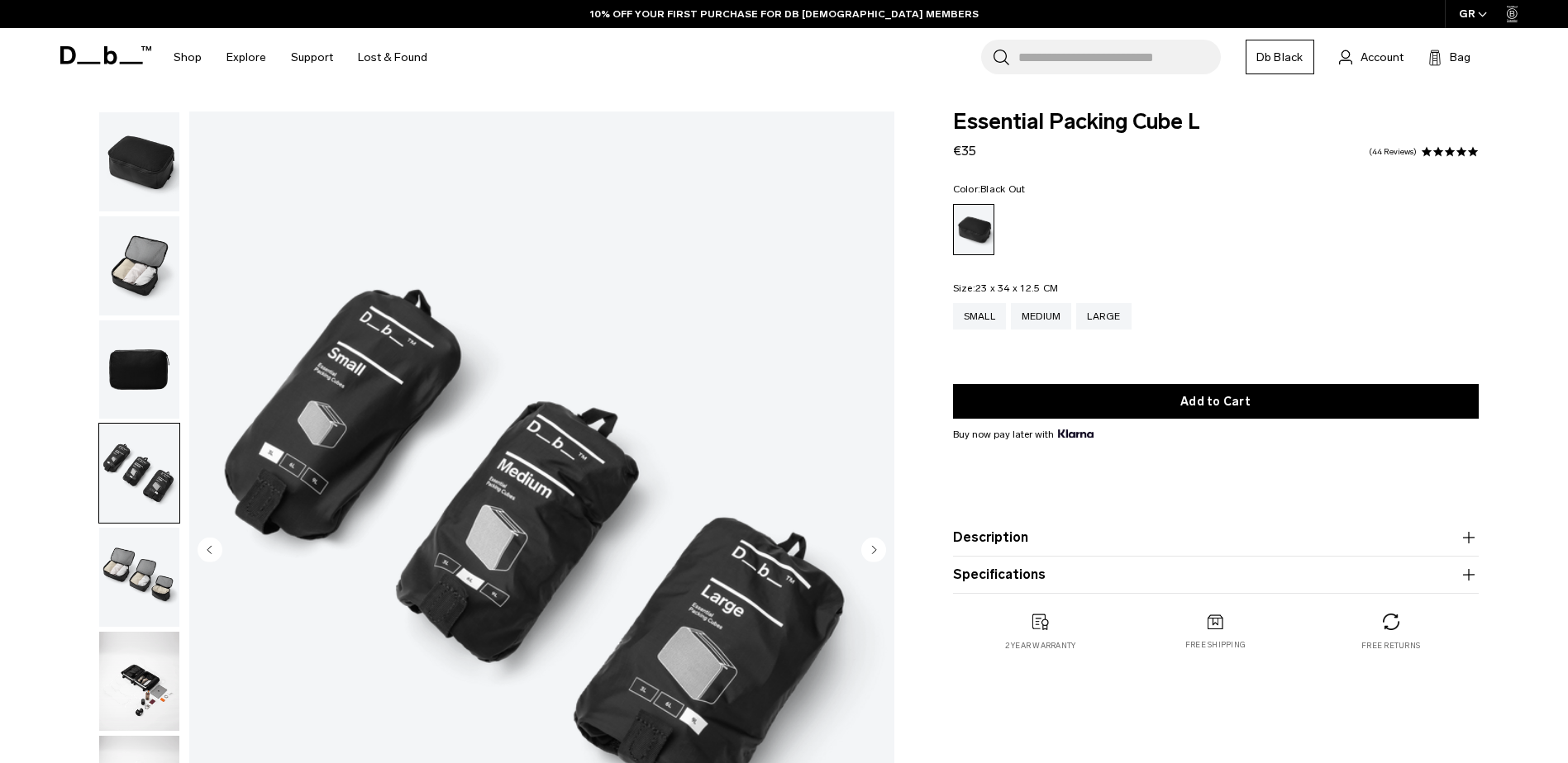
click at [143, 352] on img "button" at bounding box center [139, 370] width 80 height 99
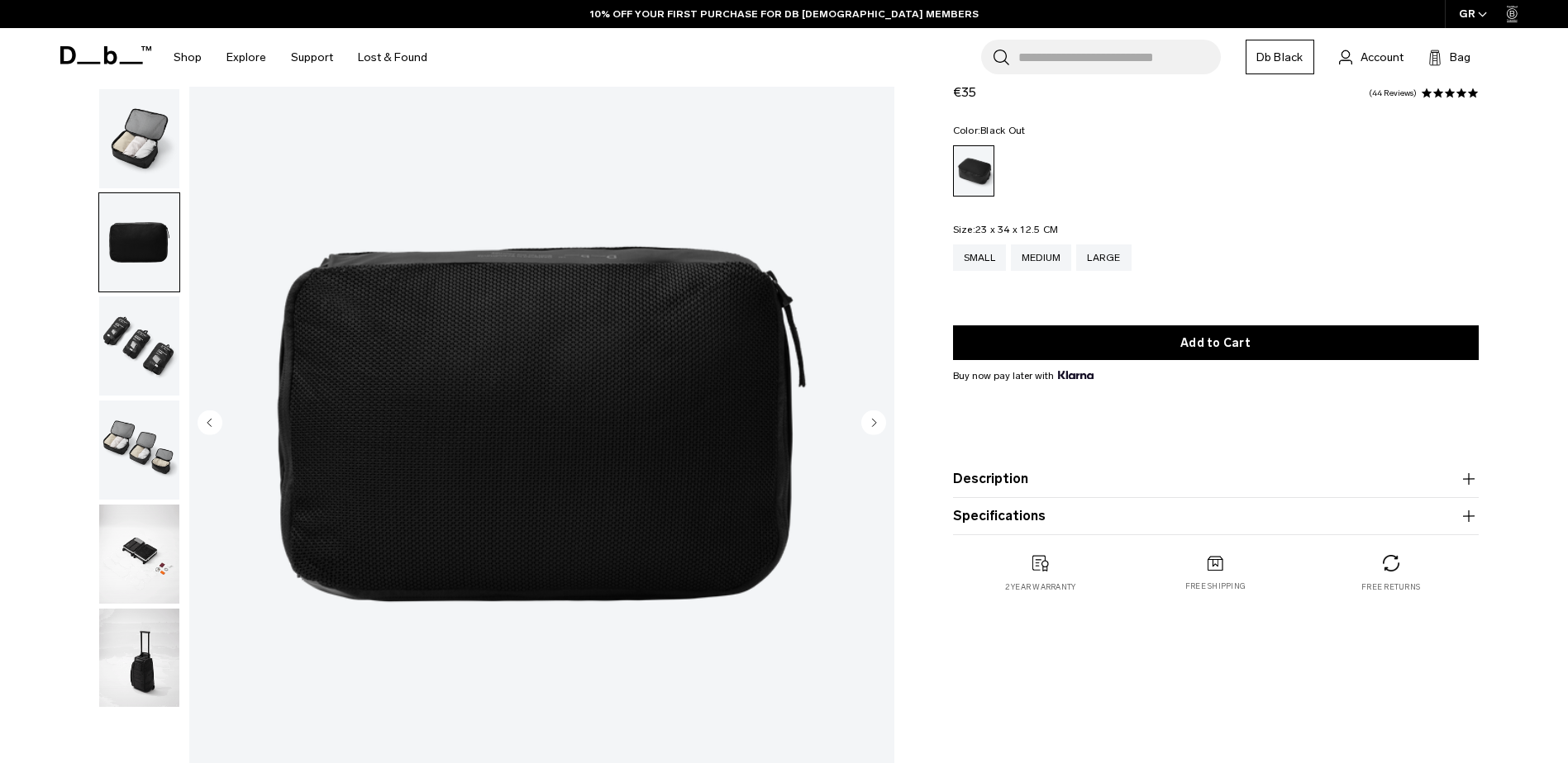
scroll to position [221, 0]
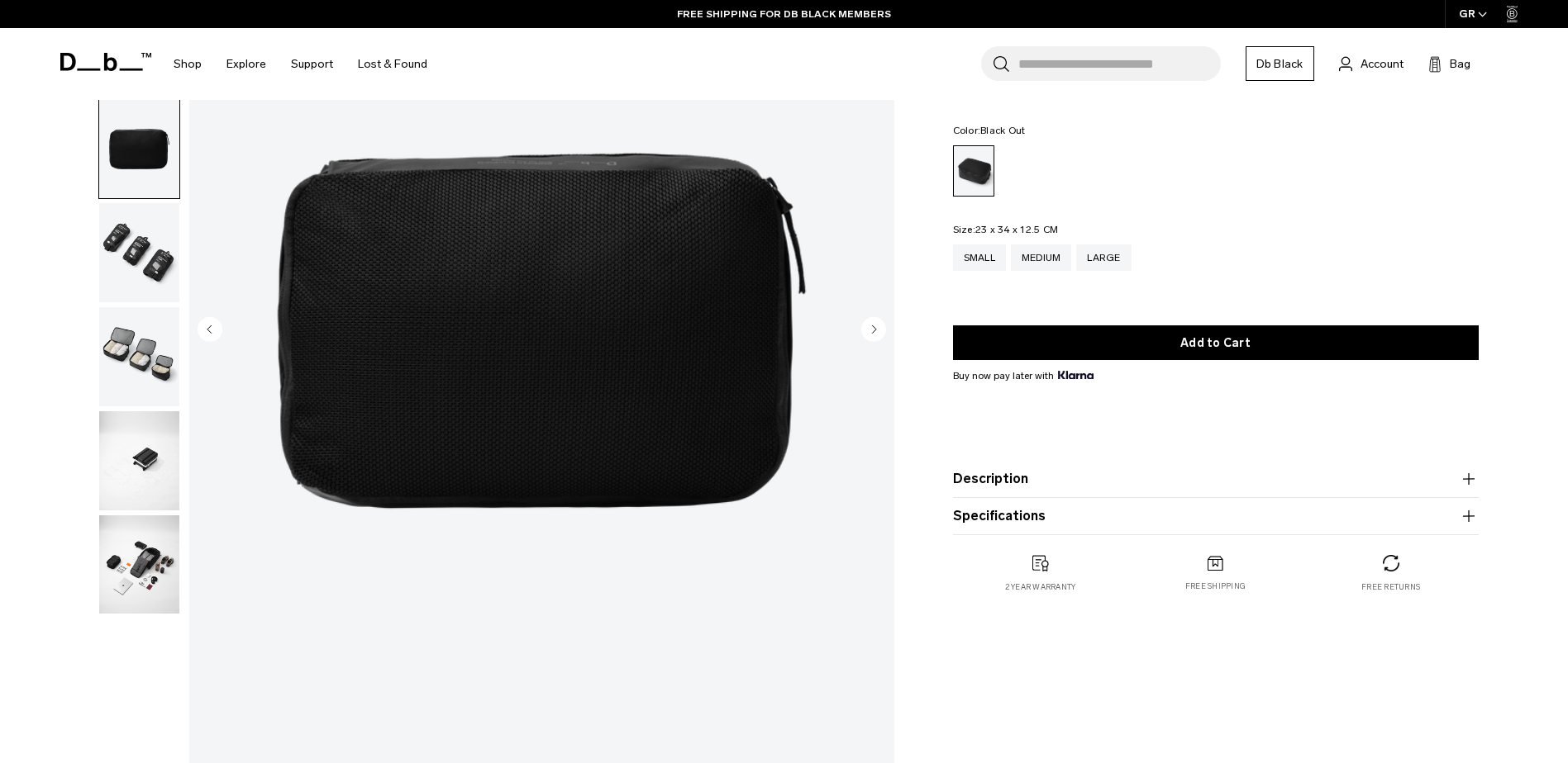
click at [140, 479] on img "button" at bounding box center [139, 461] width 80 height 99
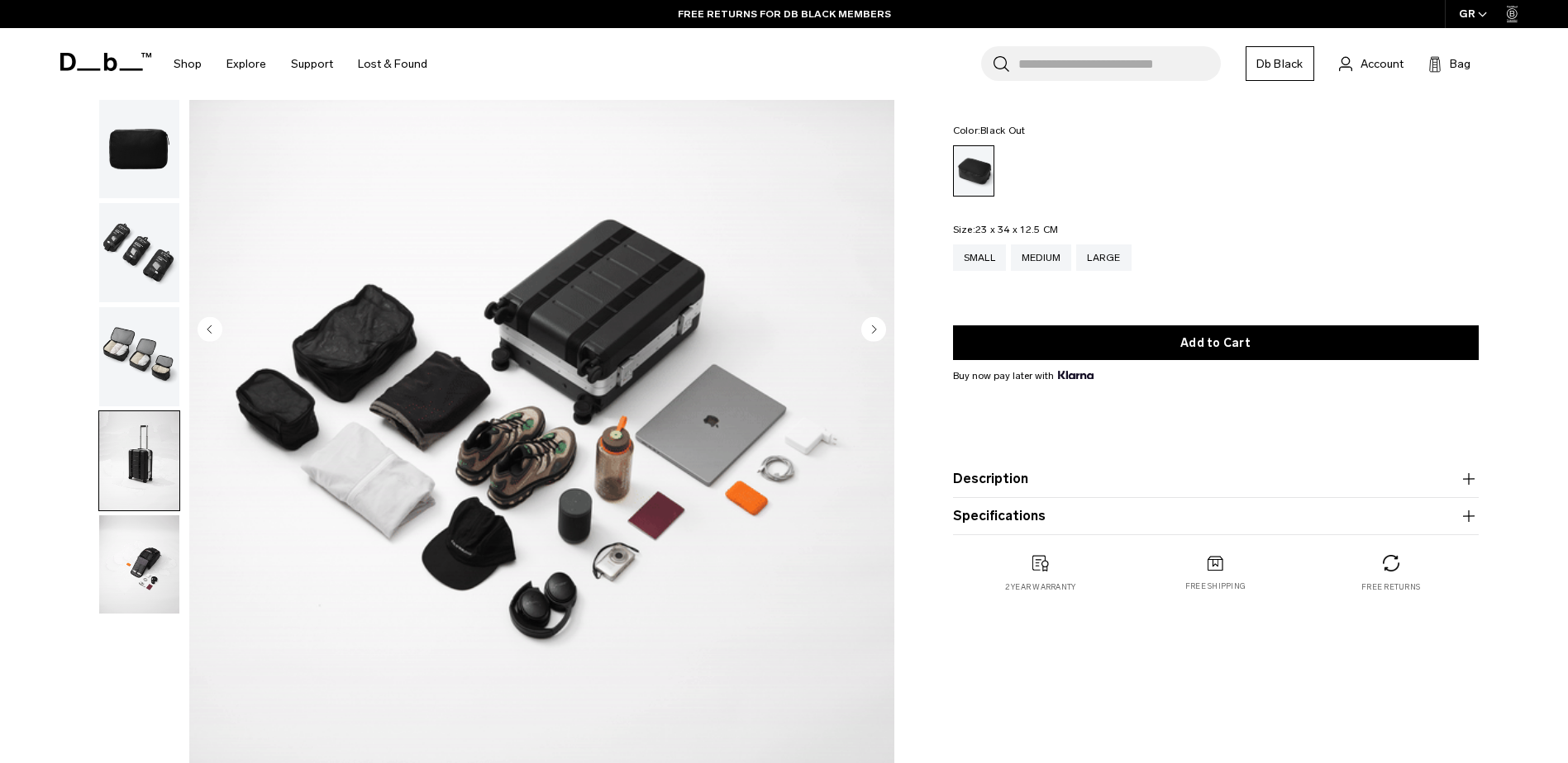
scroll to position [110, 0]
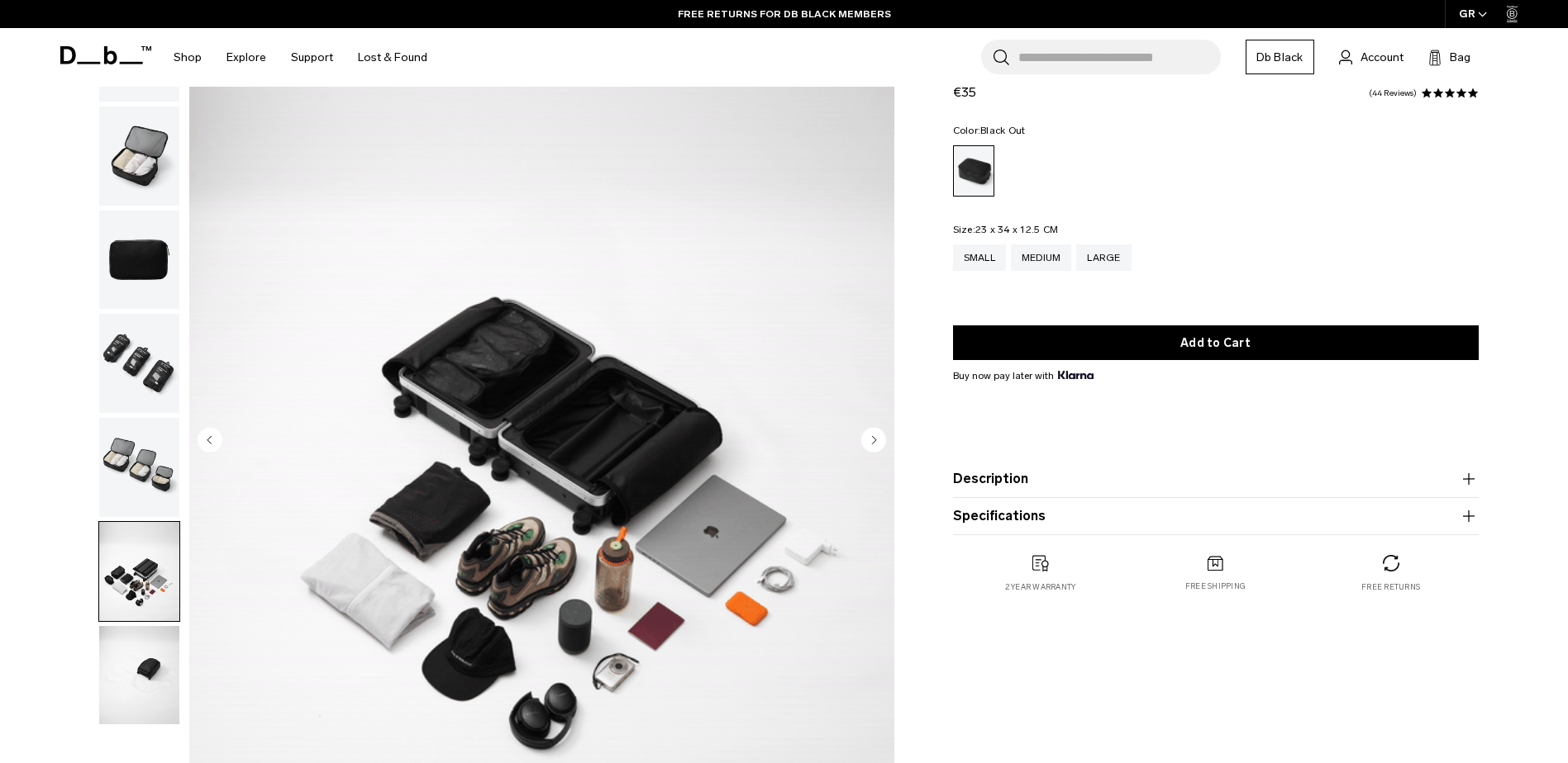
click at [116, 363] on img "button" at bounding box center [139, 363] width 80 height 99
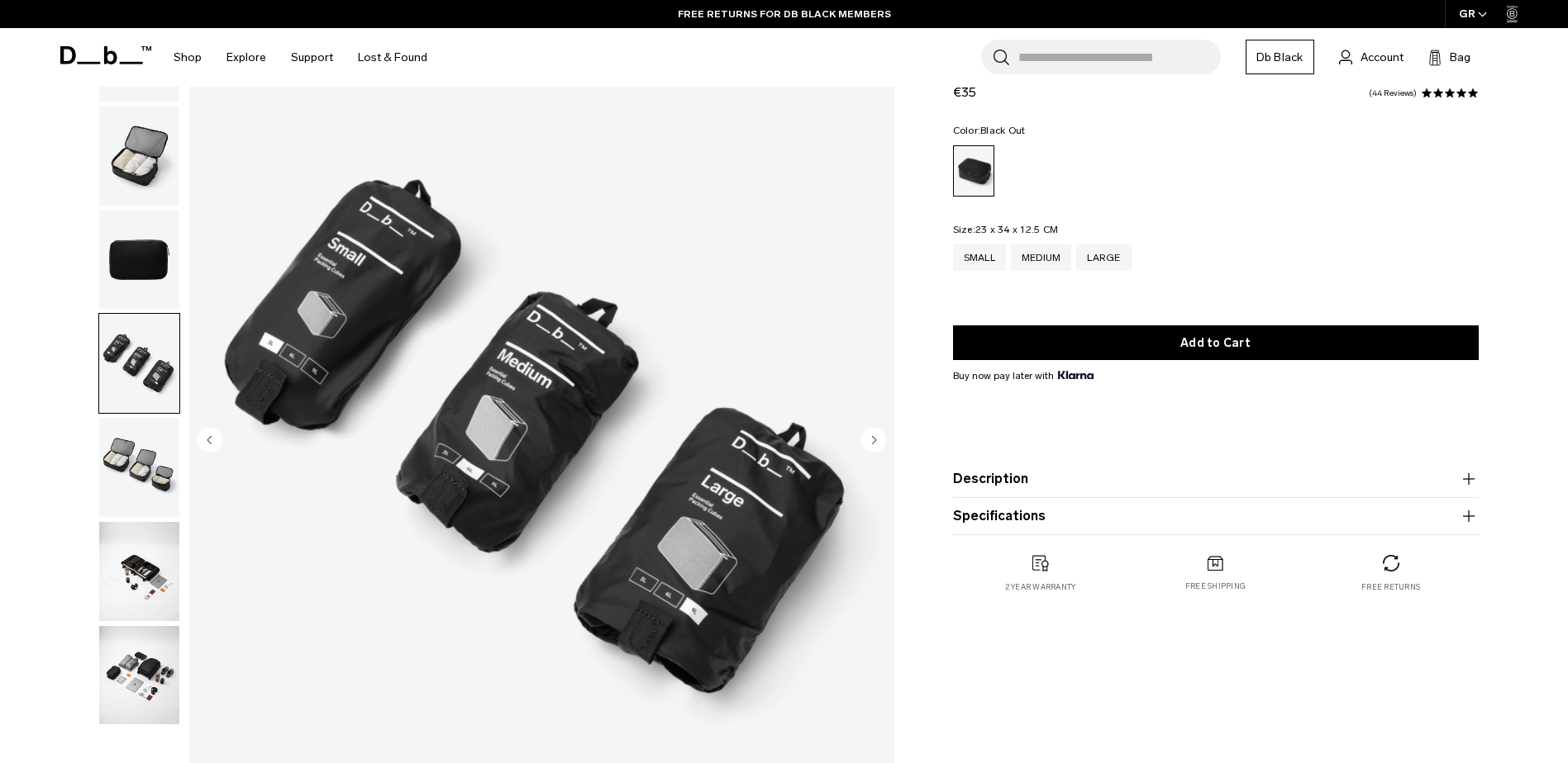
scroll to position [0, 0]
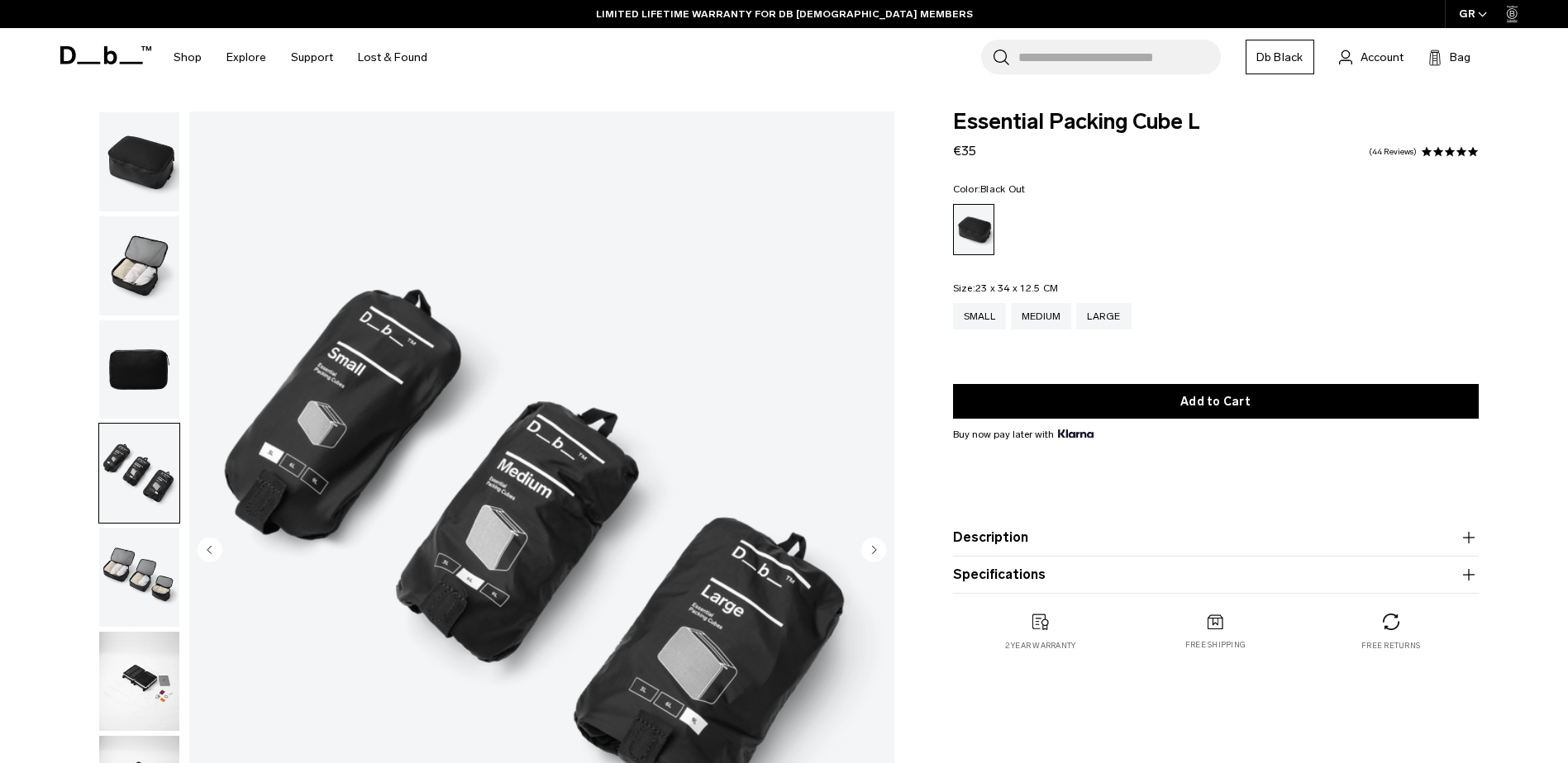
click at [123, 269] on img "button" at bounding box center [139, 266] width 80 height 99
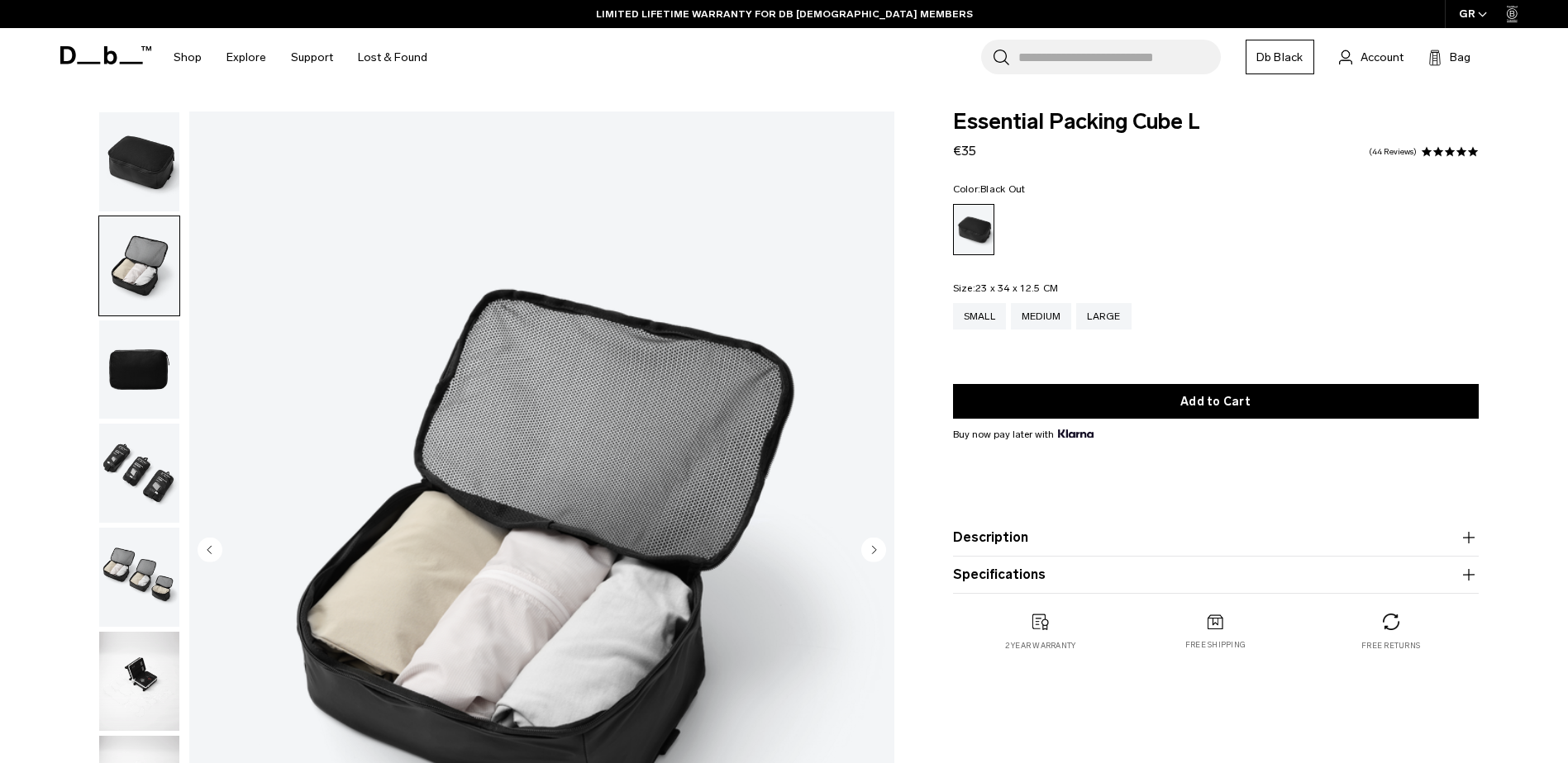
click at [135, 385] on img "button" at bounding box center [139, 370] width 80 height 99
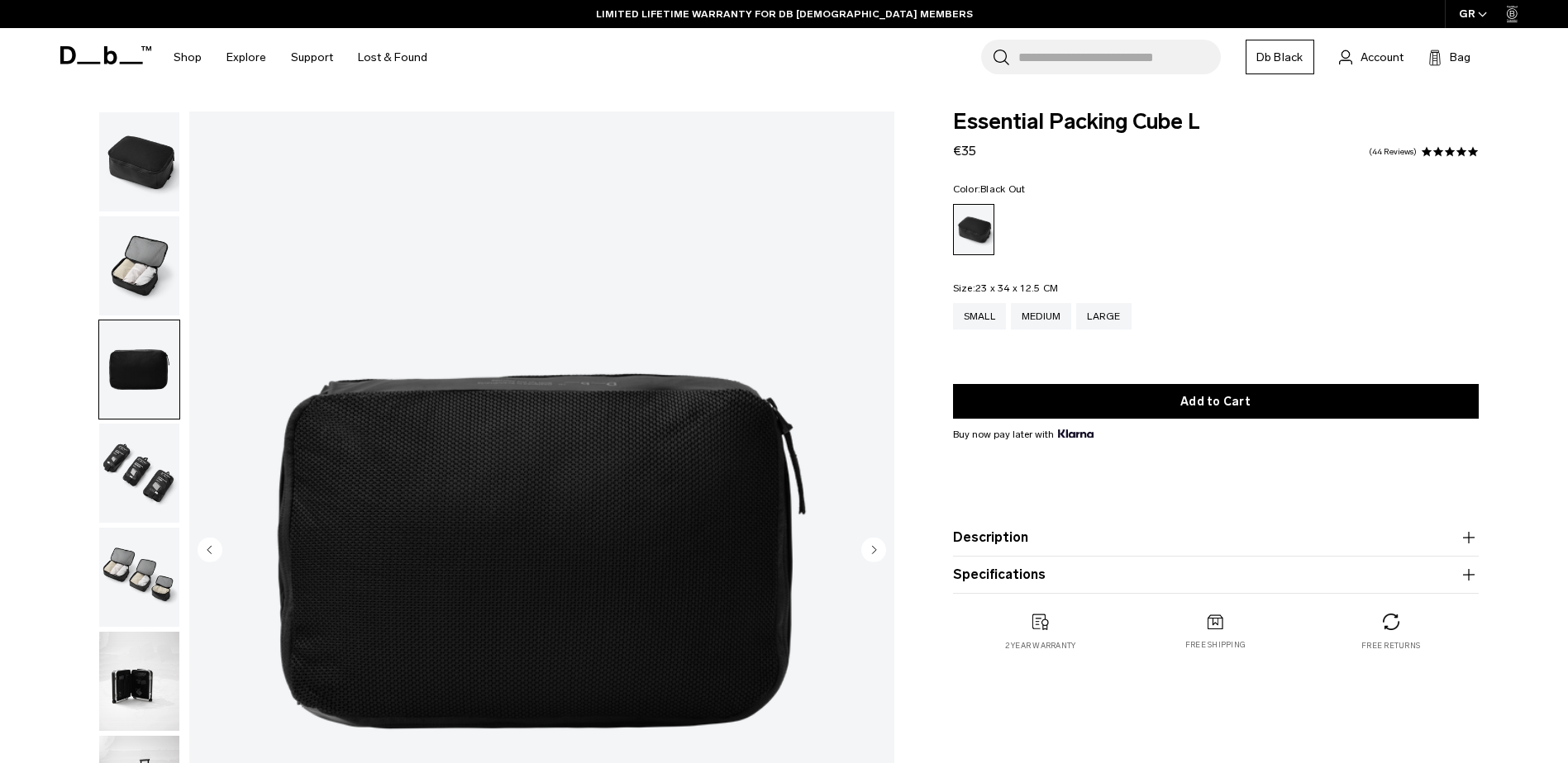
click at [137, 439] on img "button" at bounding box center [139, 473] width 80 height 99
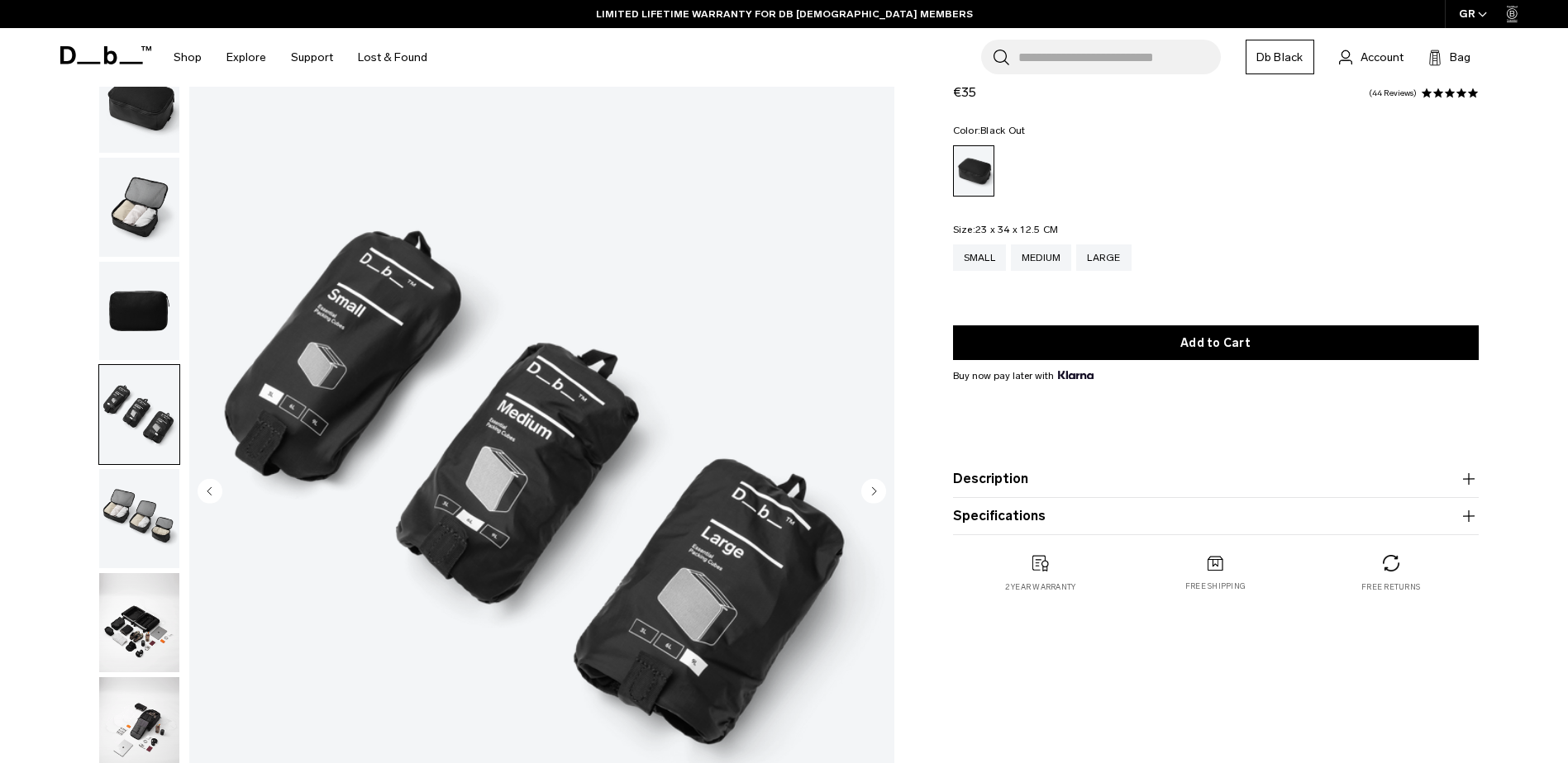
scroll to position [110, 0]
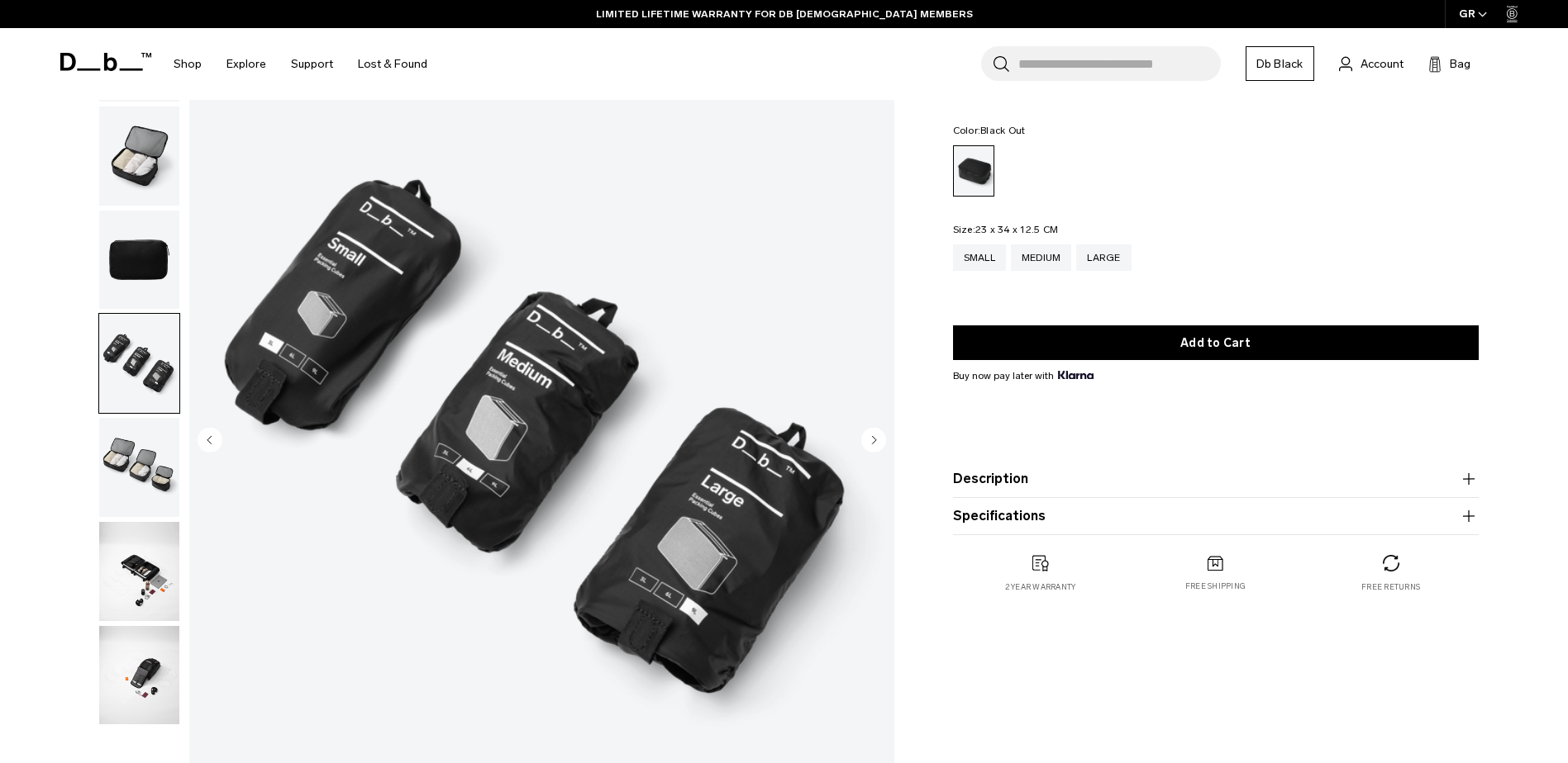
click at [140, 482] on img "button" at bounding box center [139, 468] width 80 height 99
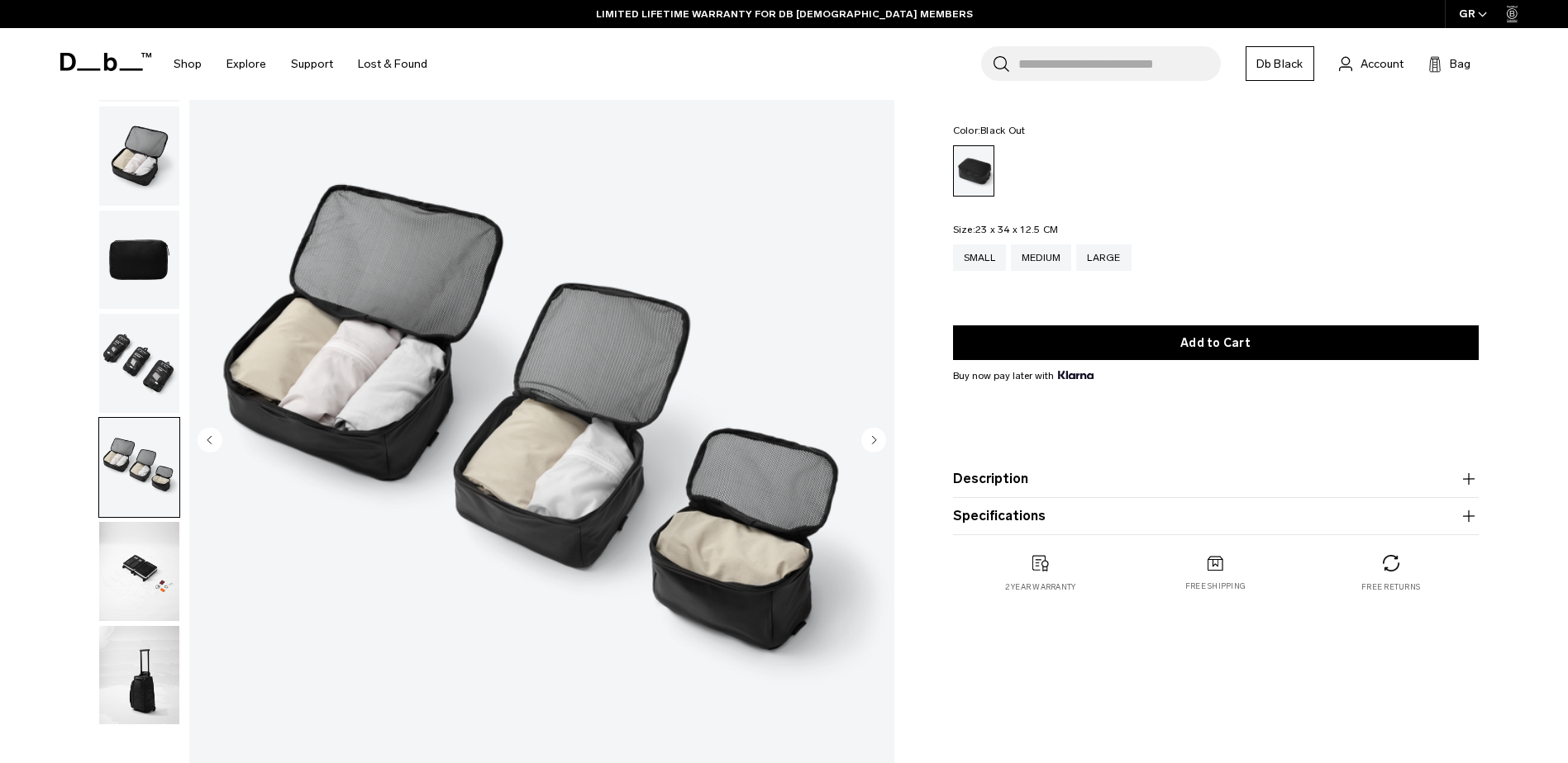
click at [127, 407] on img "button" at bounding box center [139, 363] width 80 height 99
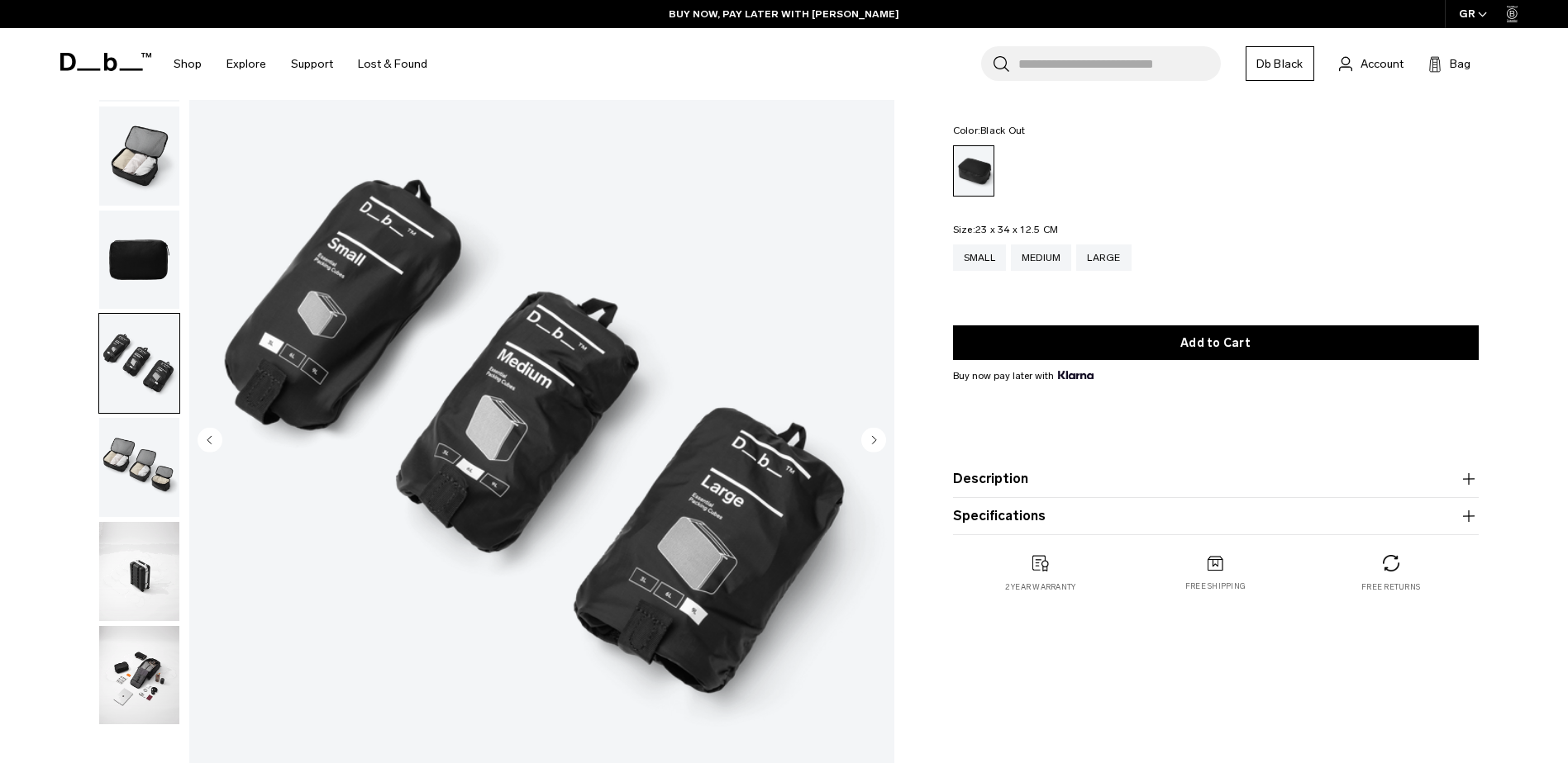
click at [129, 451] on img "button" at bounding box center [139, 468] width 80 height 99
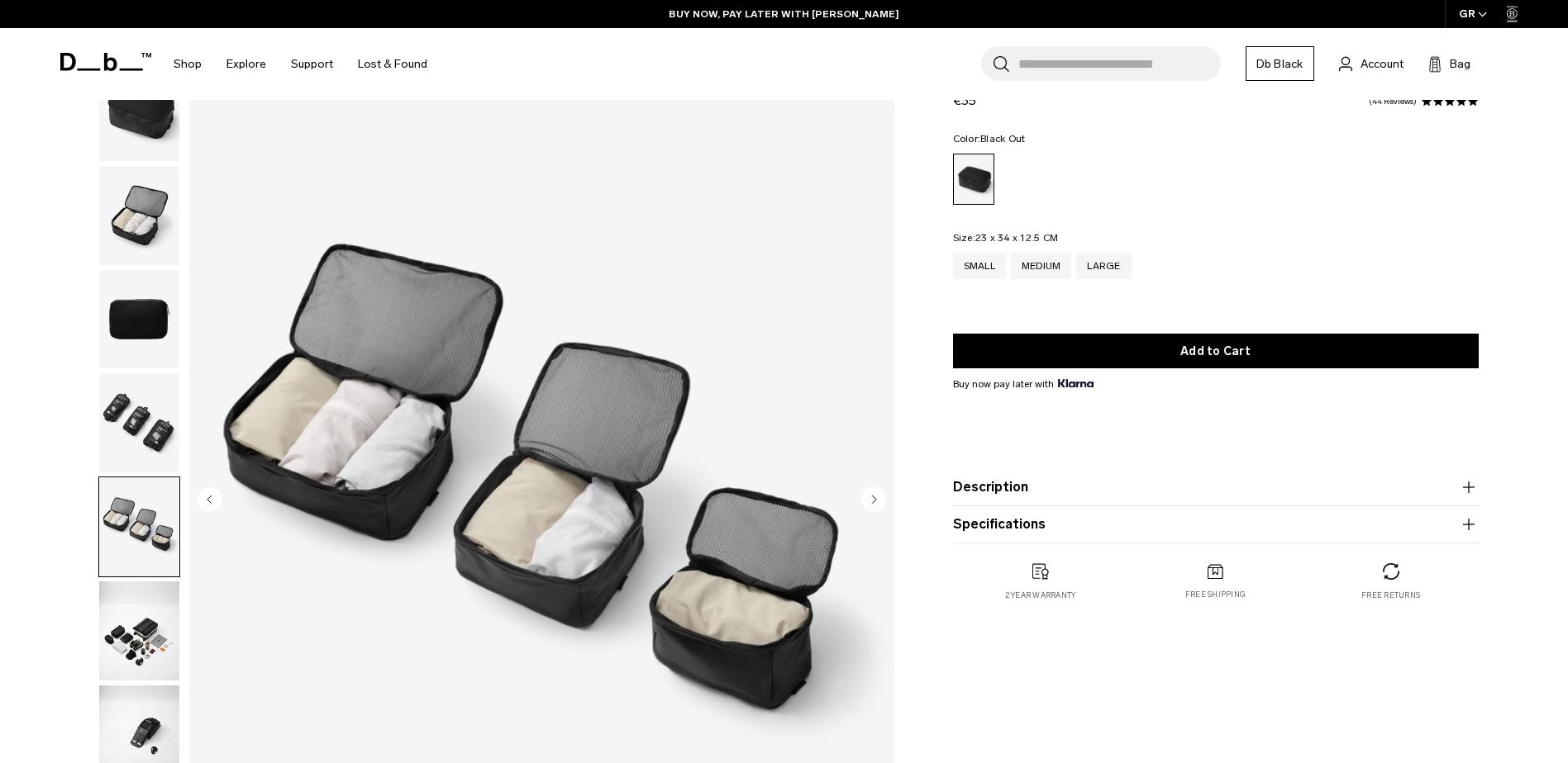
scroll to position [0, 0]
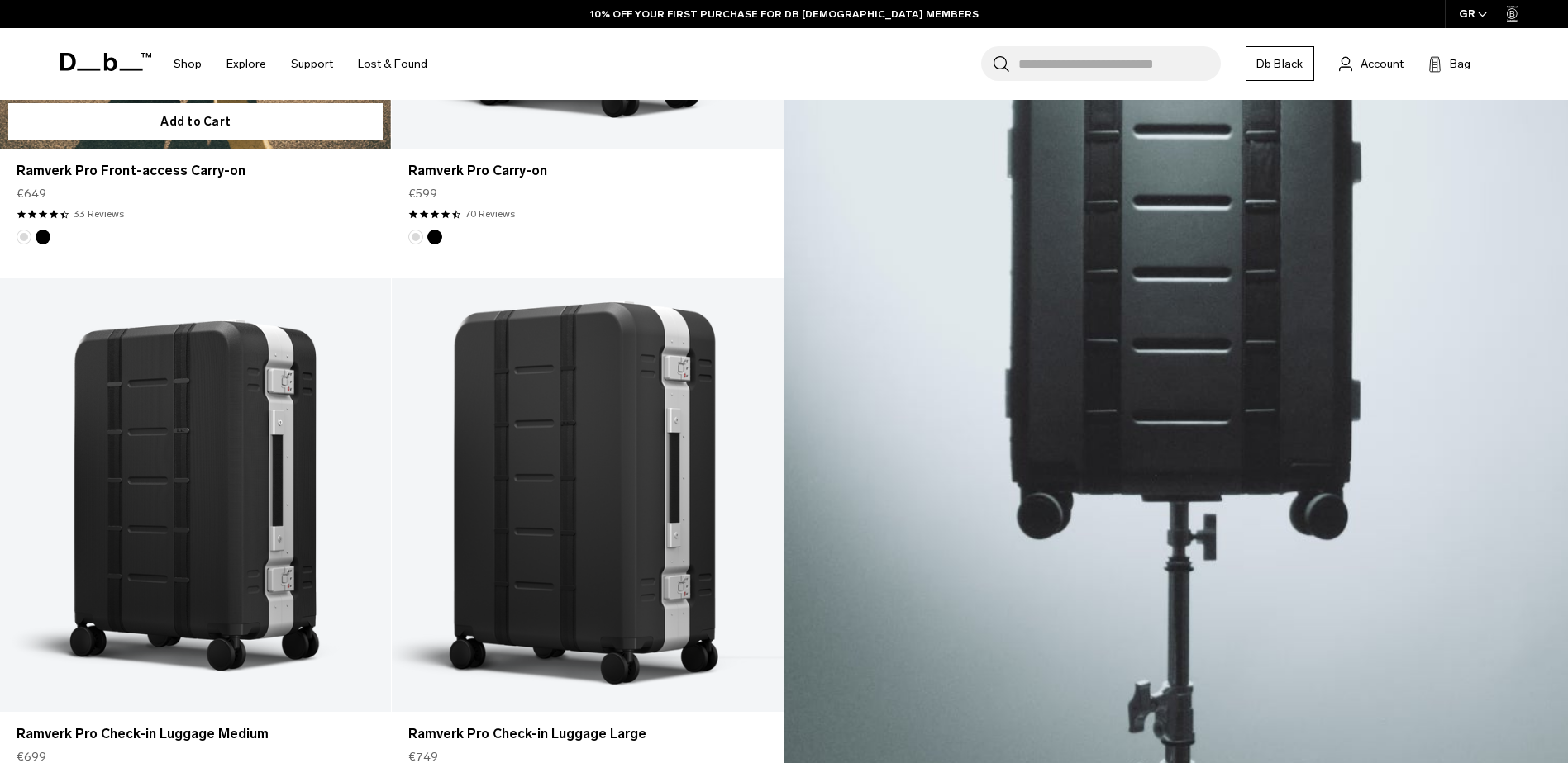
scroll to position [882, 0]
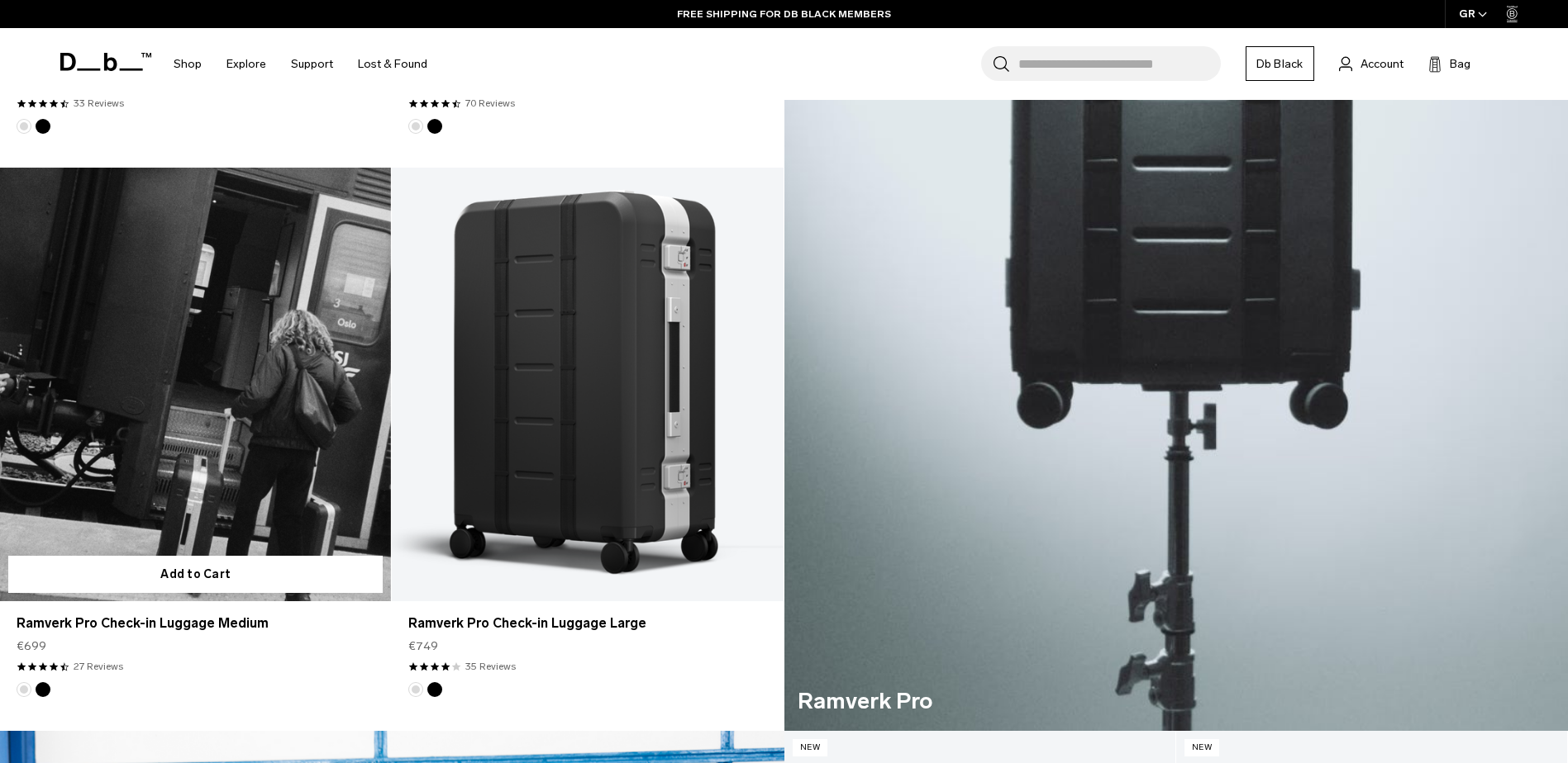
click at [330, 360] on link "Ramverk Pro Check-in Luggage Medium" at bounding box center [195, 385] width 391 height 434
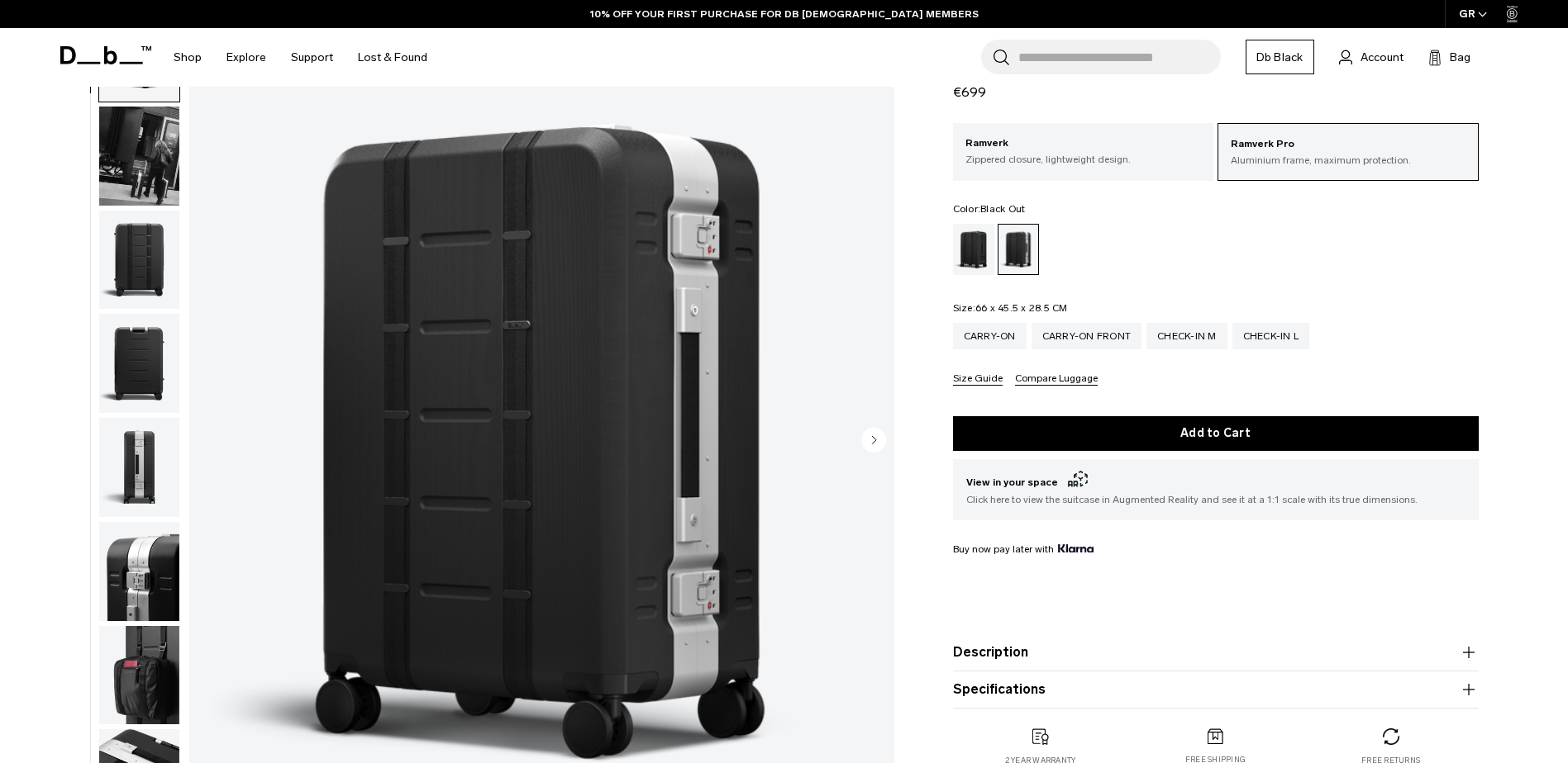
click at [979, 249] on div "Black Out" at bounding box center [974, 250] width 43 height 51
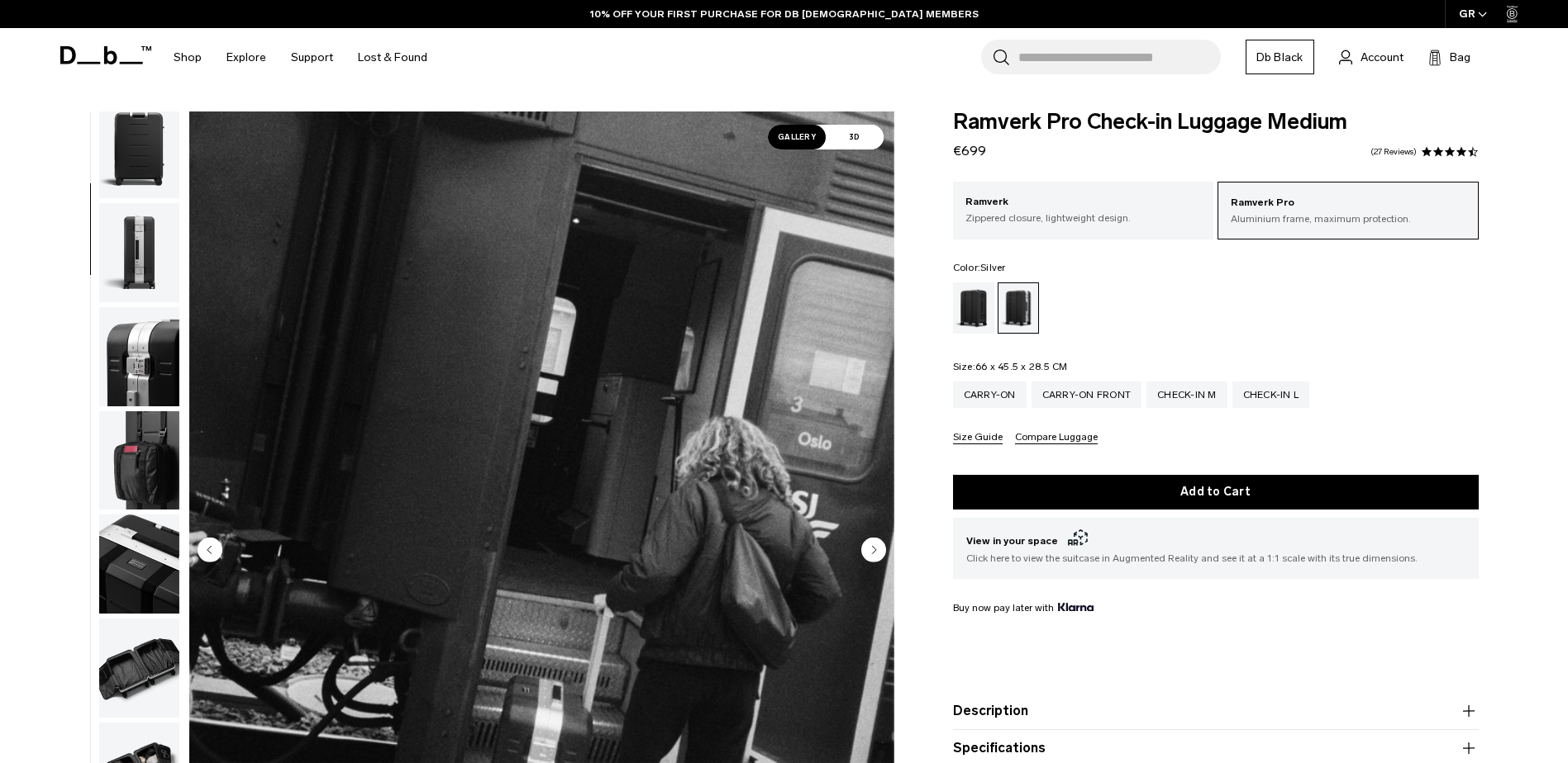
click at [132, 409] on ul at bounding box center [139, 551] width 82 height 880
click at [134, 401] on img "button" at bounding box center [139, 357] width 80 height 99
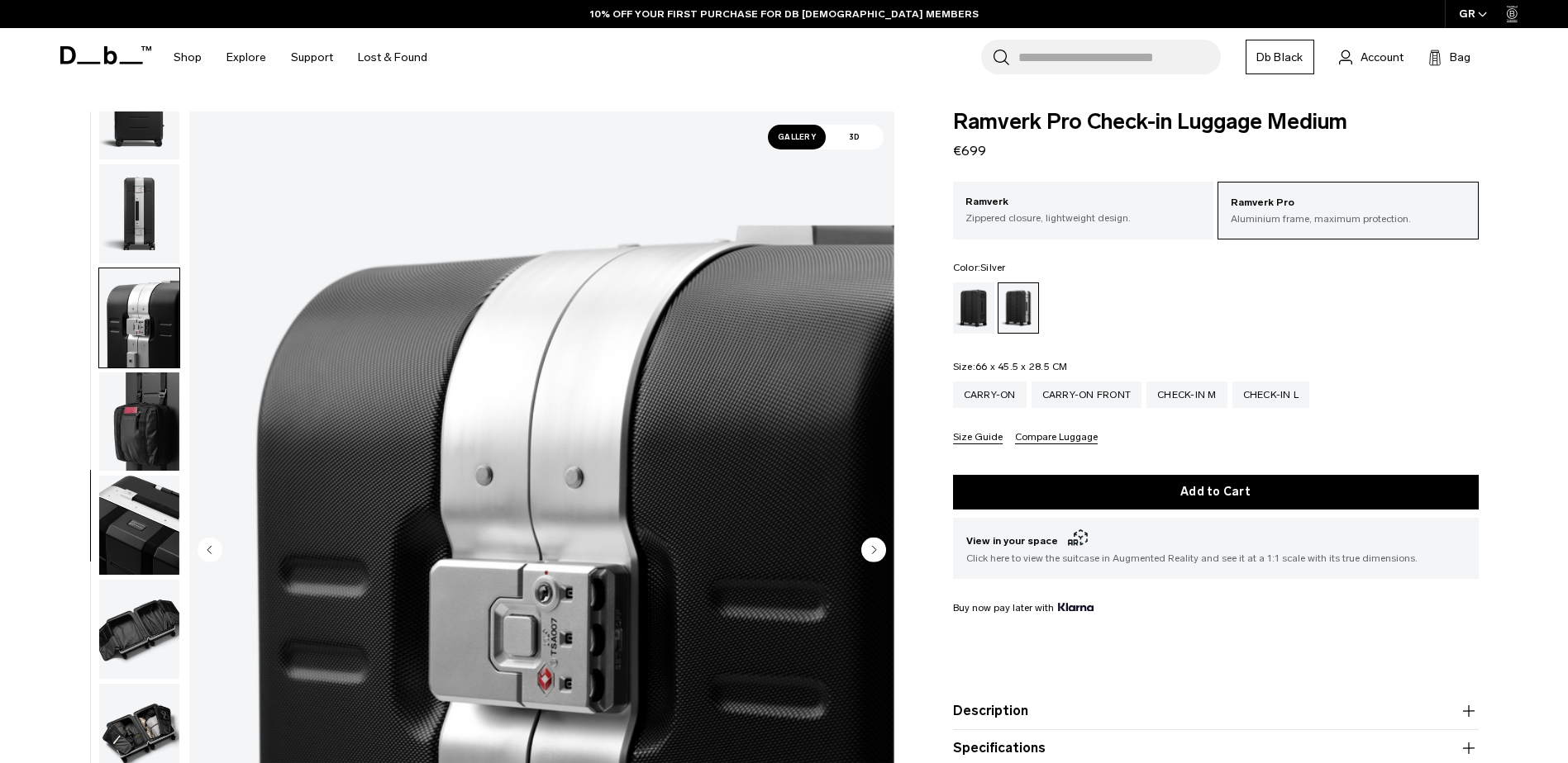
click at [144, 430] on img "button" at bounding box center [139, 422] width 80 height 99
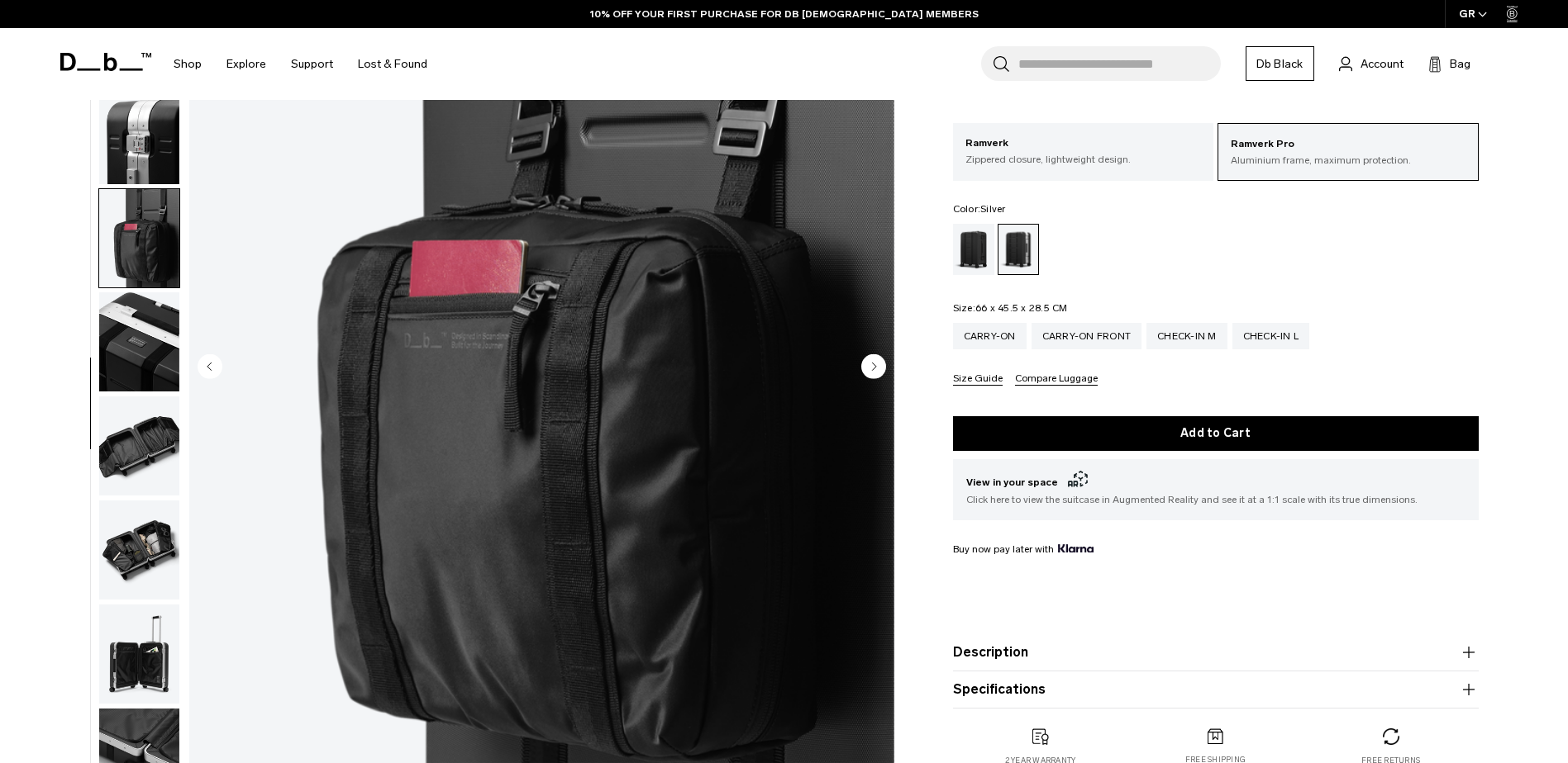
scroll to position [221, 0]
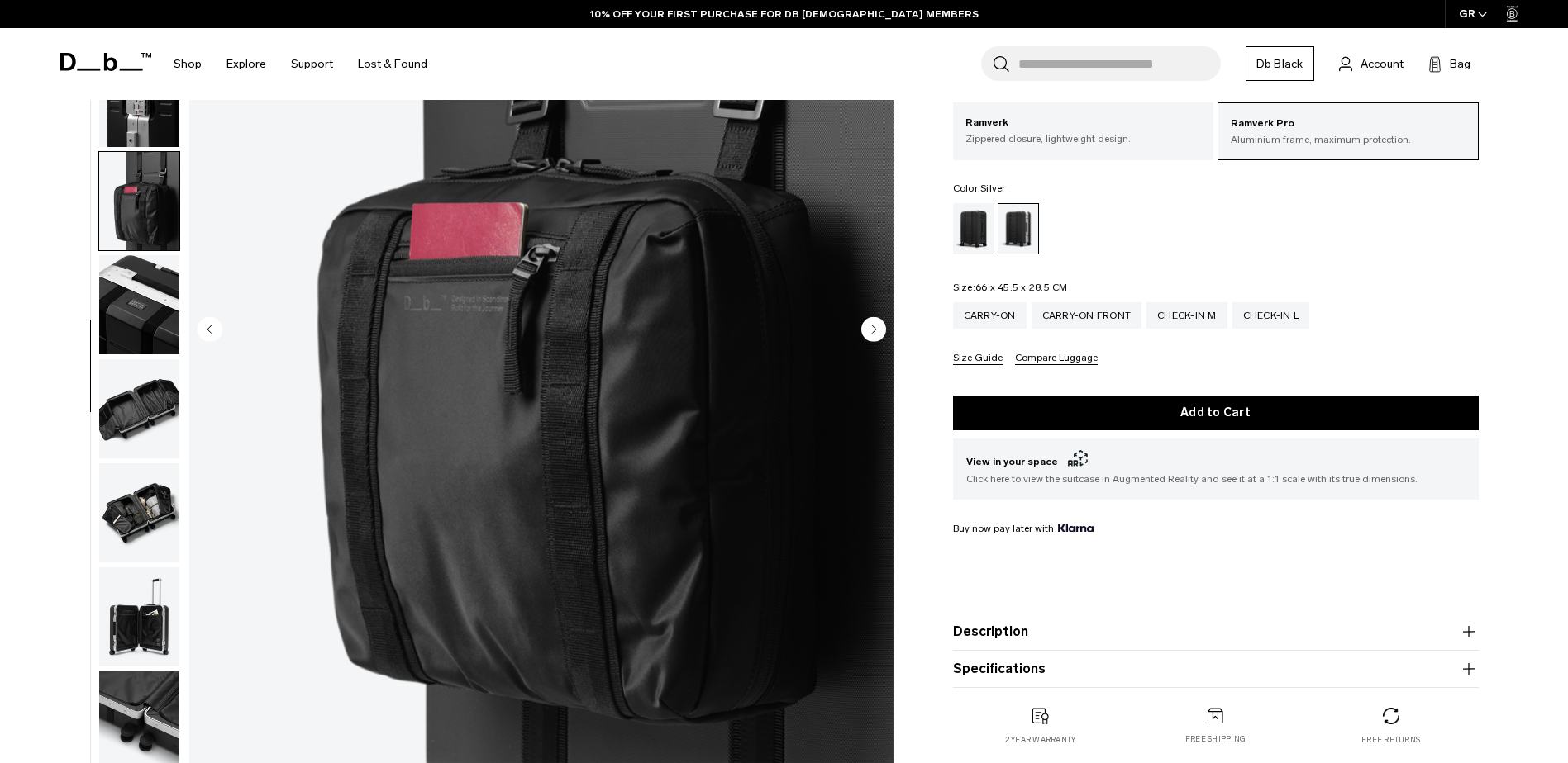
click at [145, 409] on img "button" at bounding box center [139, 409] width 80 height 99
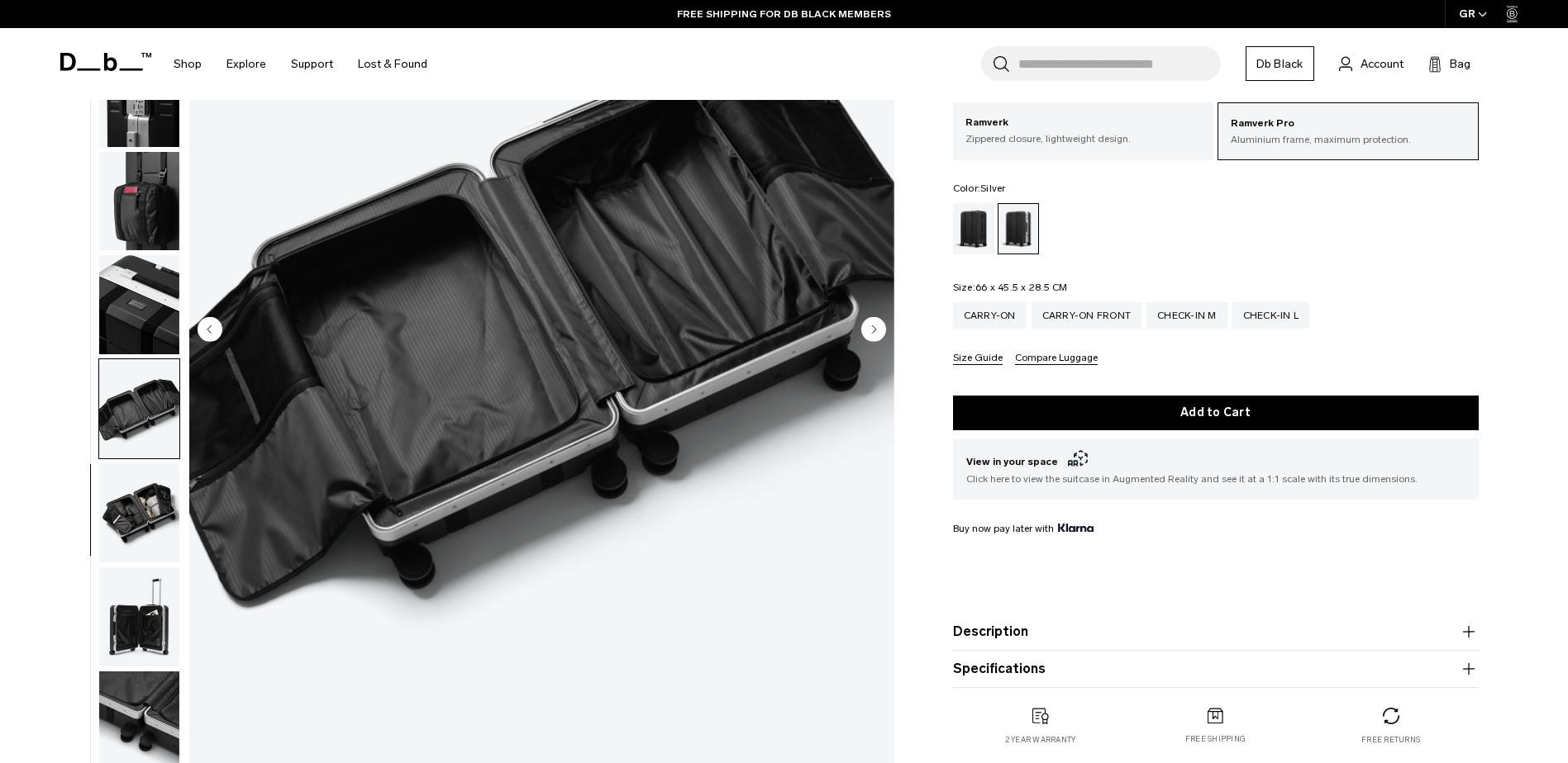
click at [155, 501] on img "button" at bounding box center [139, 513] width 80 height 99
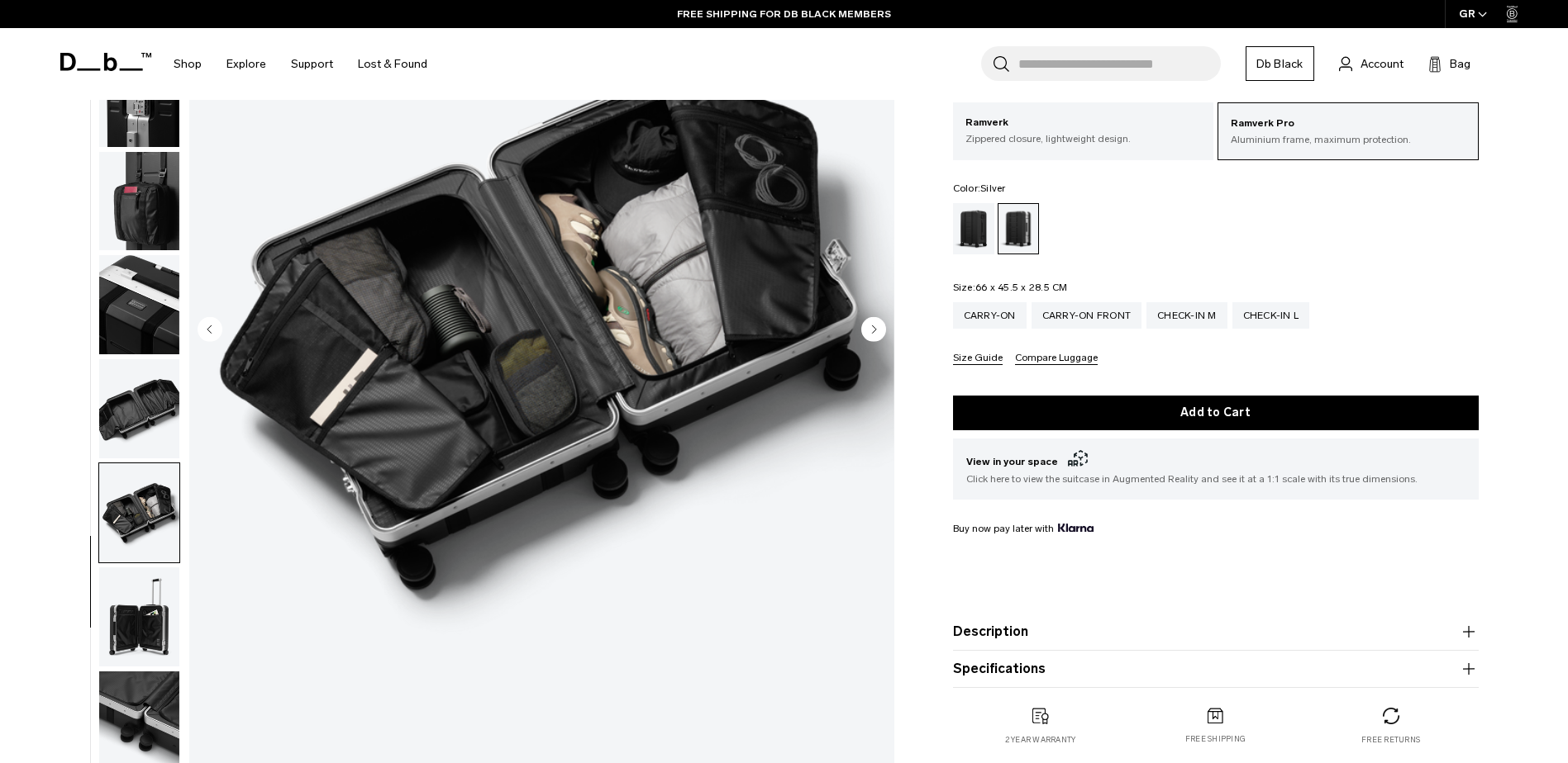
click at [143, 592] on img "button" at bounding box center [139, 617] width 80 height 99
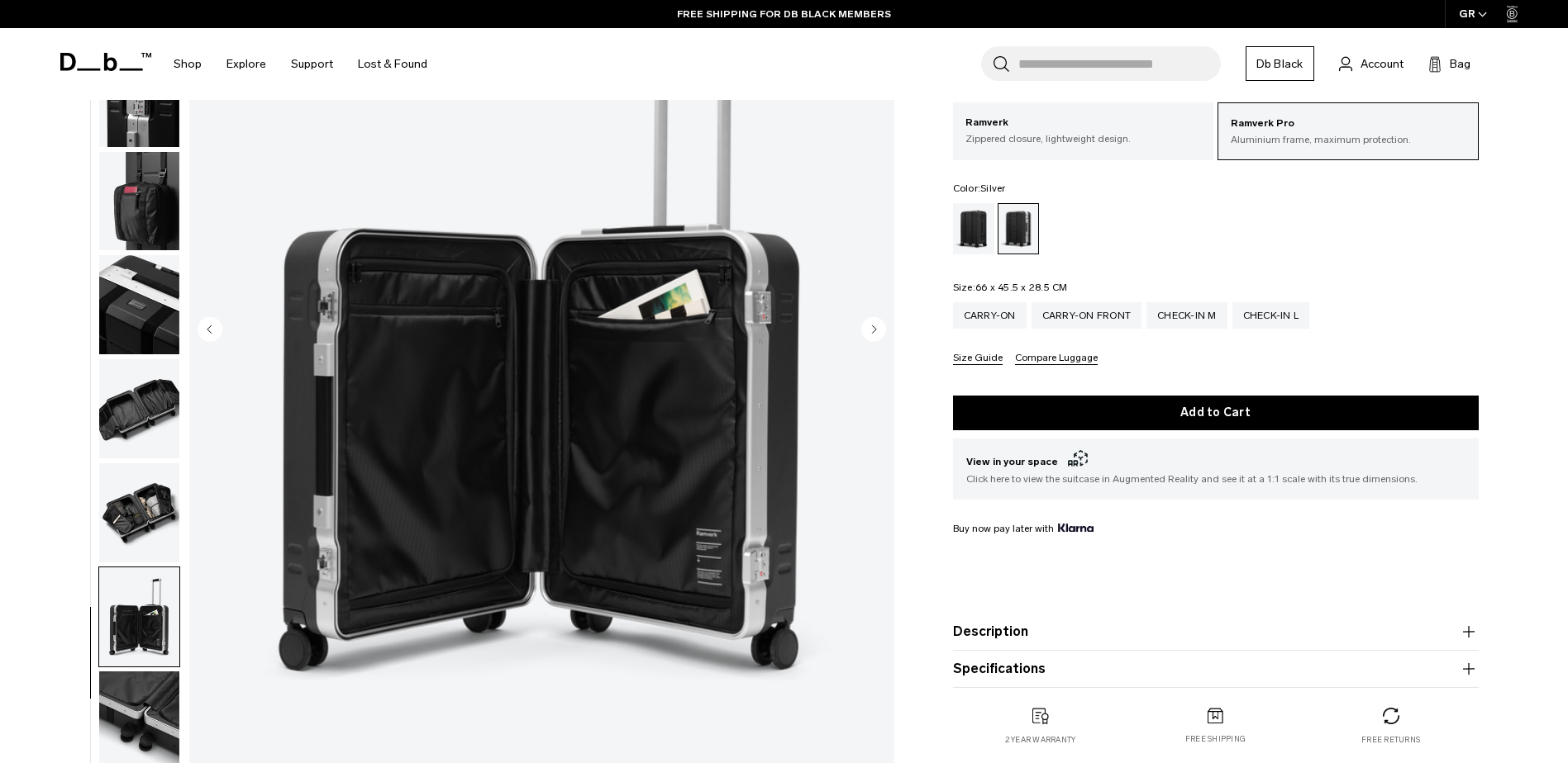
scroll to position [331, 0]
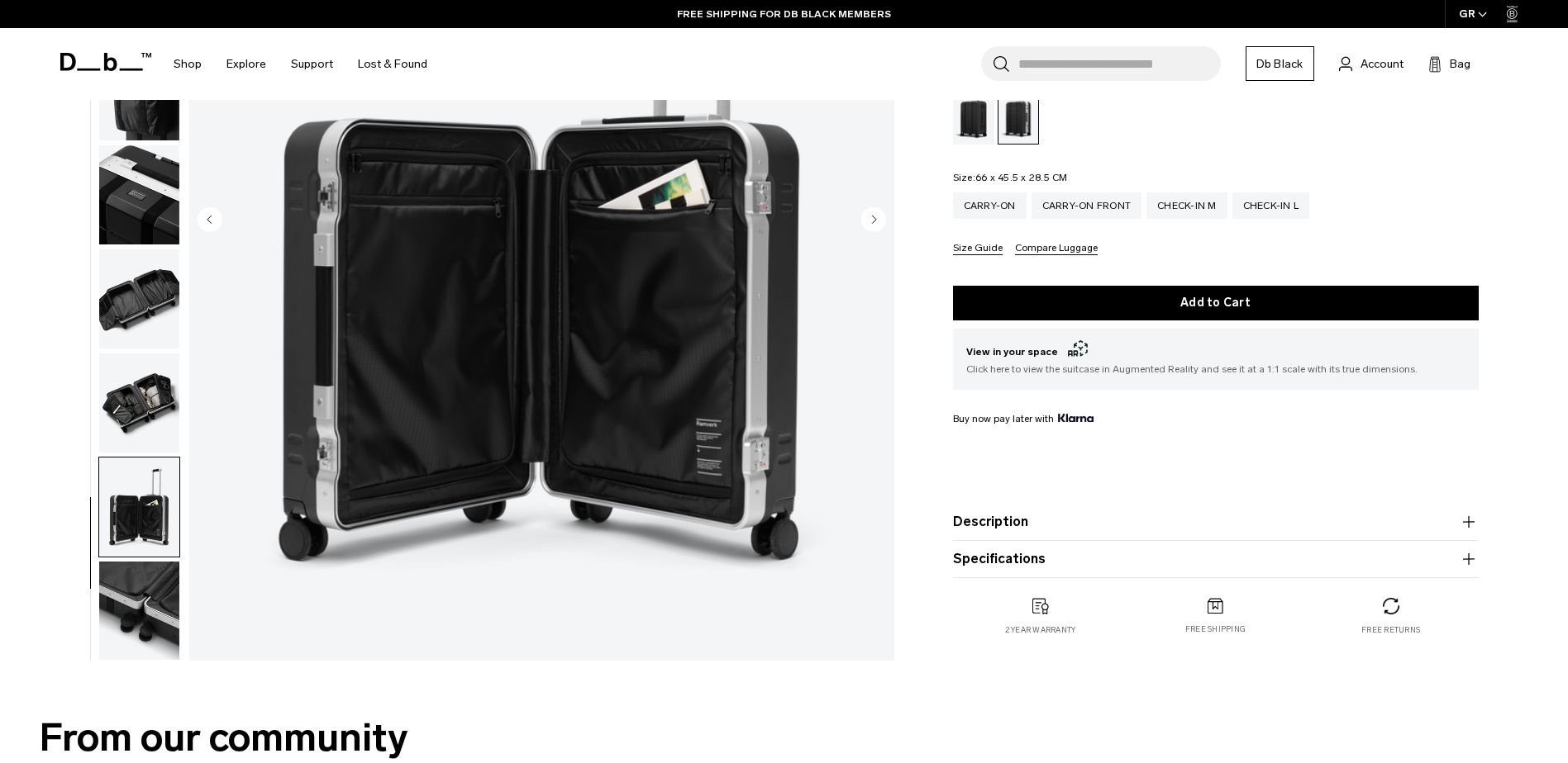
click at [138, 618] on img "button" at bounding box center [139, 611] width 80 height 99
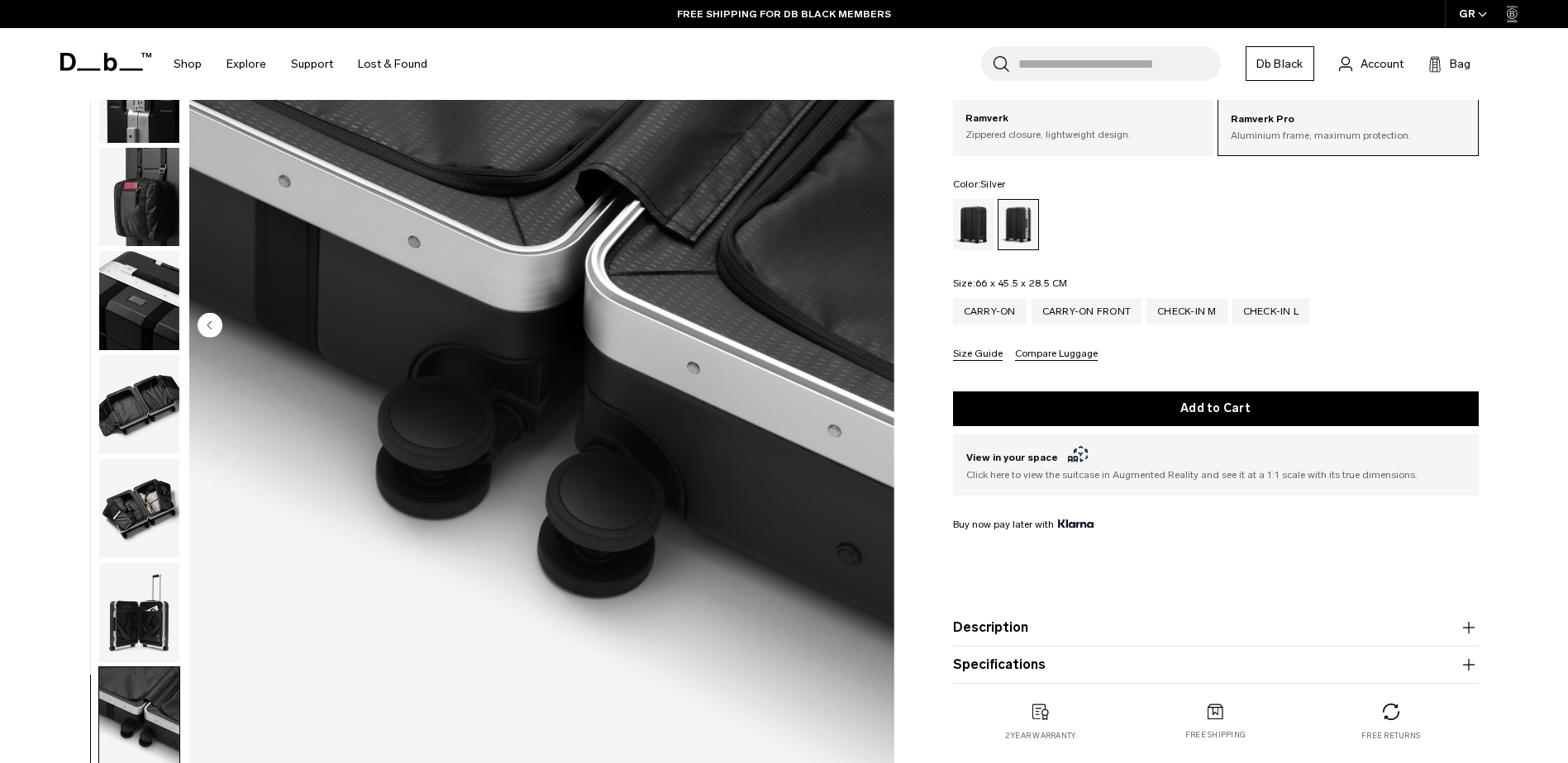
scroll to position [110, 0]
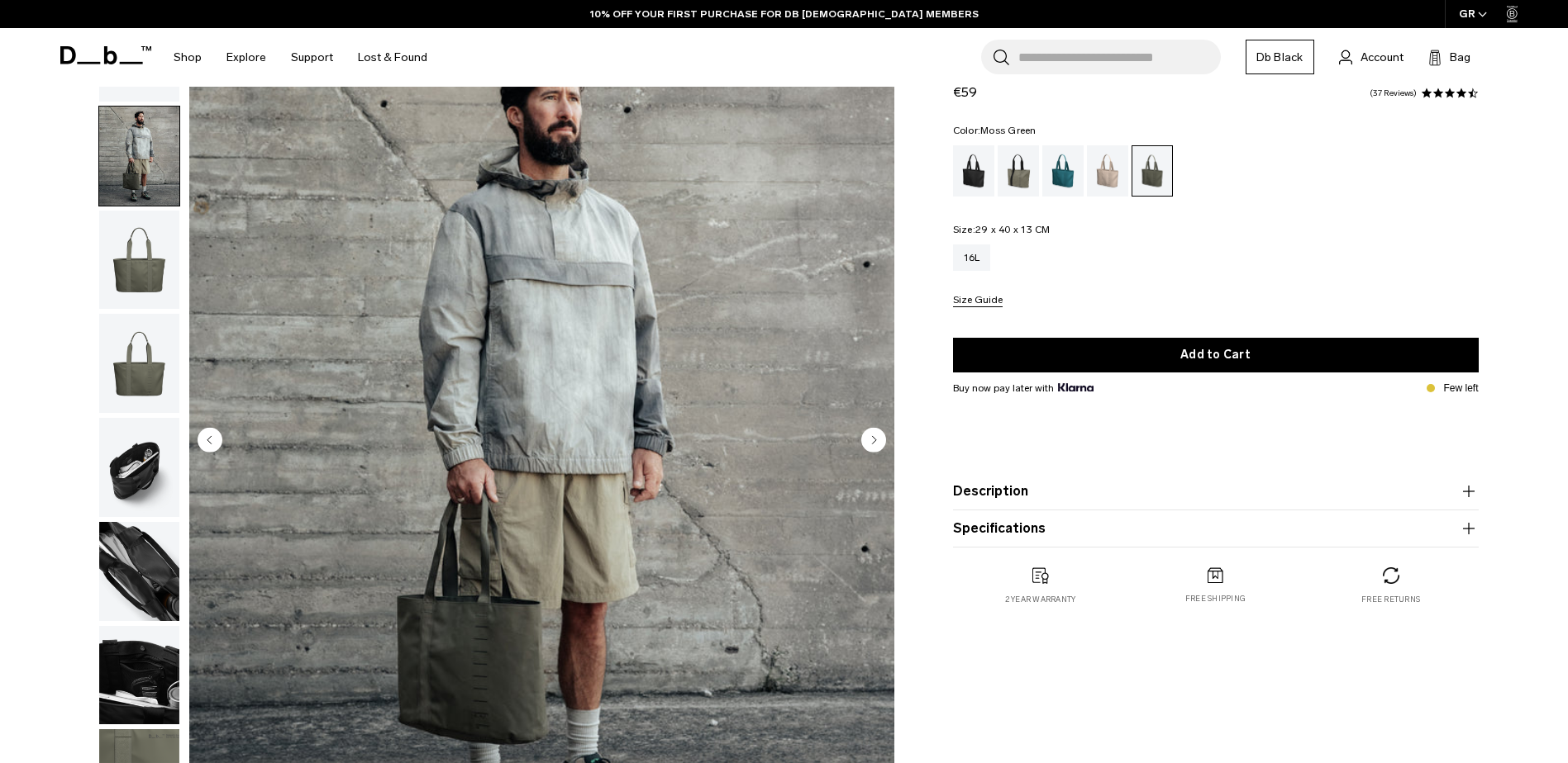
click at [165, 491] on img "button" at bounding box center [139, 468] width 80 height 99
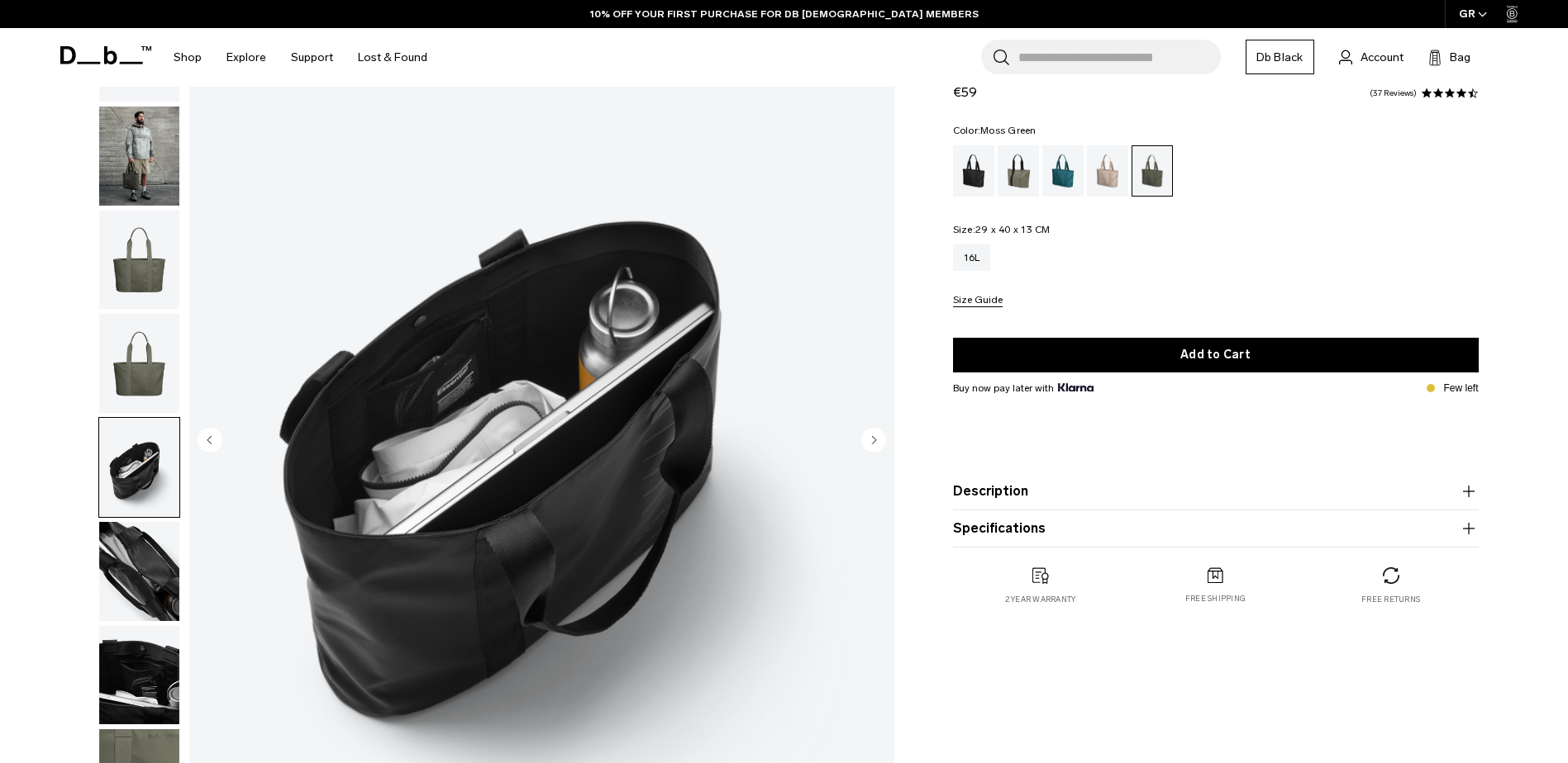
scroll to position [221, 0]
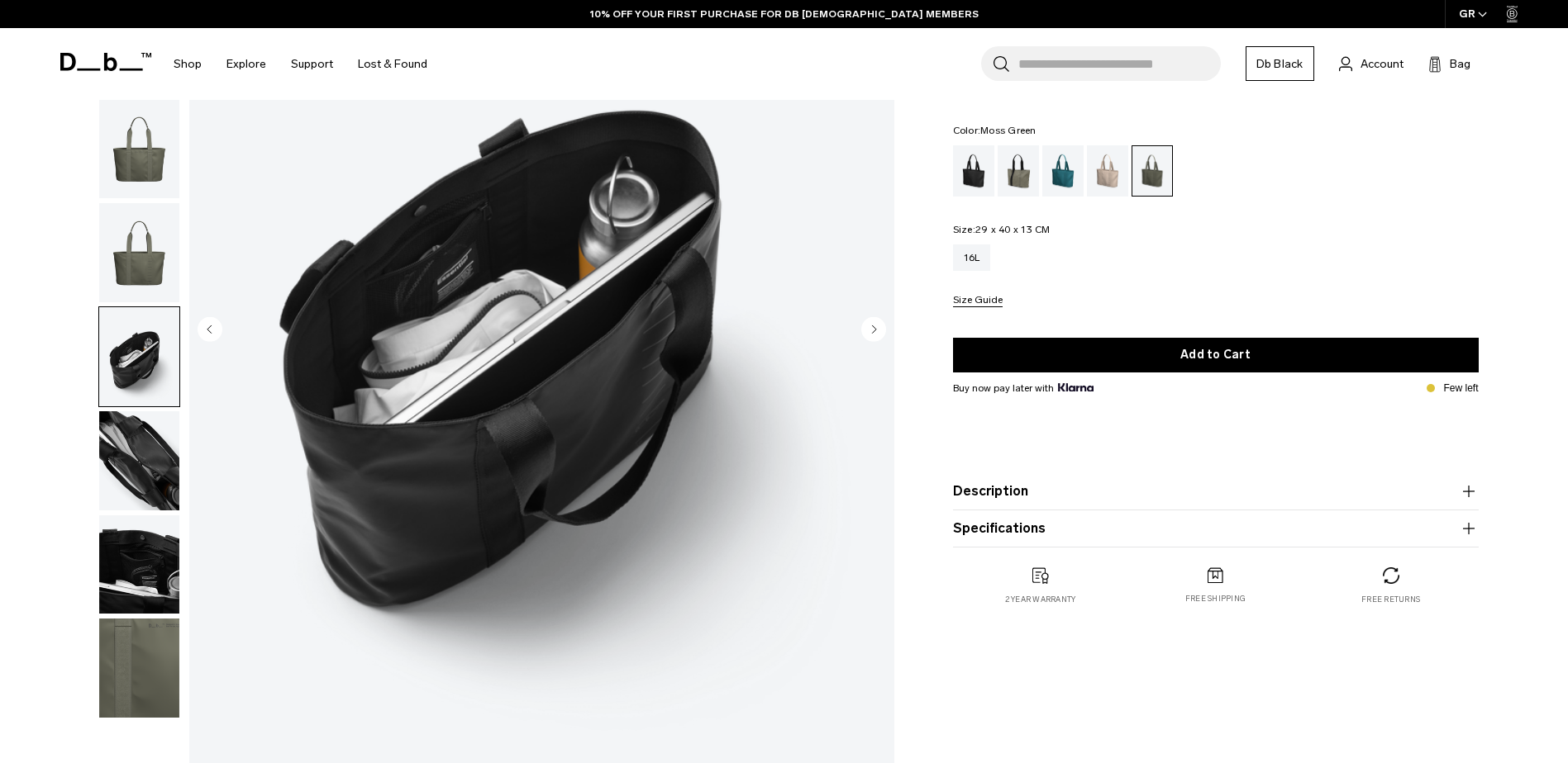
click at [158, 528] on img "button" at bounding box center [139, 565] width 80 height 99
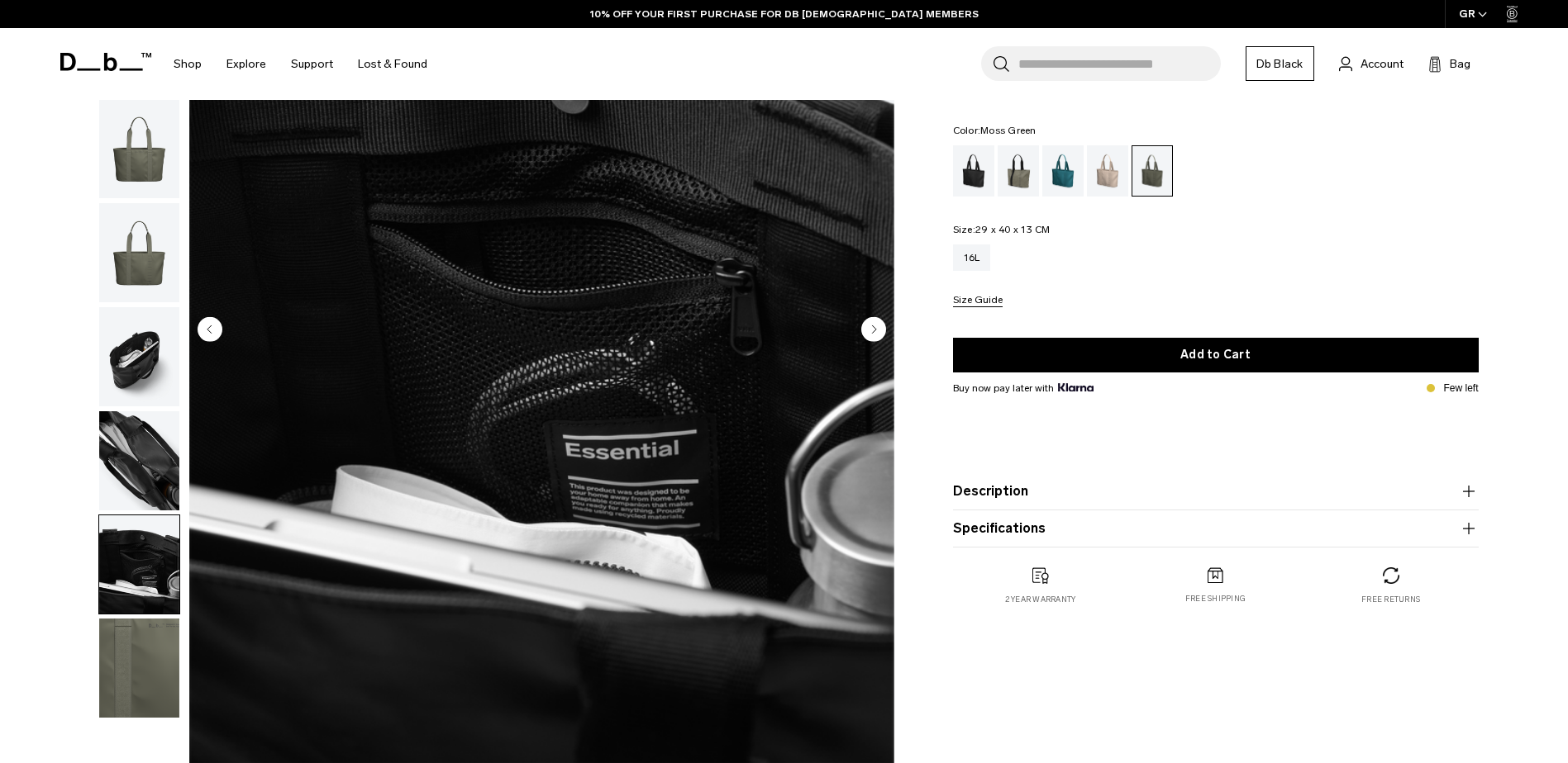
click at [157, 489] on img "button" at bounding box center [139, 461] width 80 height 99
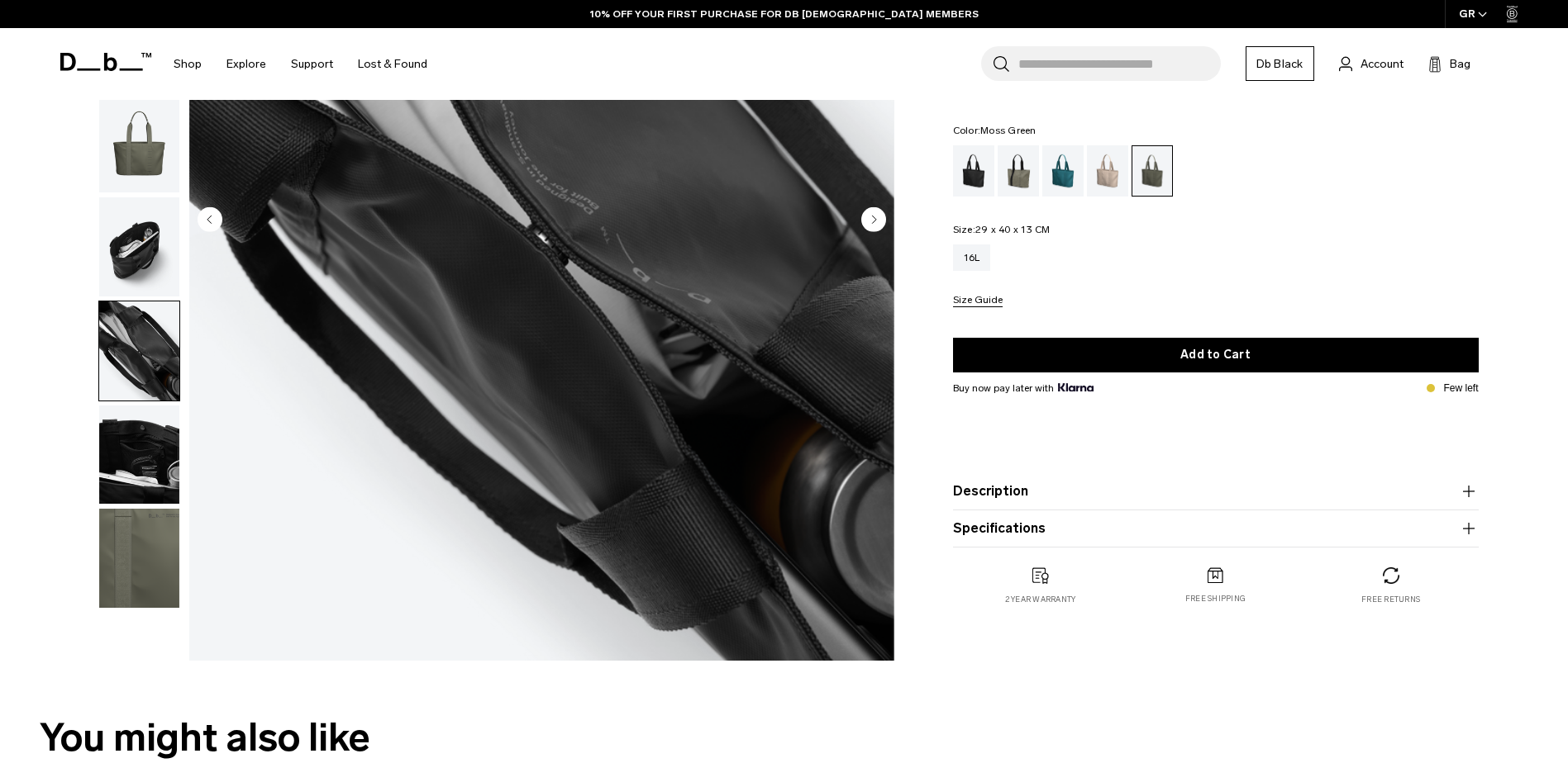
click at [152, 531] on img "button" at bounding box center [139, 558] width 80 height 99
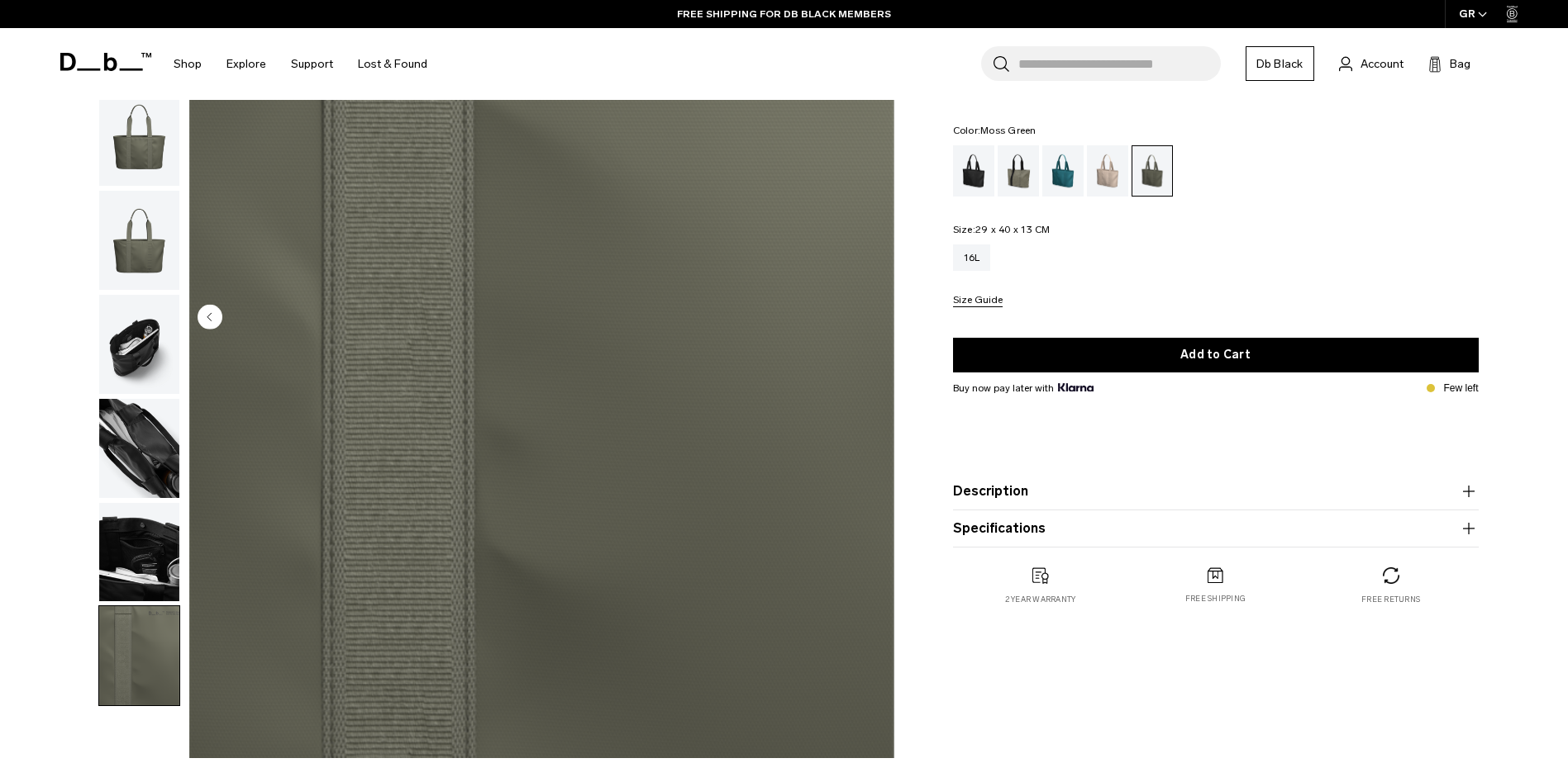
scroll to position [110, 0]
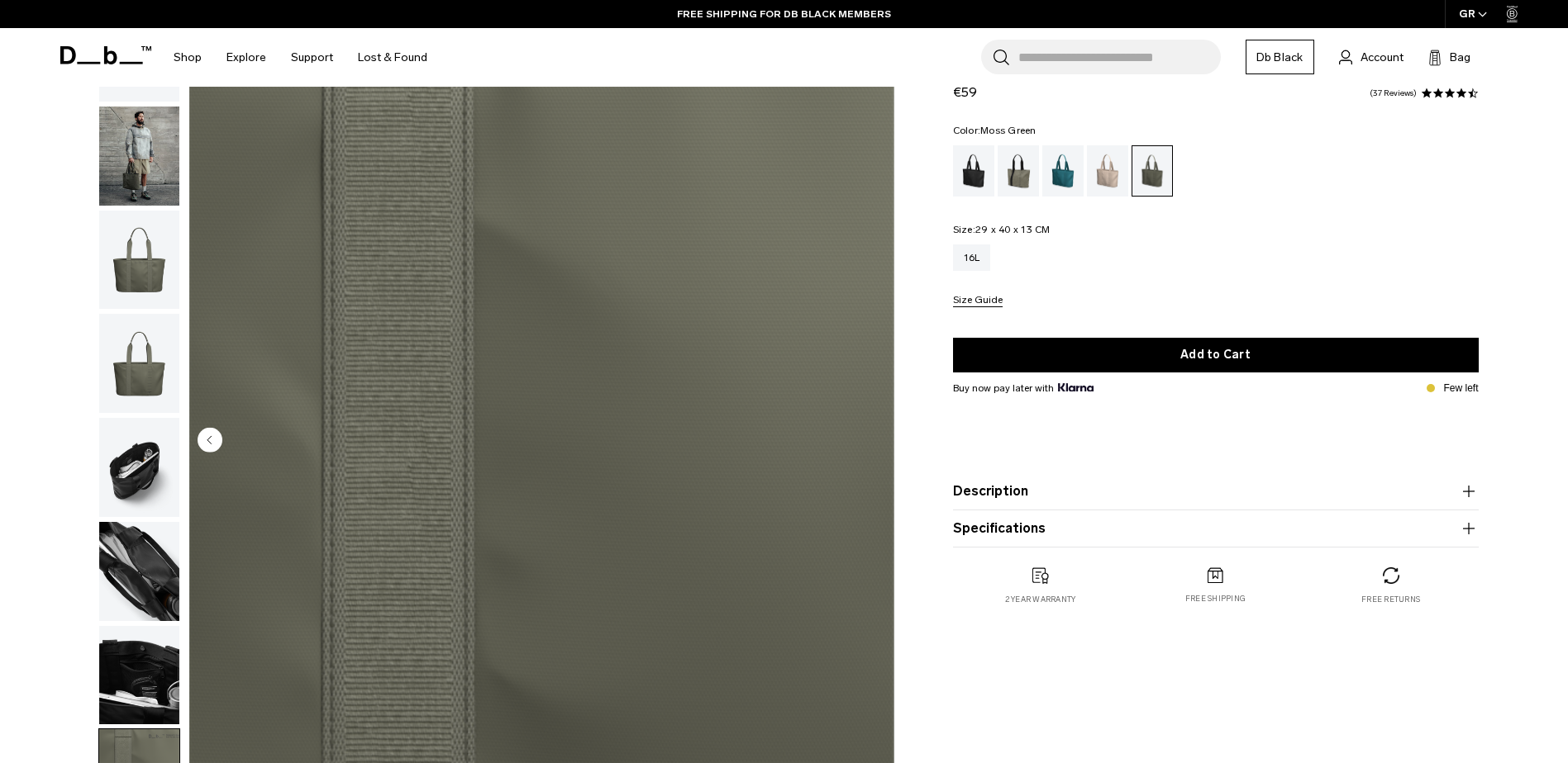
click at [145, 430] on img "button" at bounding box center [139, 468] width 80 height 99
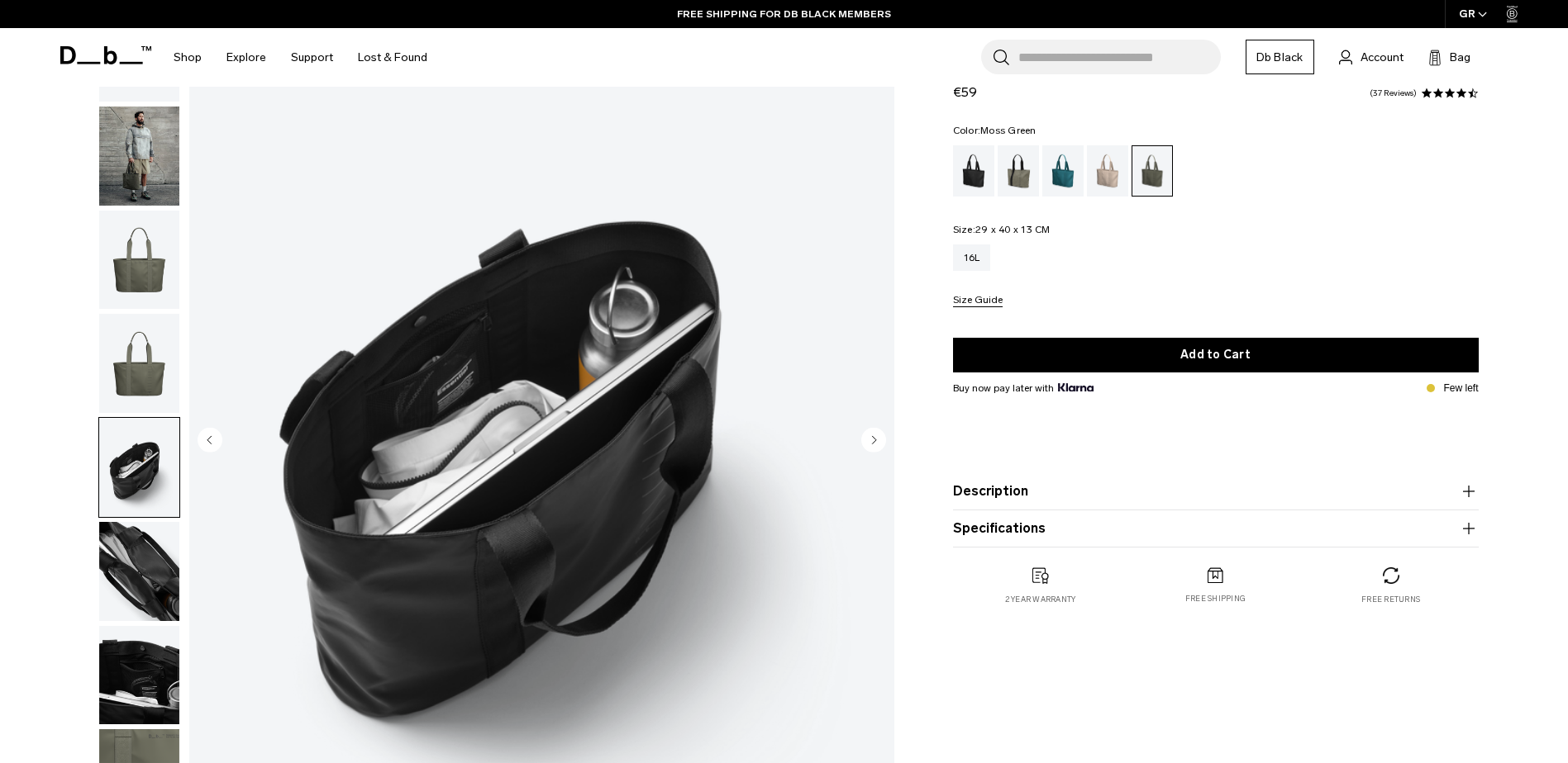
click at [143, 385] on img "button" at bounding box center [139, 363] width 80 height 99
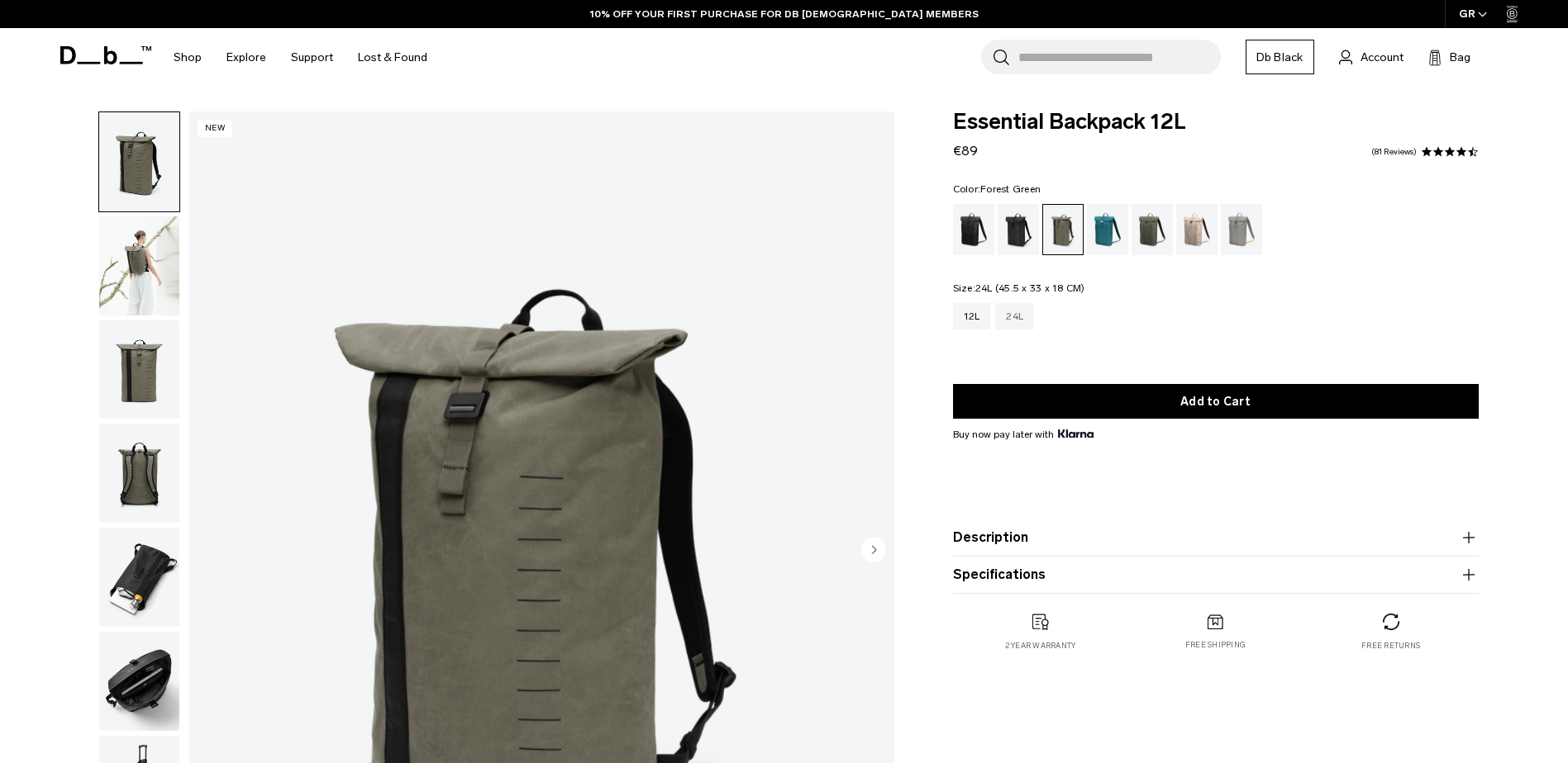
click at [1023, 323] on div "24L" at bounding box center [1014, 316] width 39 height 27
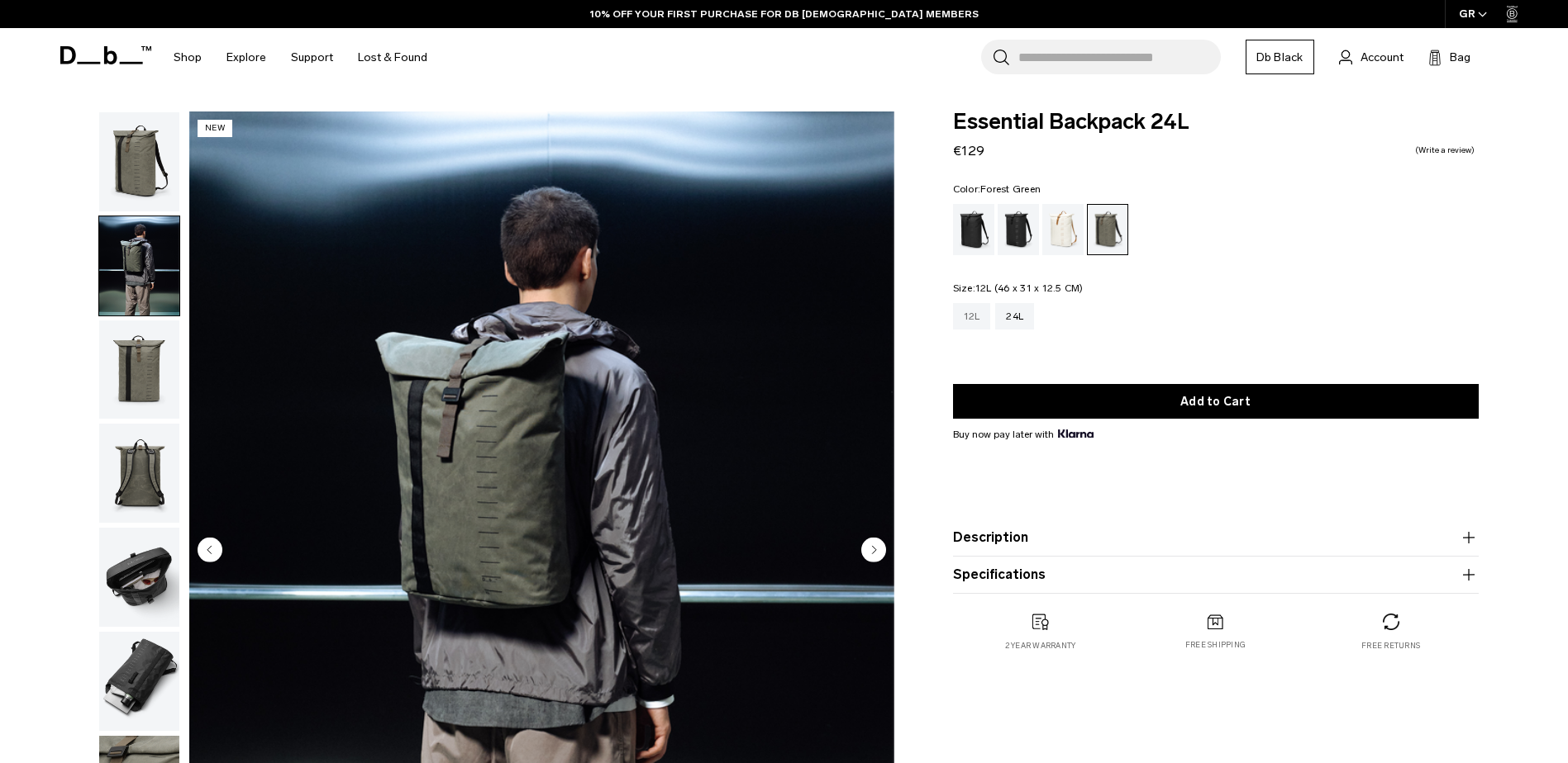
click at [975, 315] on div "12L" at bounding box center [971, 316] width 38 height 27
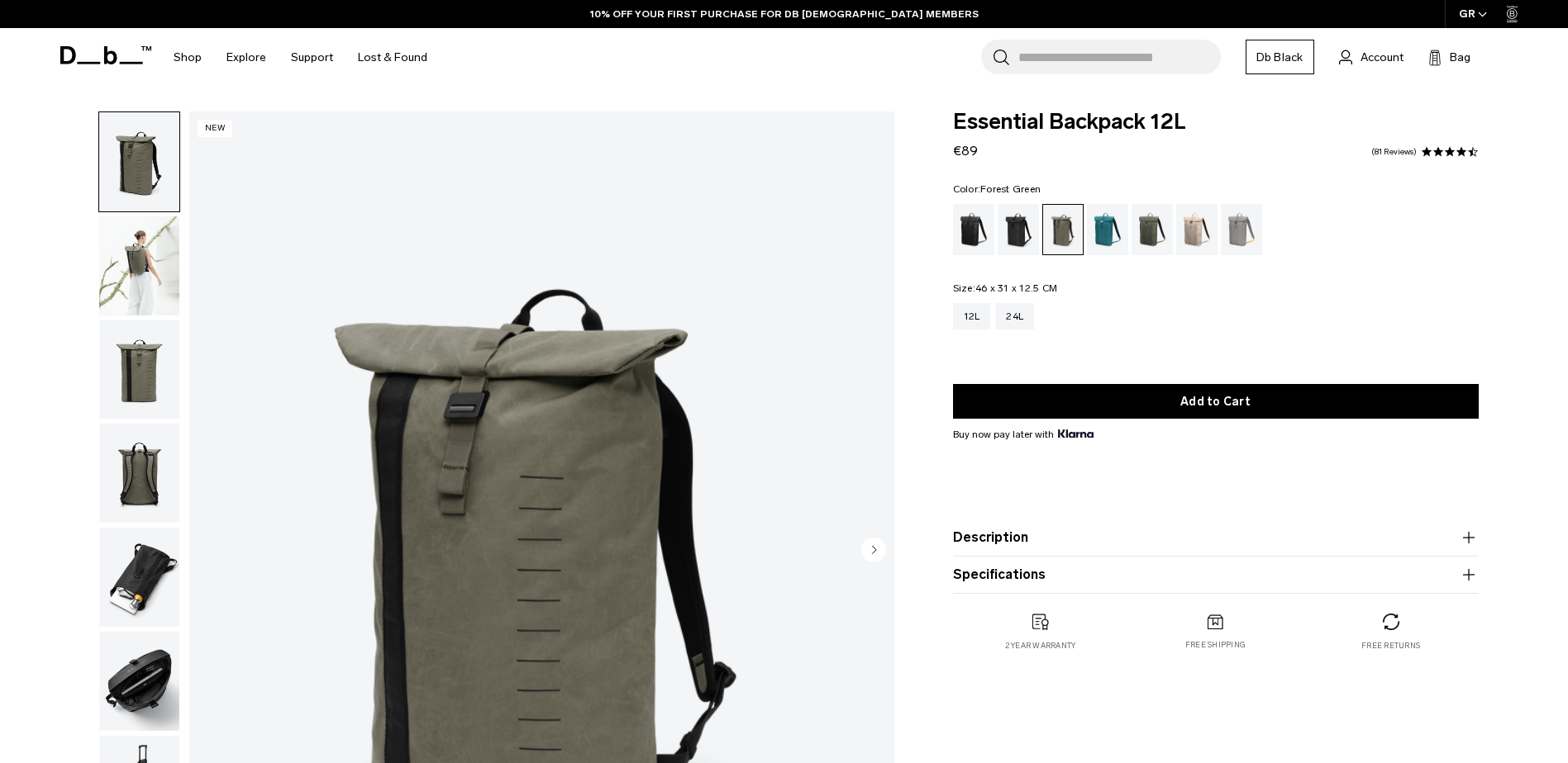
click at [156, 250] on img "button" at bounding box center [139, 266] width 80 height 99
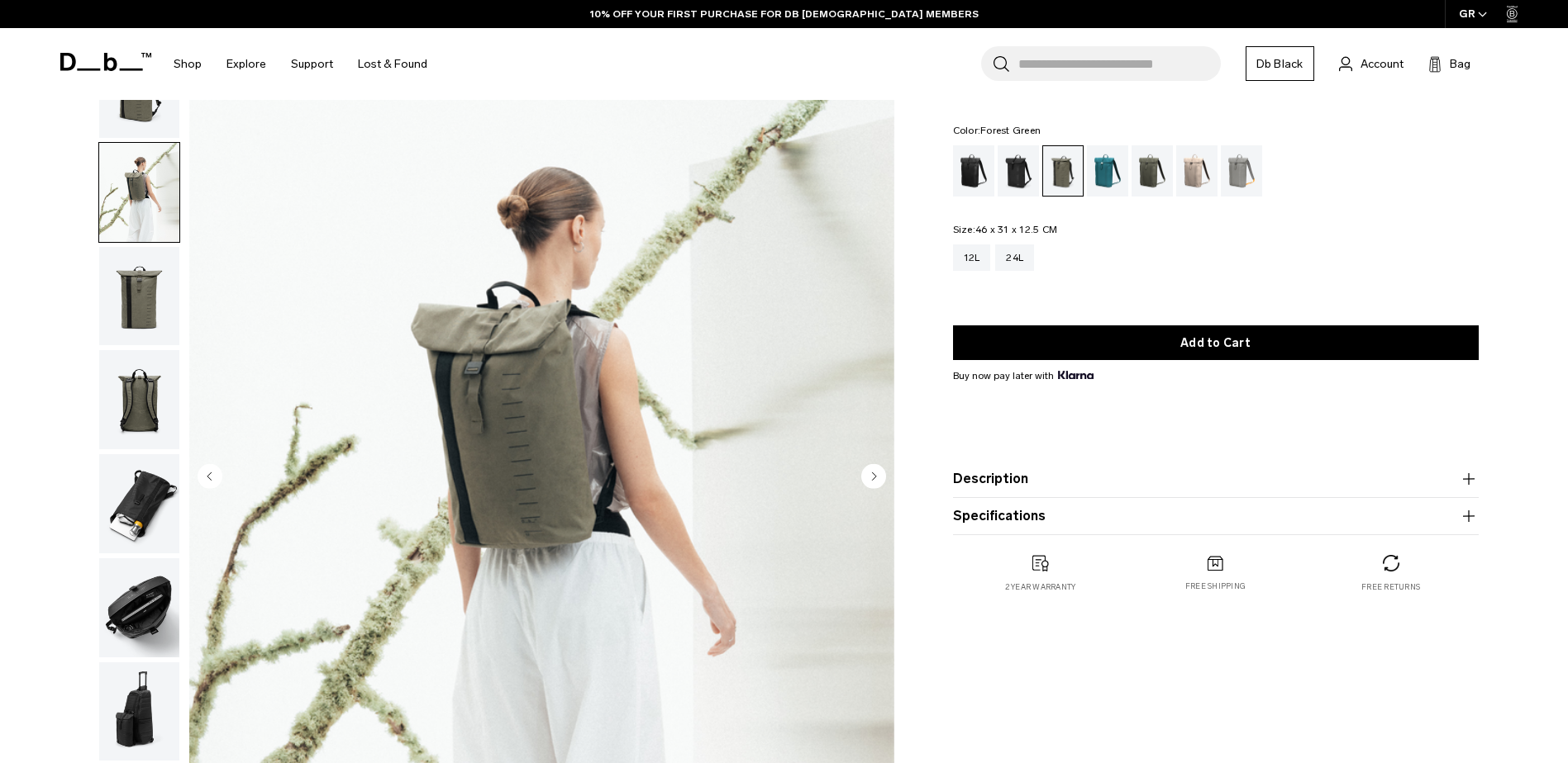
scroll to position [110, 0]
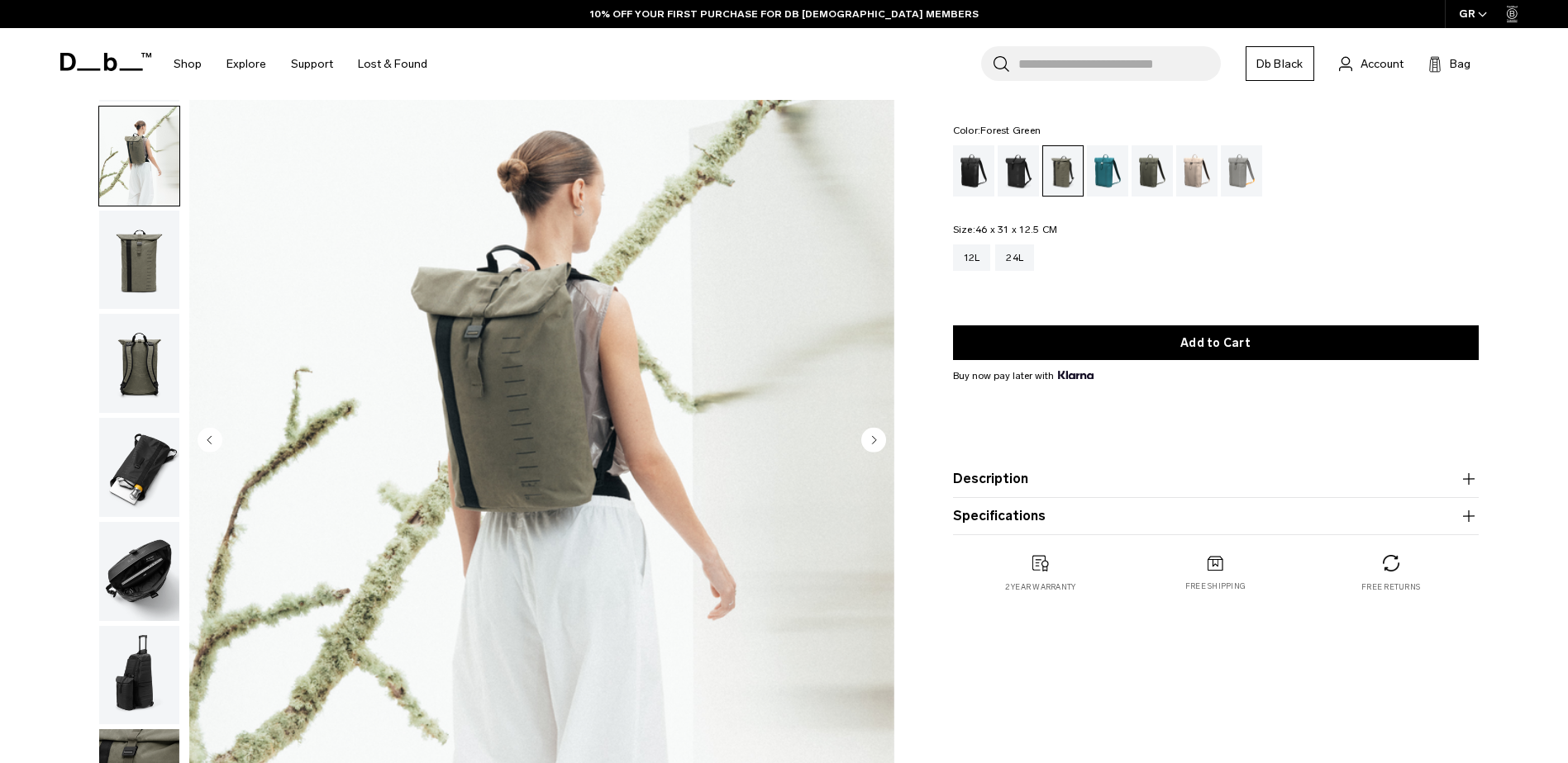
click at [160, 475] on img "button" at bounding box center [139, 468] width 80 height 99
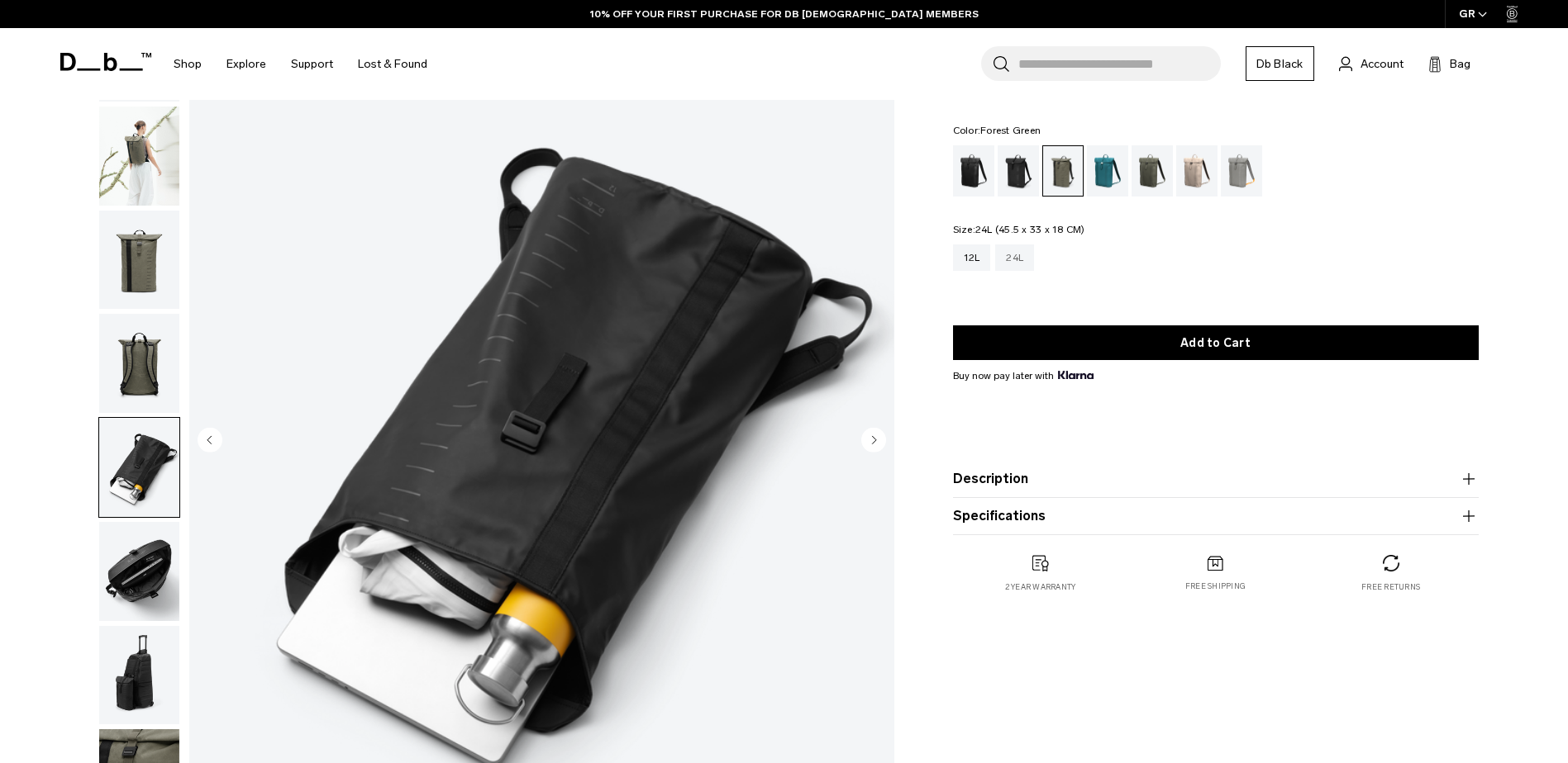
click at [1008, 260] on div "24L" at bounding box center [1014, 258] width 39 height 27
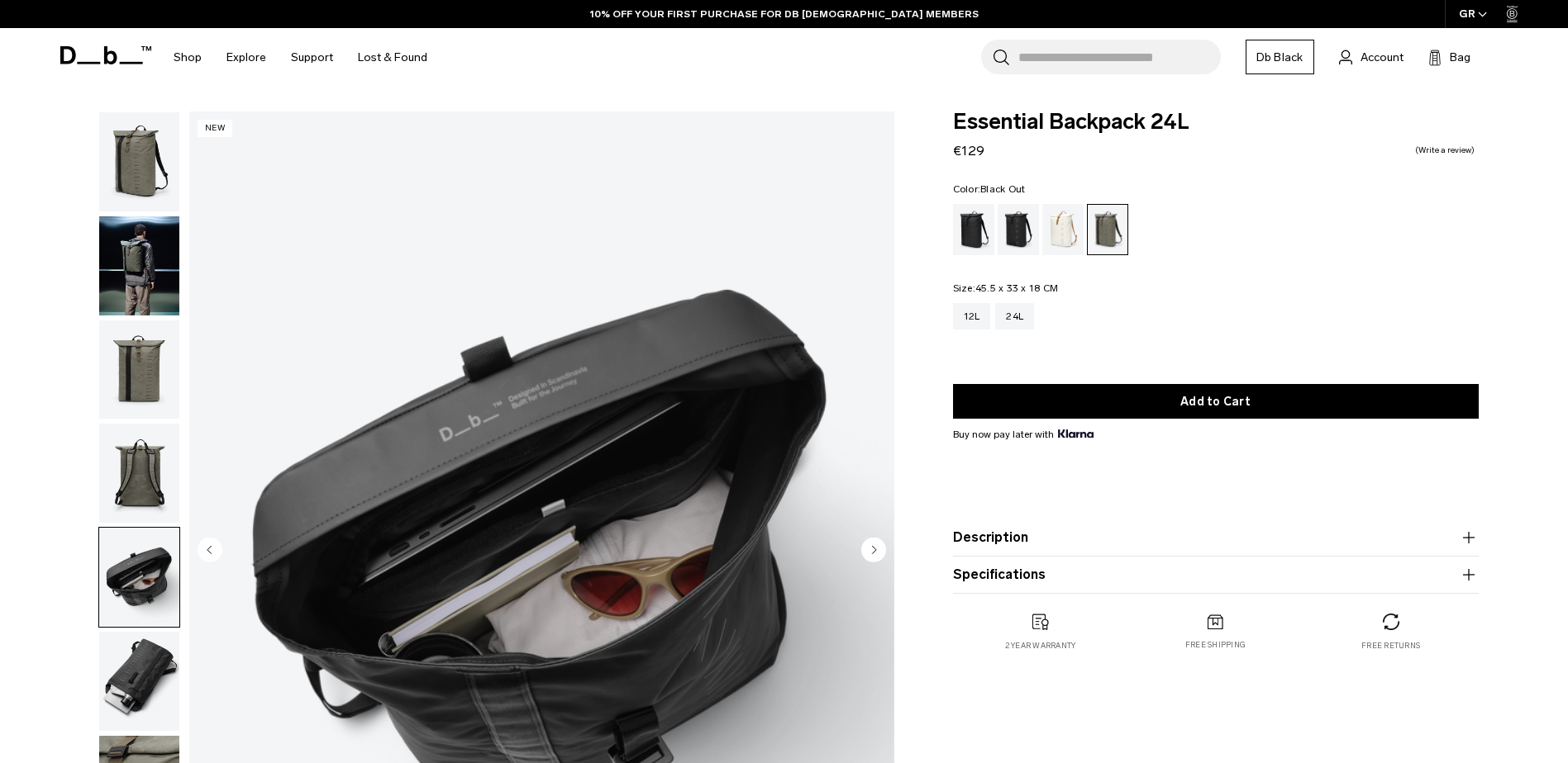
click at [979, 241] on div "Black Out" at bounding box center [974, 230] width 43 height 51
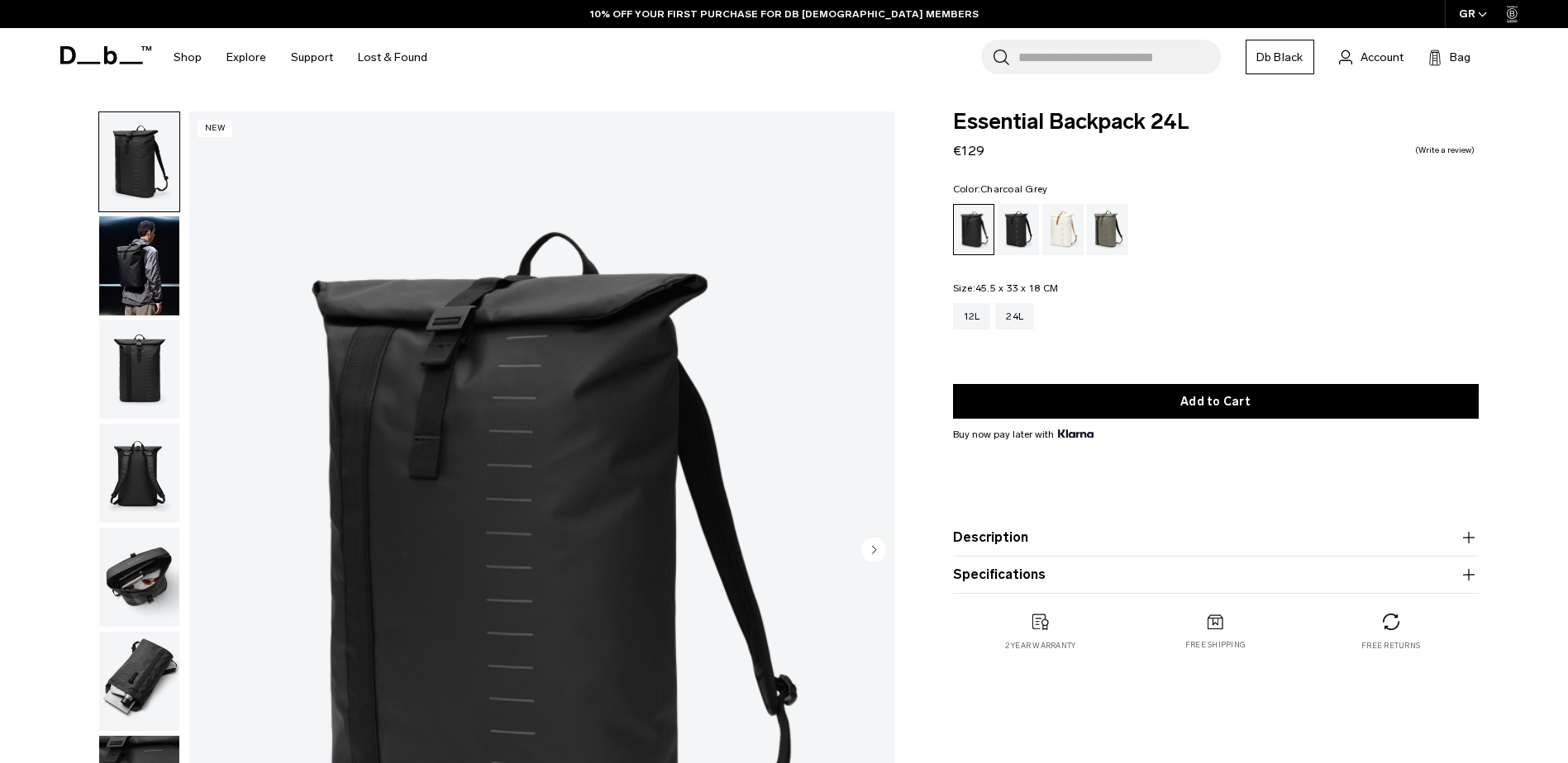
click at [1011, 223] on div "Charcoal Grey" at bounding box center [1018, 230] width 43 height 51
